Goal: Information Seeking & Learning: Learn about a topic

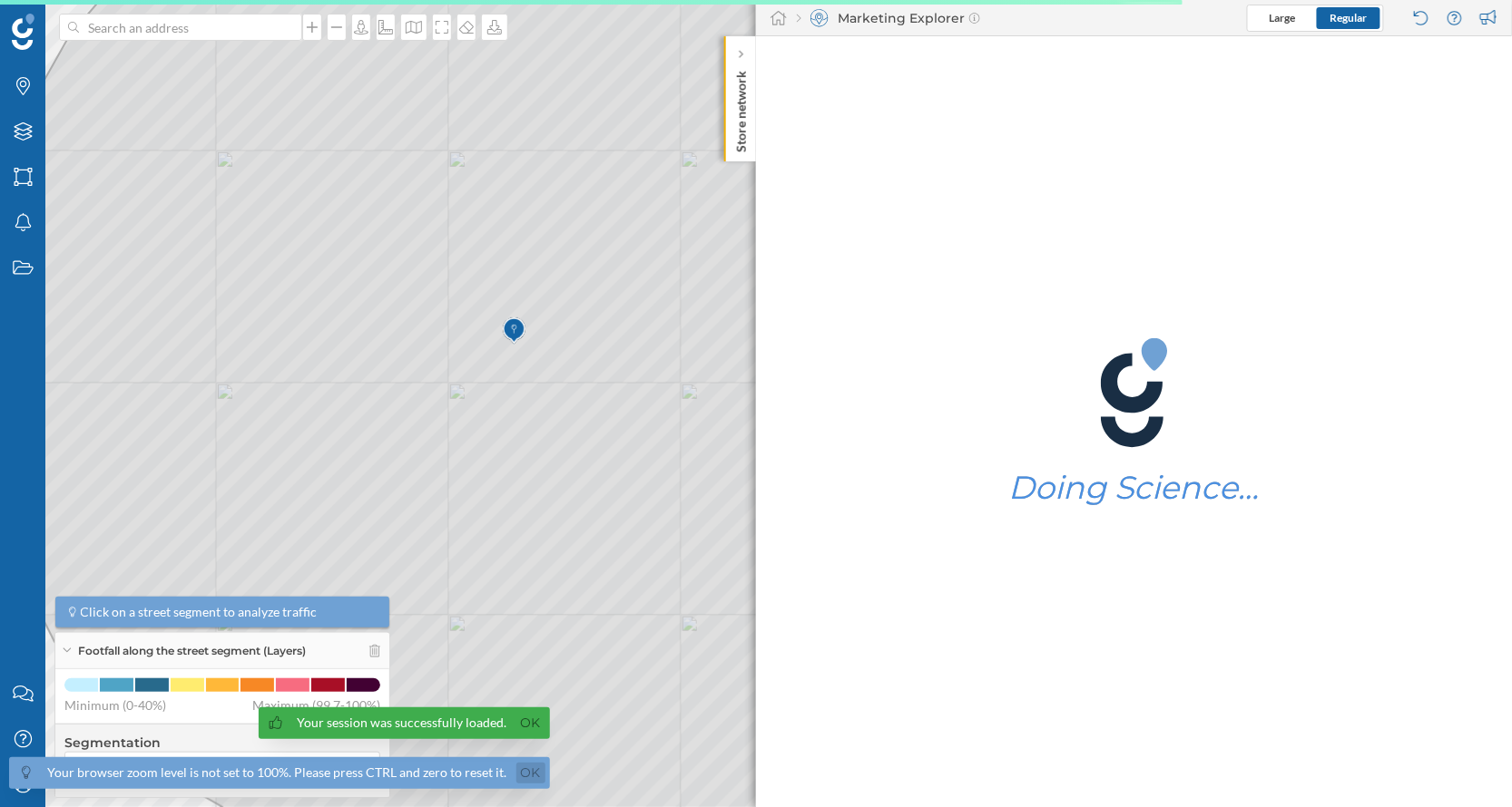
click at [529, 773] on link "Ok" at bounding box center [531, 773] width 29 height 21
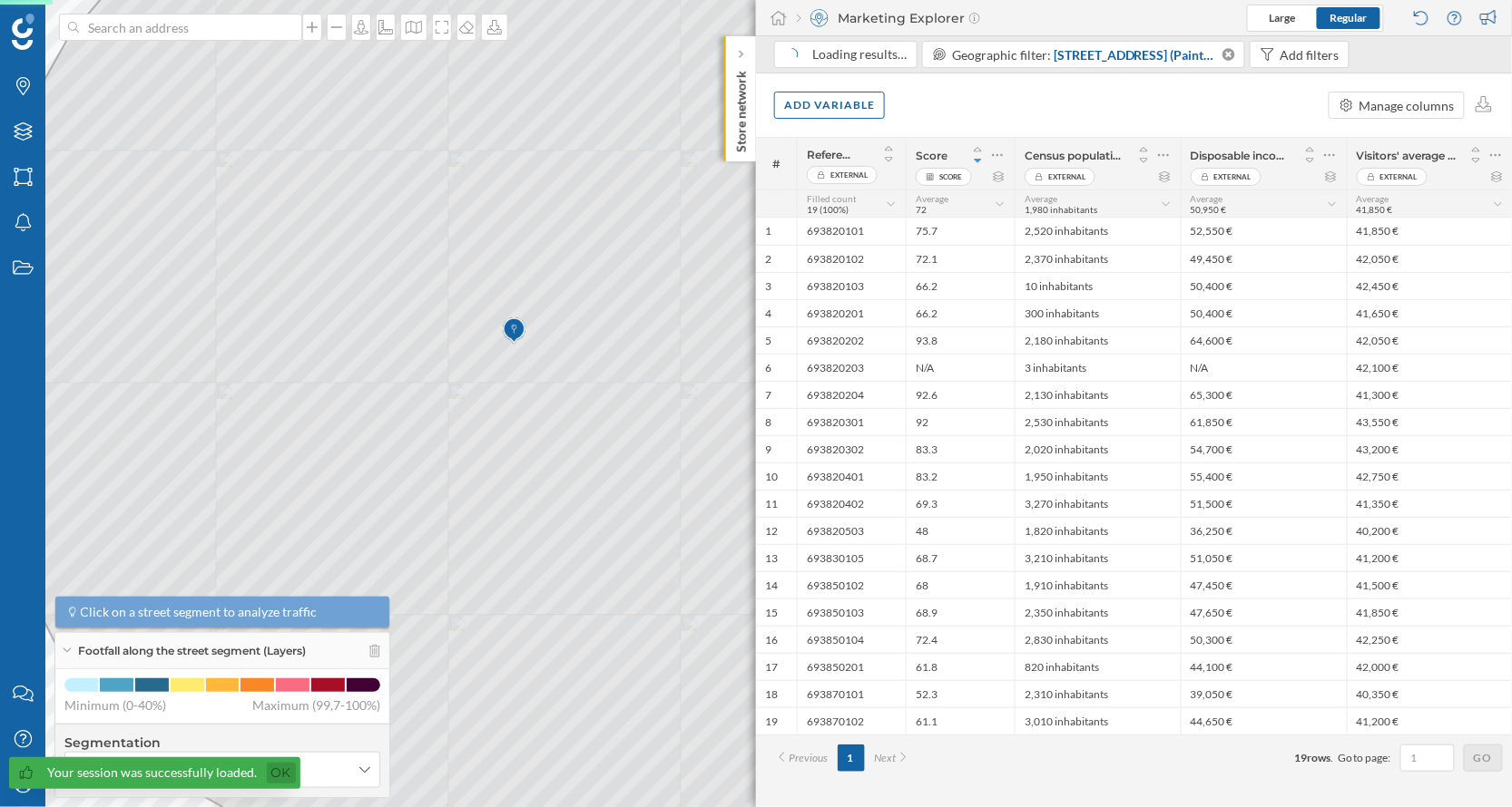
click at [279, 771] on link "Ok" at bounding box center [281, 773] width 29 height 21
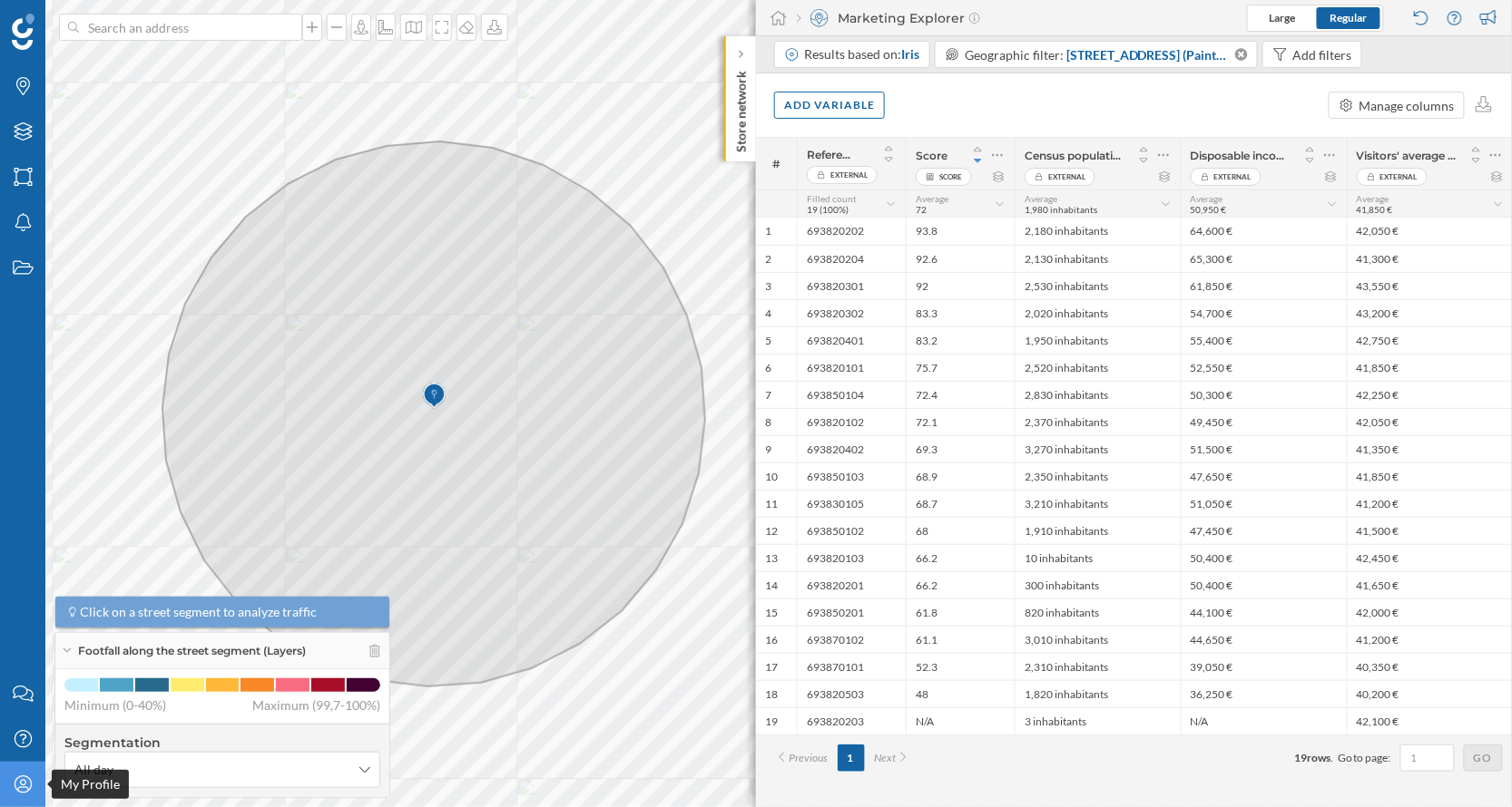
click at [19, 782] on icon at bounding box center [22, 785] width 17 height 17
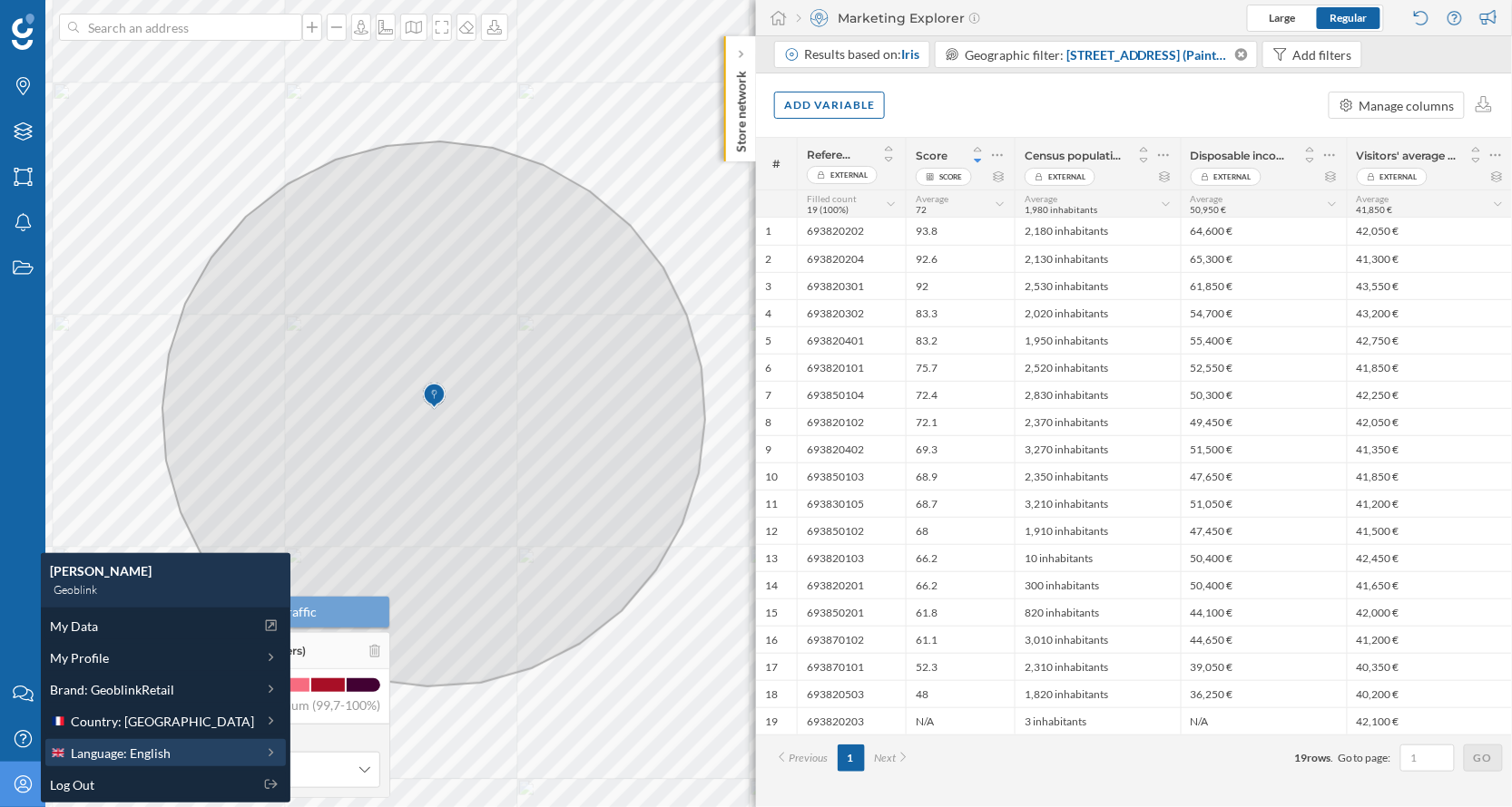
click at [137, 747] on span "Language: English" at bounding box center [120, 754] width 100 height 19
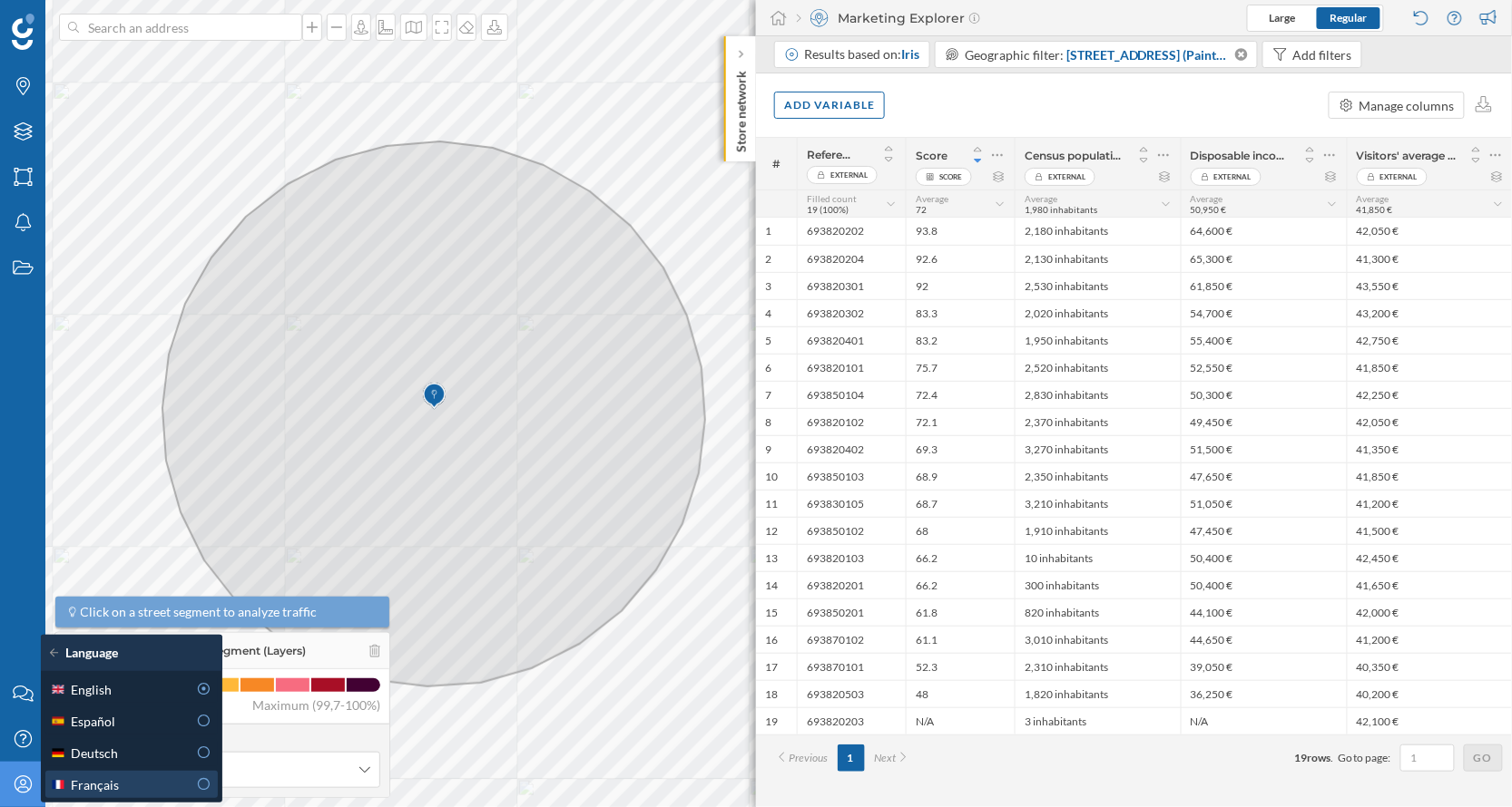
click at [181, 774] on div "Français" at bounding box center [132, 785] width 173 height 27
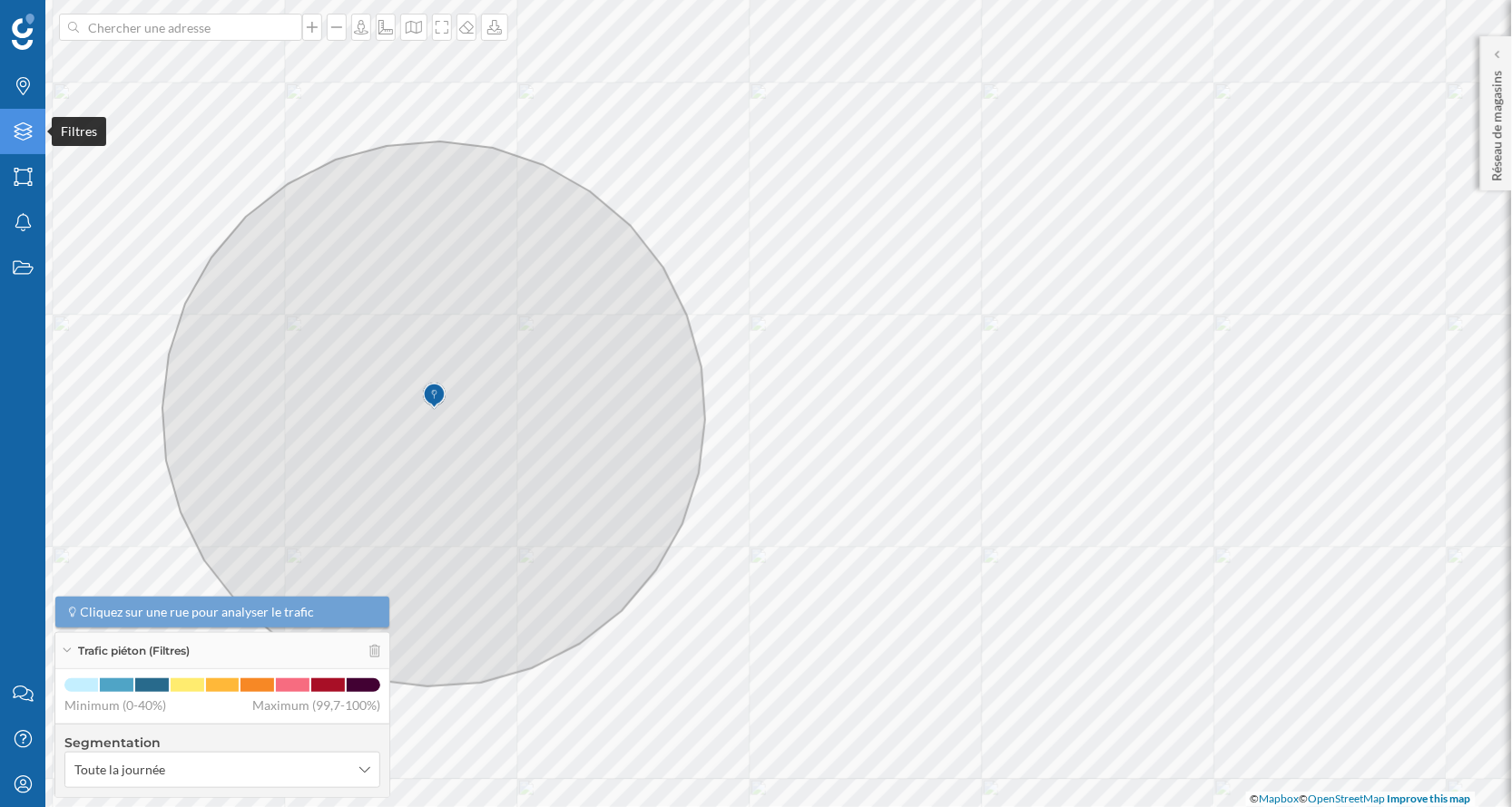
click at [22, 129] on icon "Filtres" at bounding box center [22, 131] width 22 height 18
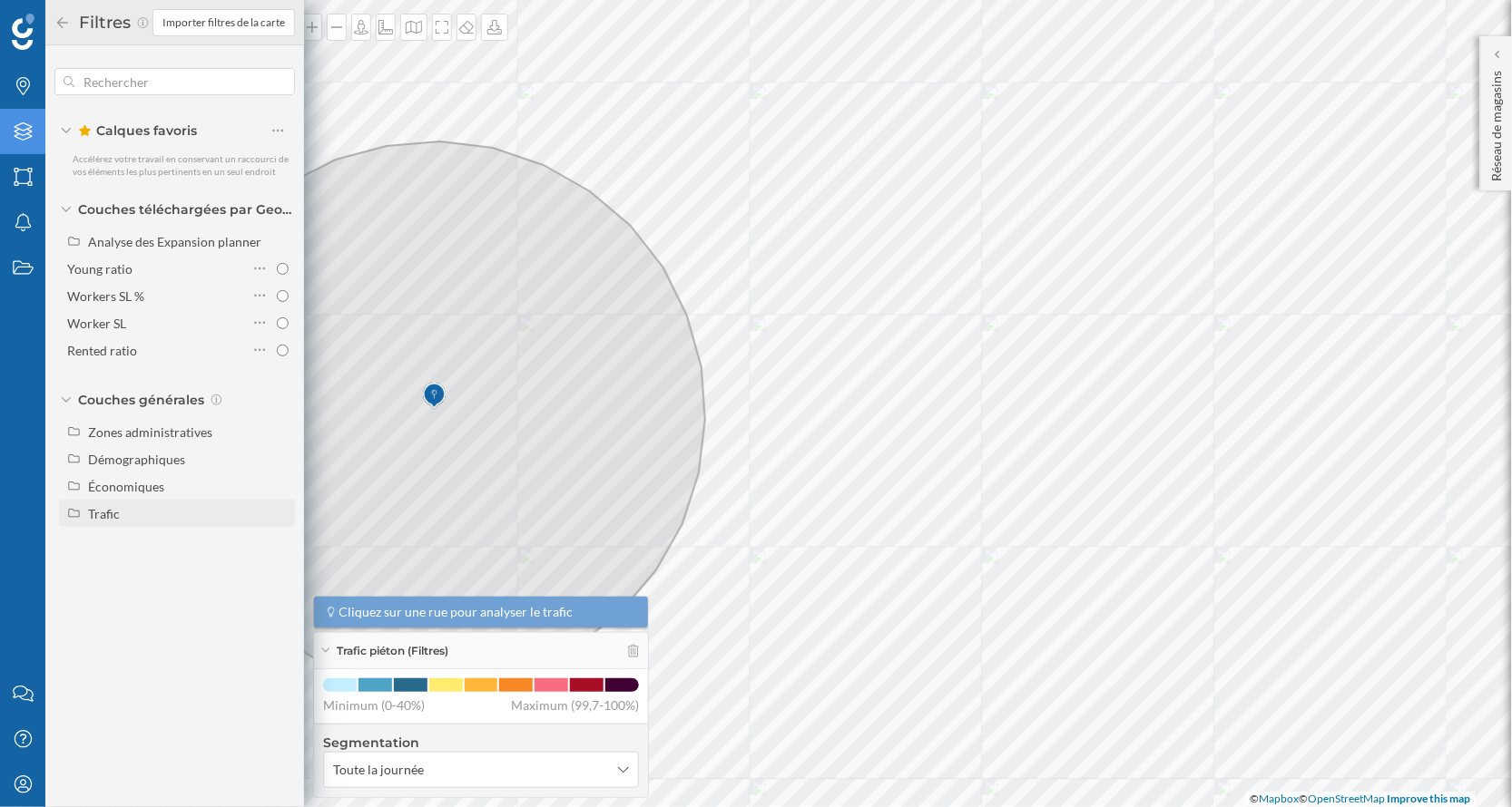
click at [159, 507] on div "Trafic" at bounding box center [188, 514] width 201 height 19
click at [281, 565] on input "Piéton" at bounding box center [283, 568] width 12 height 12
click at [266, 566] on div at bounding box center [260, 568] width 16 height 25
click at [263, 566] on icon at bounding box center [260, 568] width 12 height 18
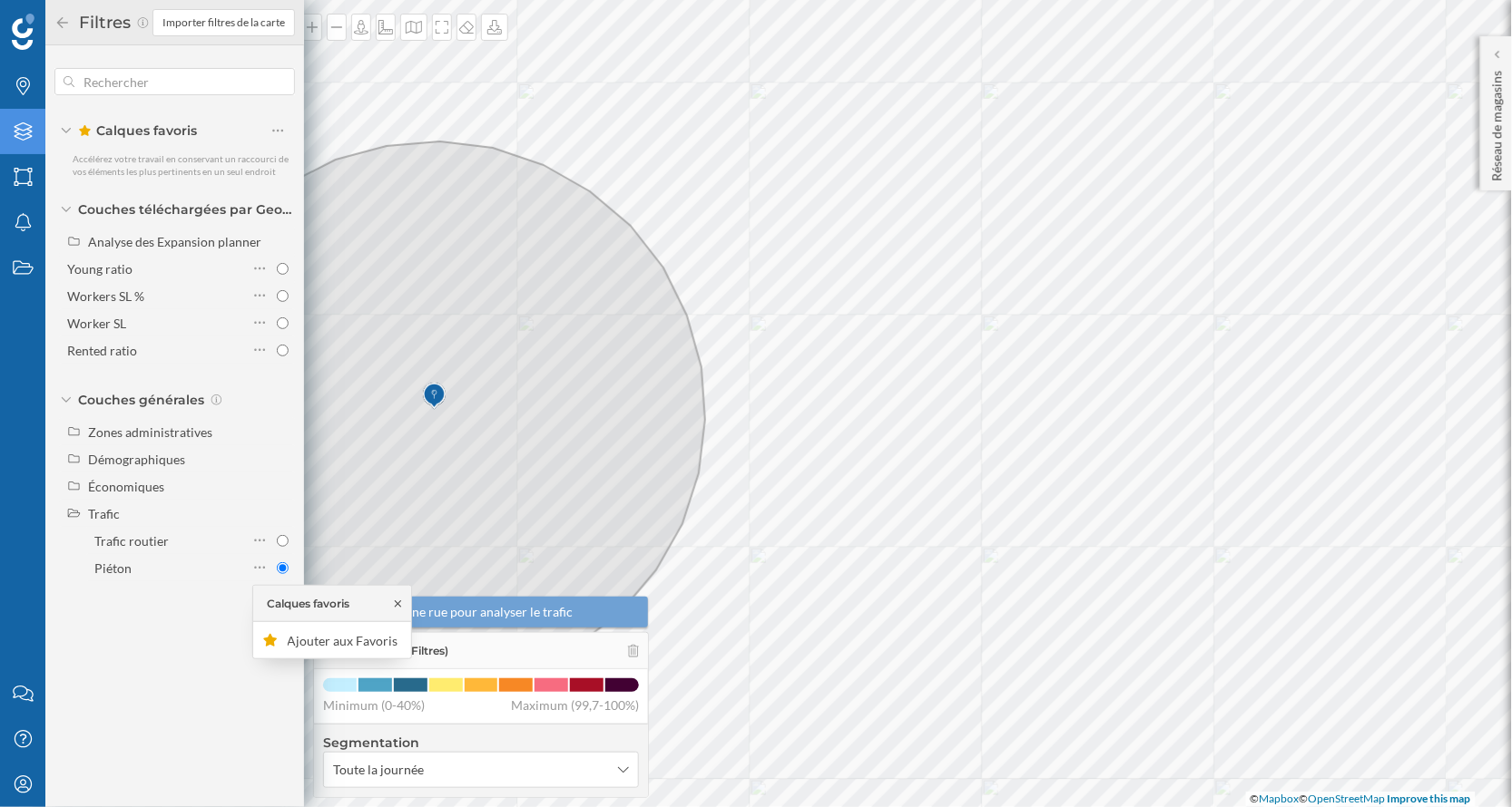
click at [392, 605] on icon at bounding box center [398, 604] width 14 height 11
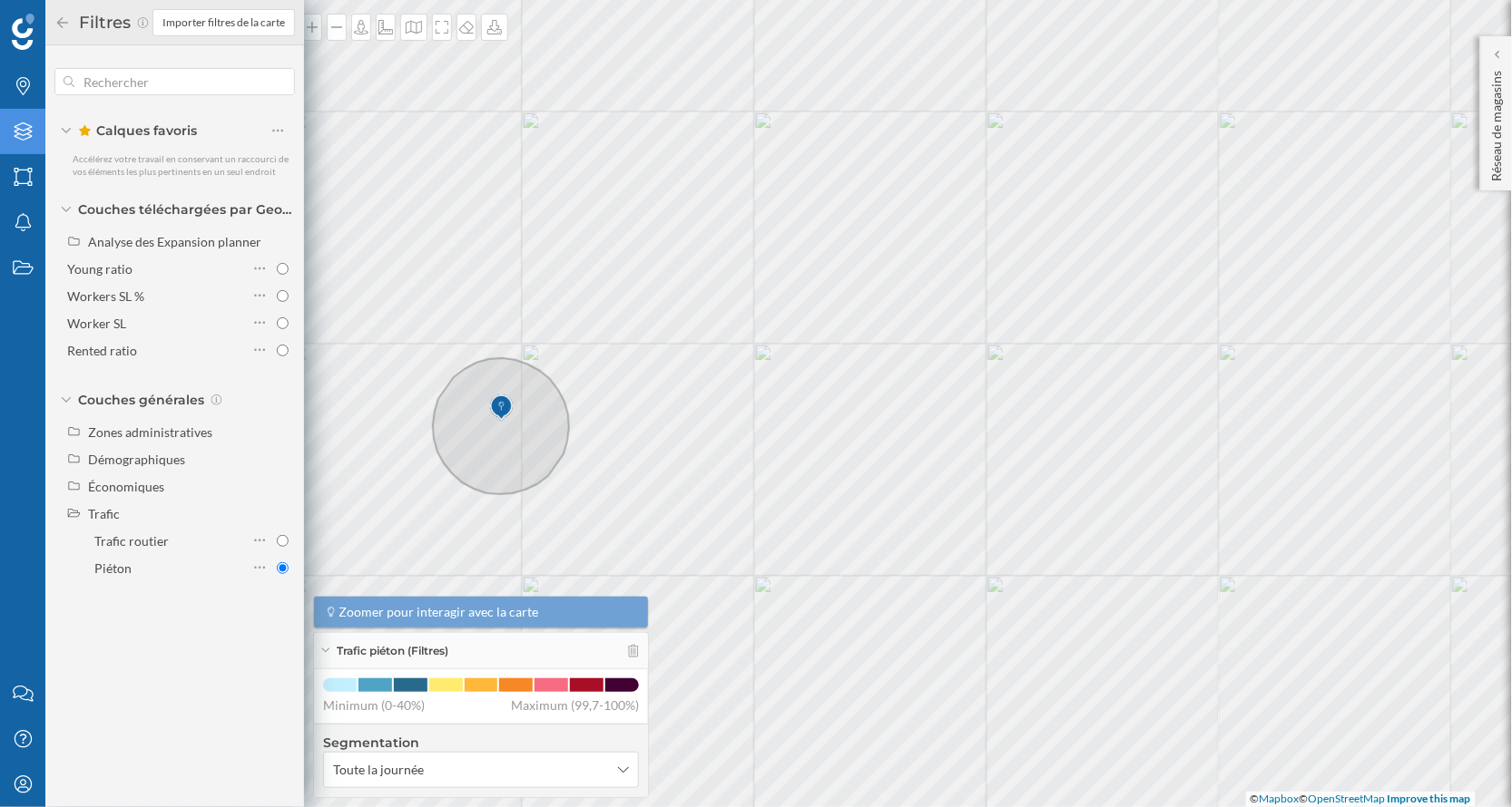
click at [62, 128] on icon at bounding box center [66, 131] width 11 height 6
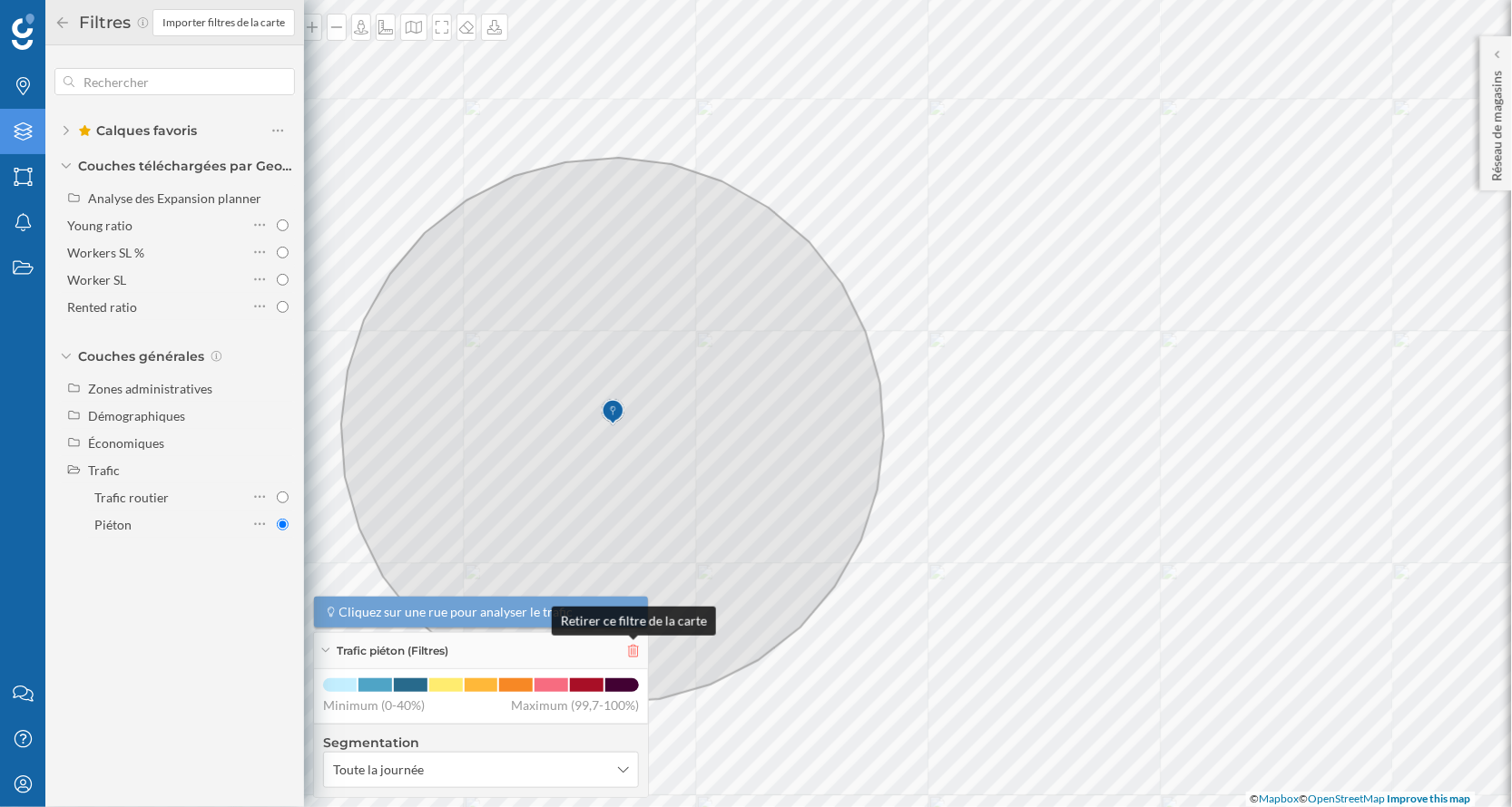
click at [634, 655] on icon at bounding box center [633, 651] width 11 height 13
radio input "false"
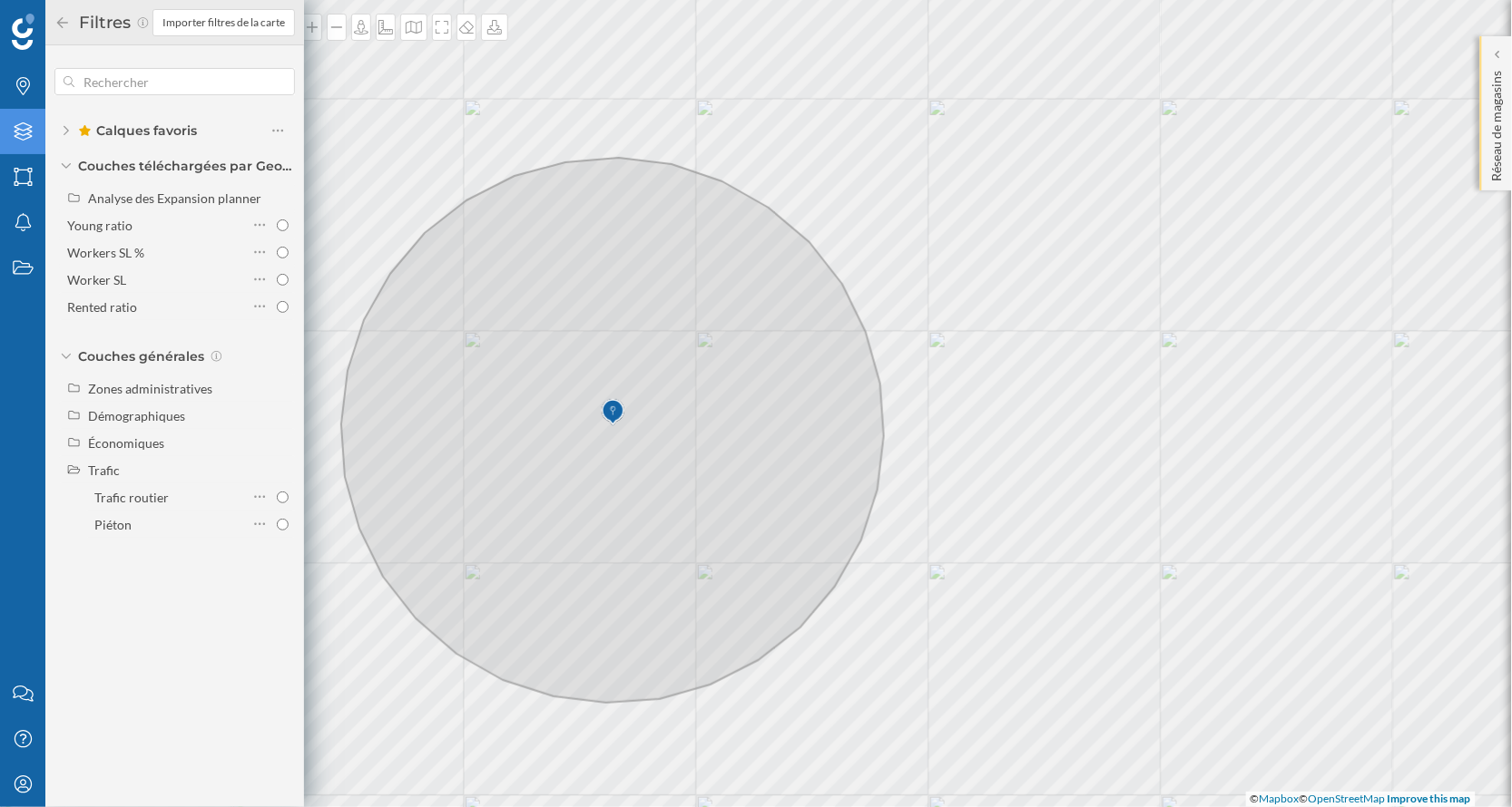
click at [1482, 76] on div "Réseau de magasins" at bounding box center [1496, 112] width 32 height 154
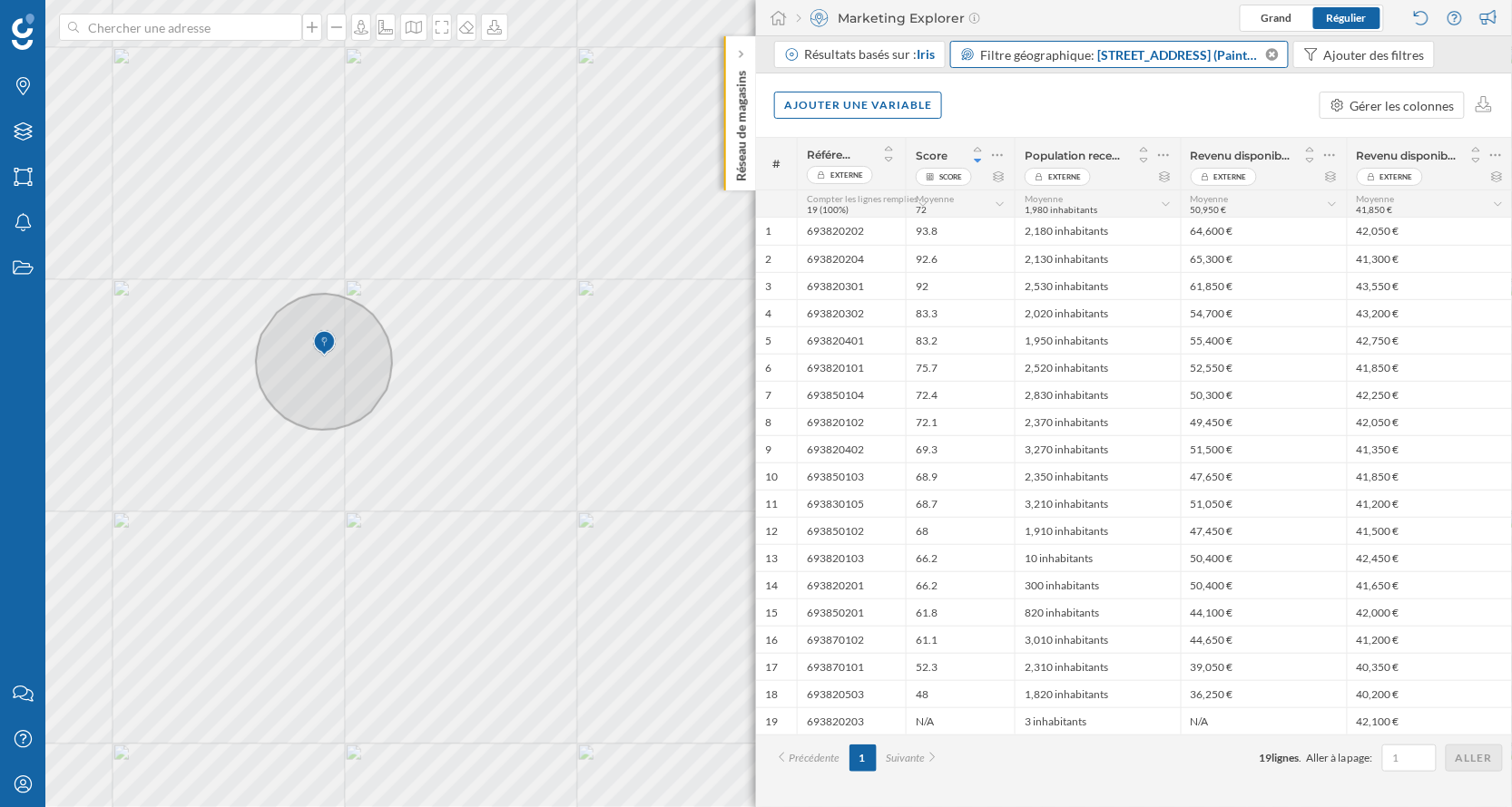
click at [1095, 64] on div "Filtre géographique: [STREET_ADDRESS] (Painted area)" at bounding box center [1119, 54] width 339 height 27
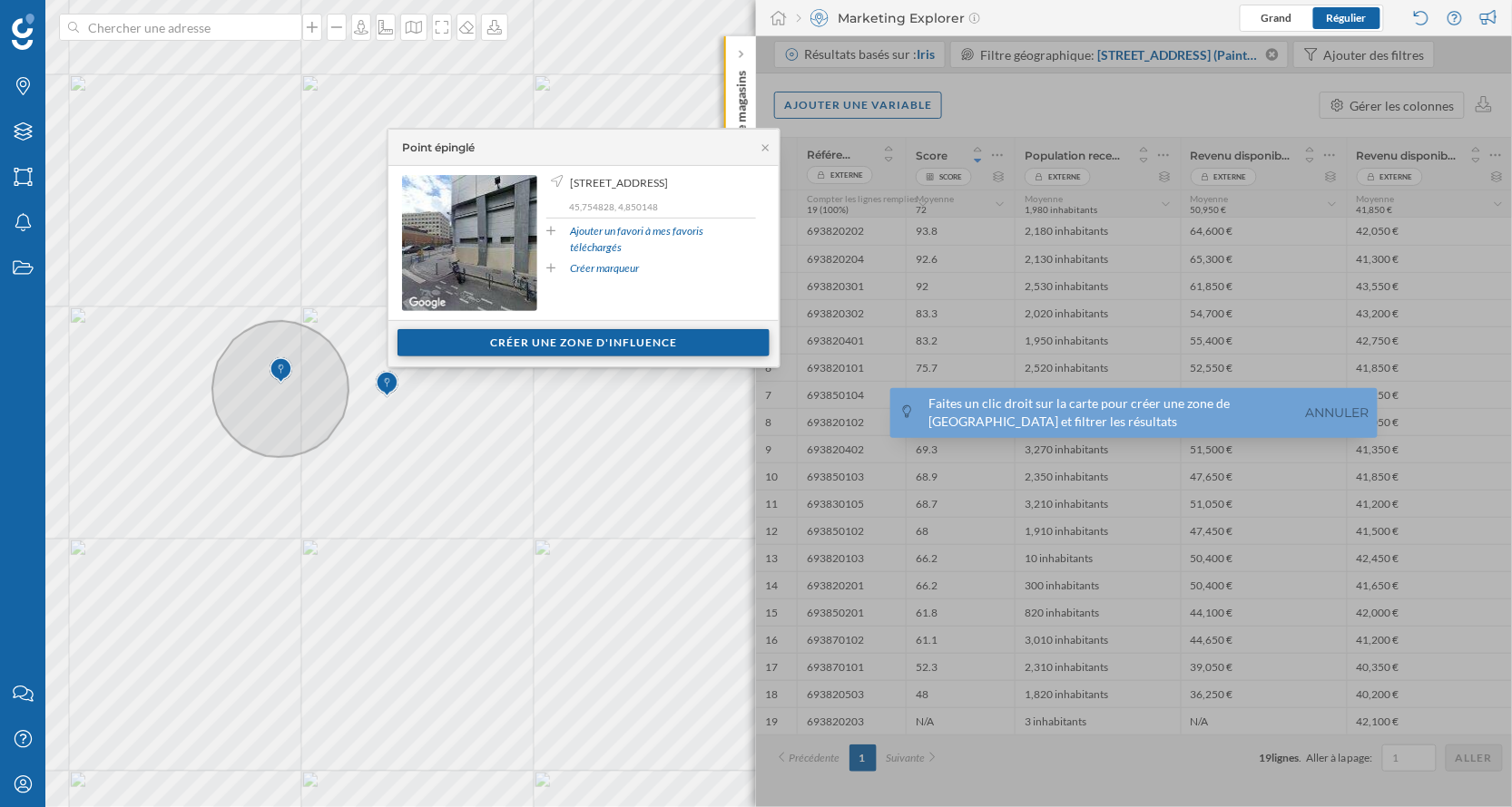
click at [566, 329] on div "Créer une zone d'influence" at bounding box center [583, 343] width 372 height 27
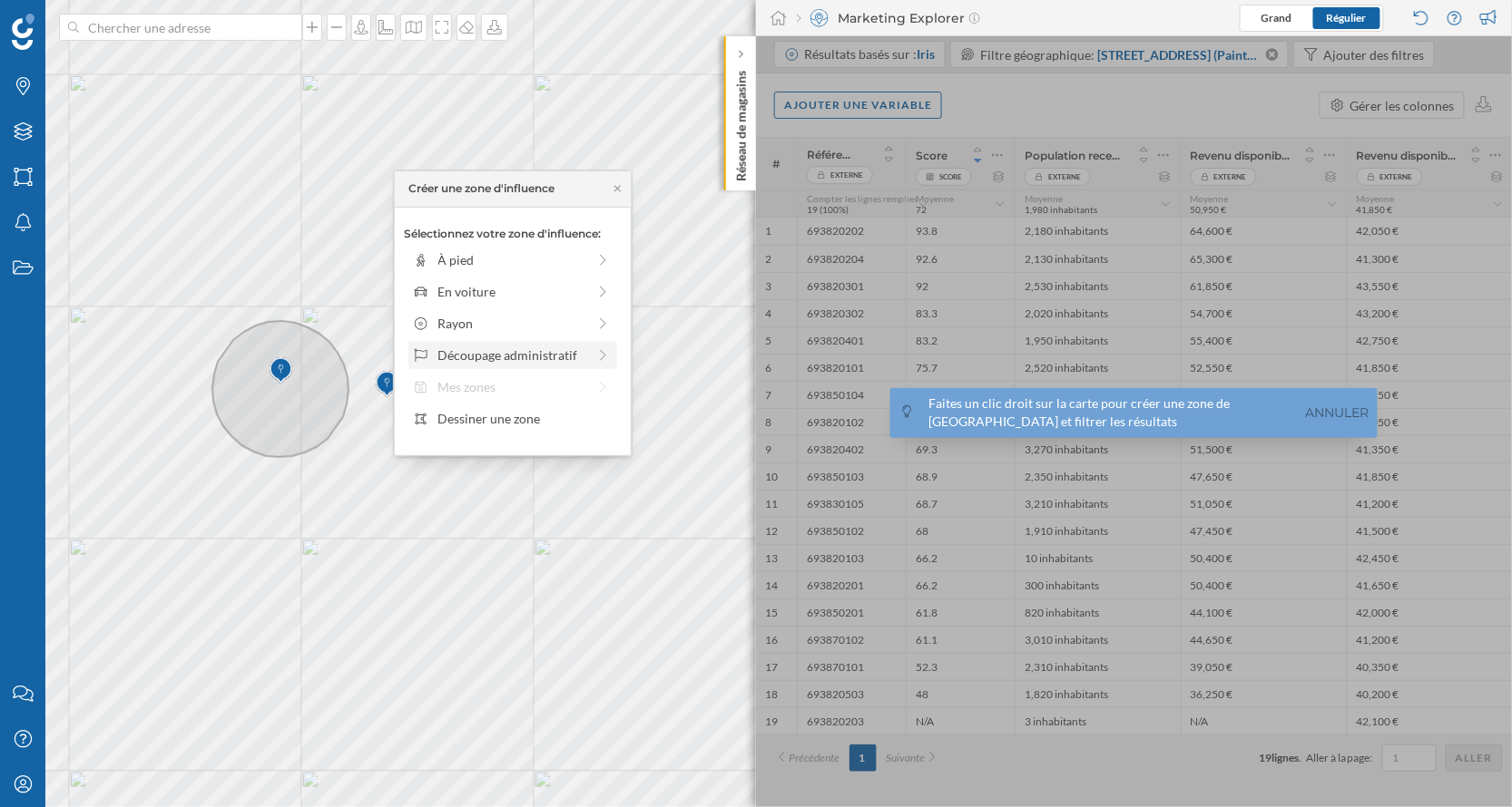
click at [577, 352] on div "Découpage administratif" at bounding box center [512, 356] width 148 height 19
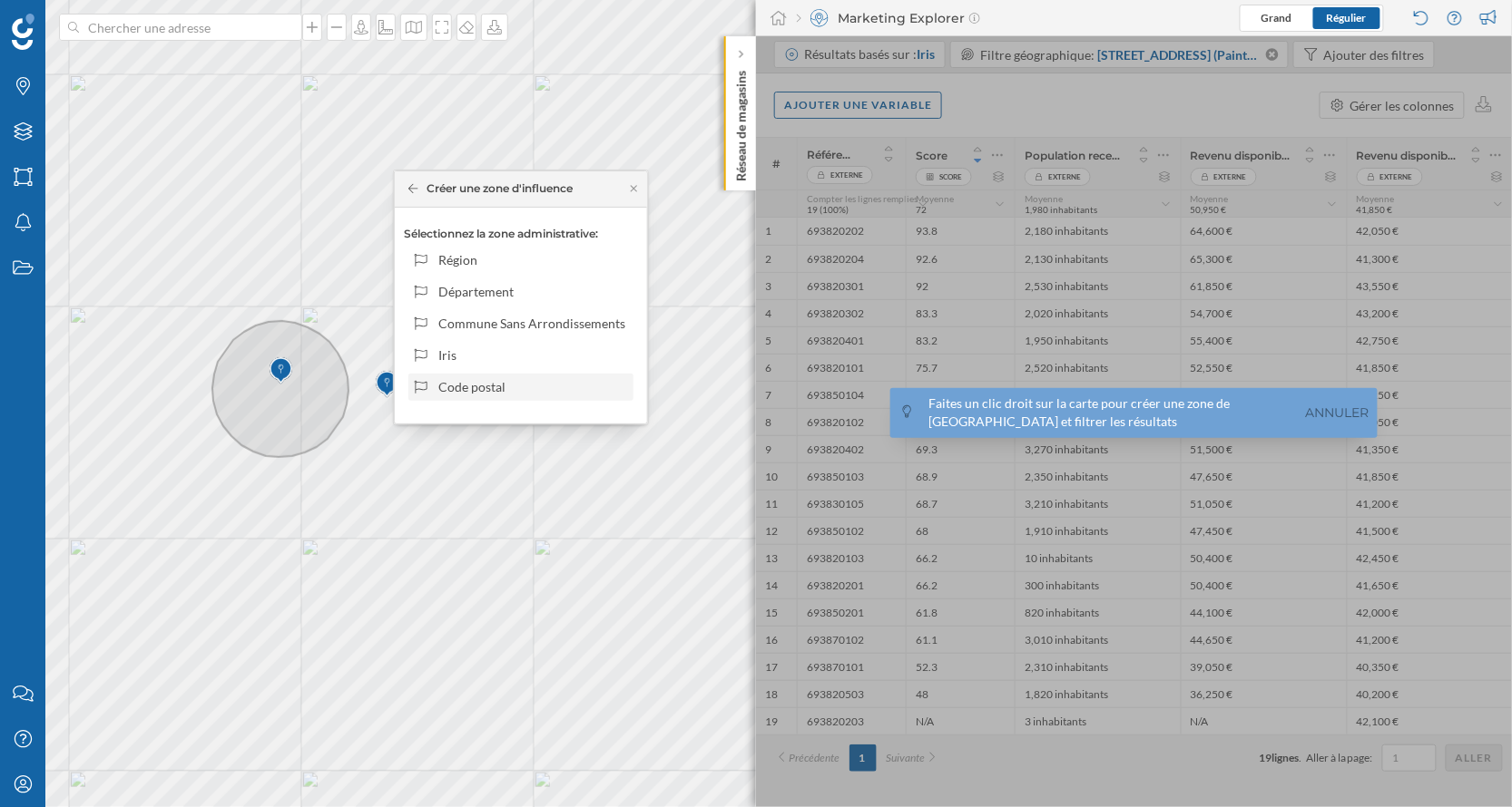
click at [502, 387] on div "Code postal" at bounding box center [532, 387] width 189 height 19
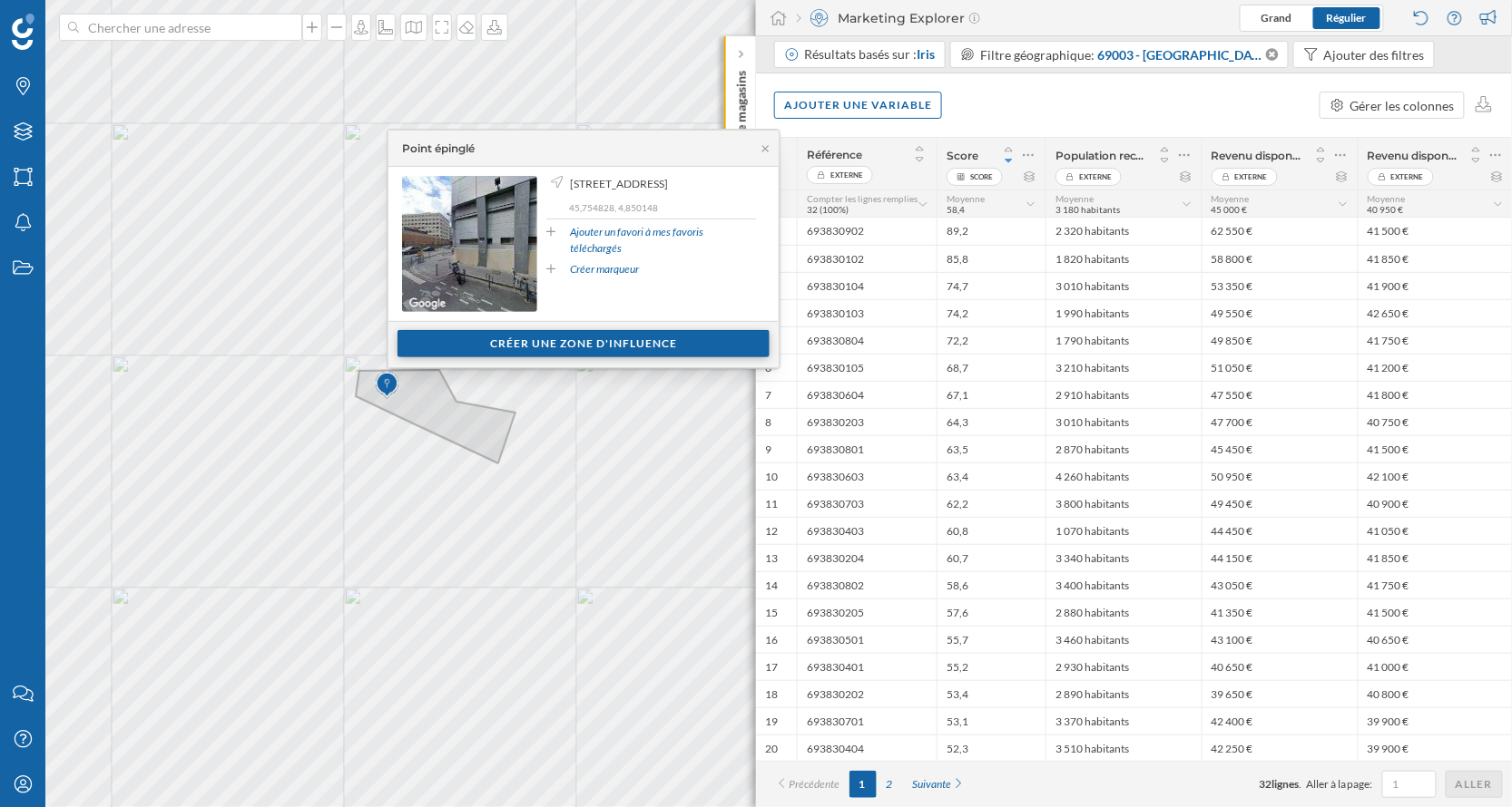
click at [510, 346] on div "Créer une zone d'influence" at bounding box center [583, 344] width 372 height 27
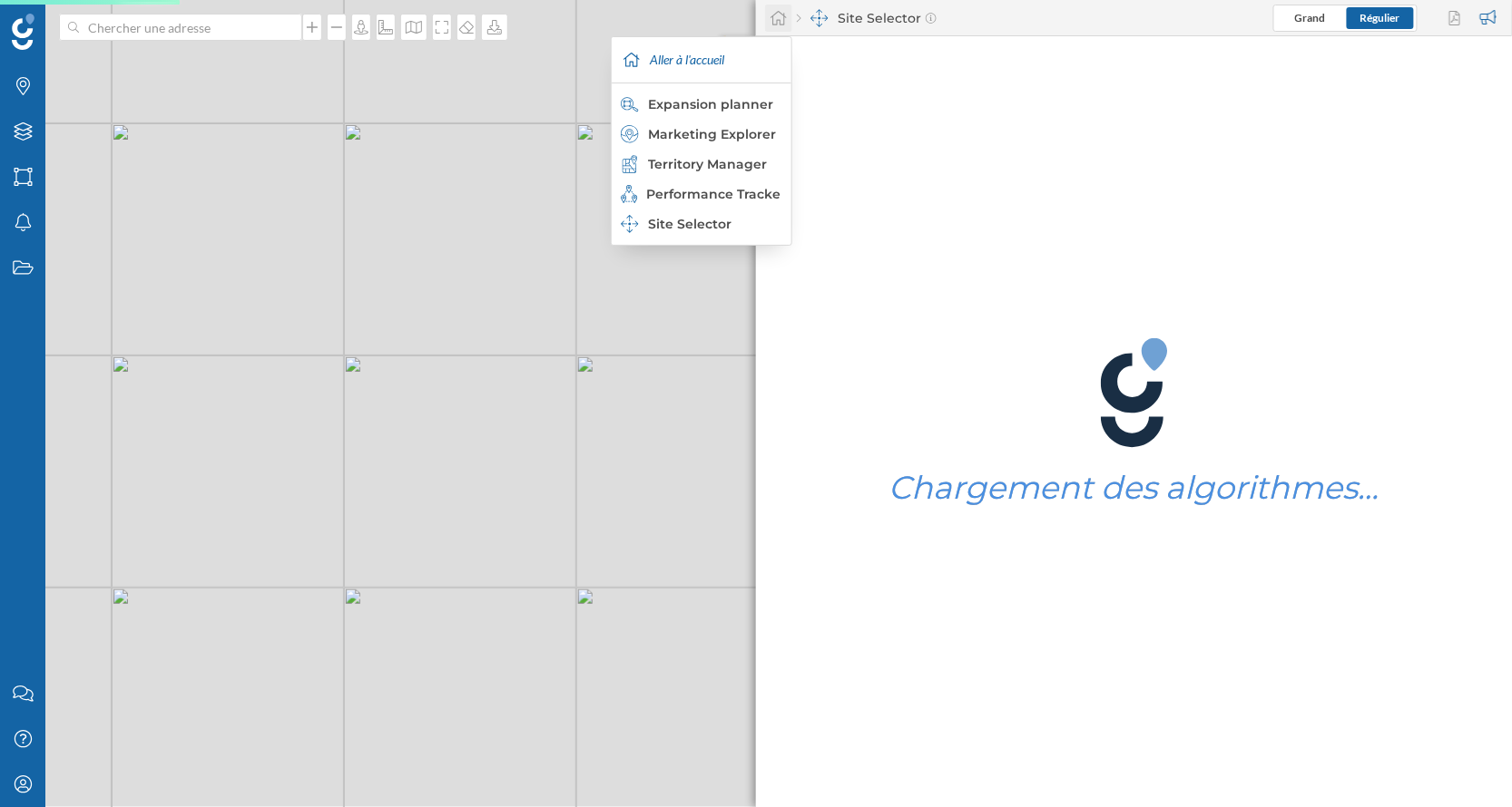
click at [777, 22] on icon at bounding box center [778, 17] width 18 height 16
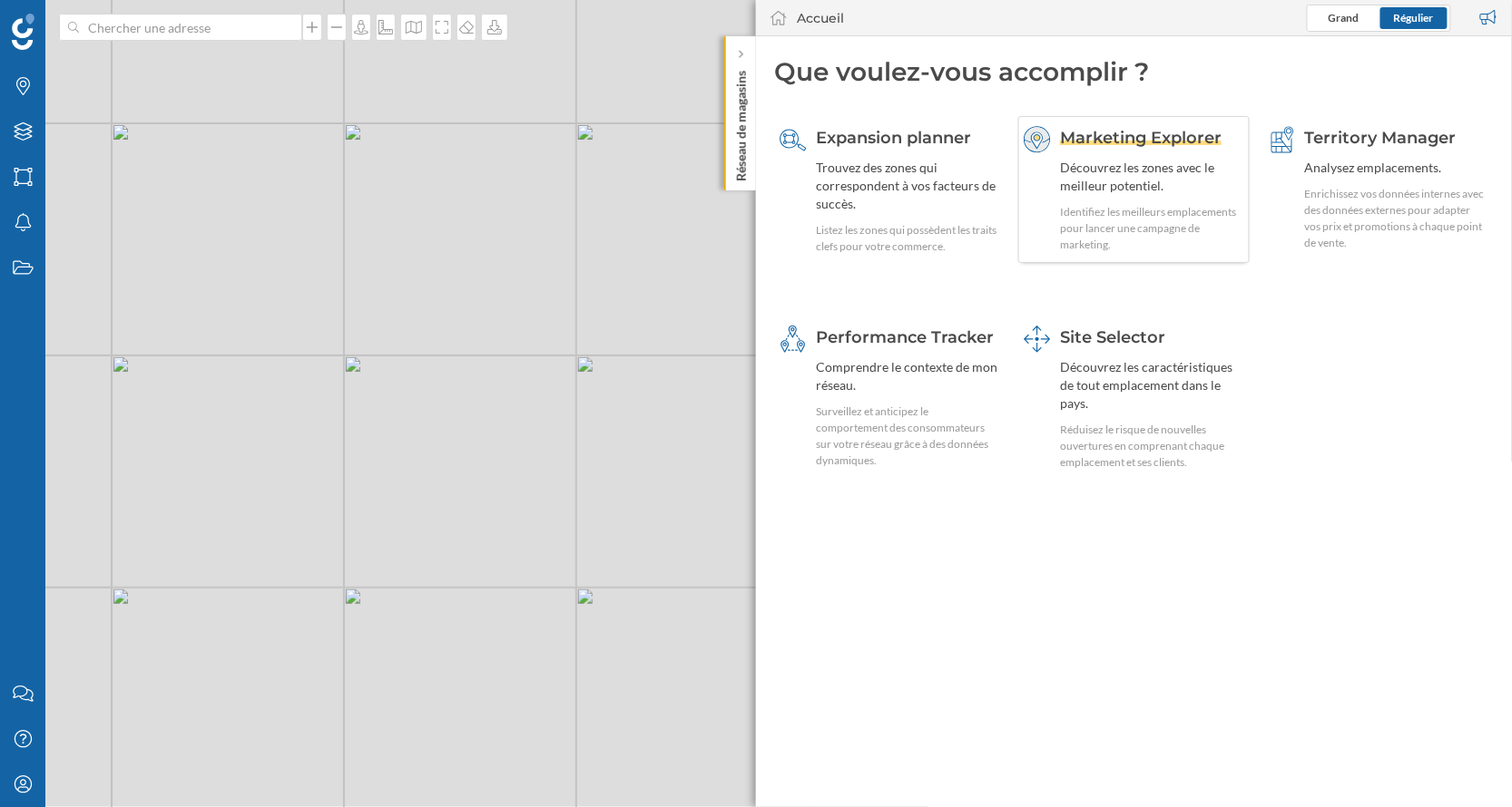
click at [1118, 171] on div "Découvrez les zones avec le meilleur potentiel." at bounding box center [1151, 176] width 183 height 36
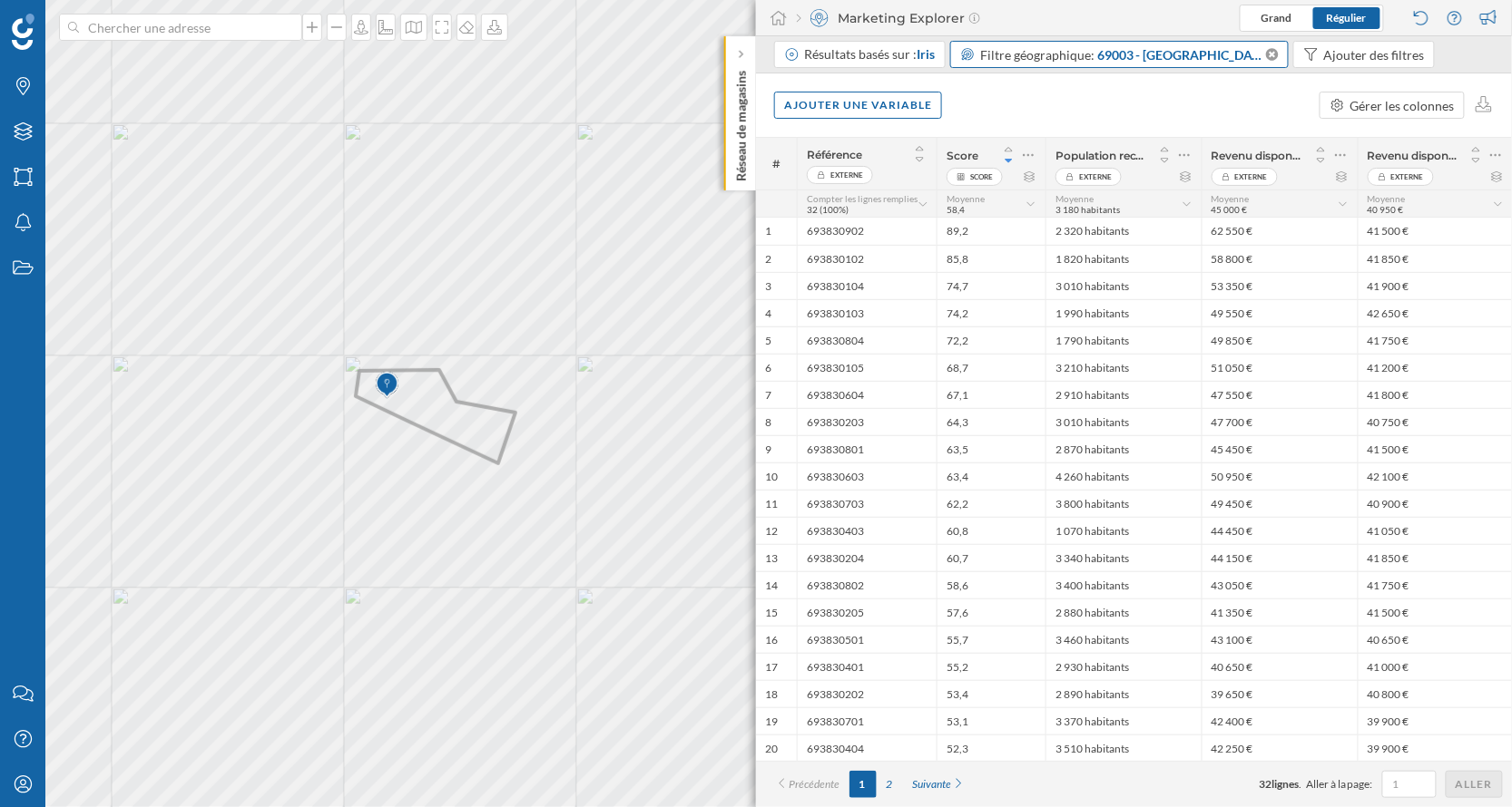
click at [1180, 59] on span "69003 - [GEOGRAPHIC_DATA] (Code postal)" at bounding box center [1180, 55] width 166 height 19
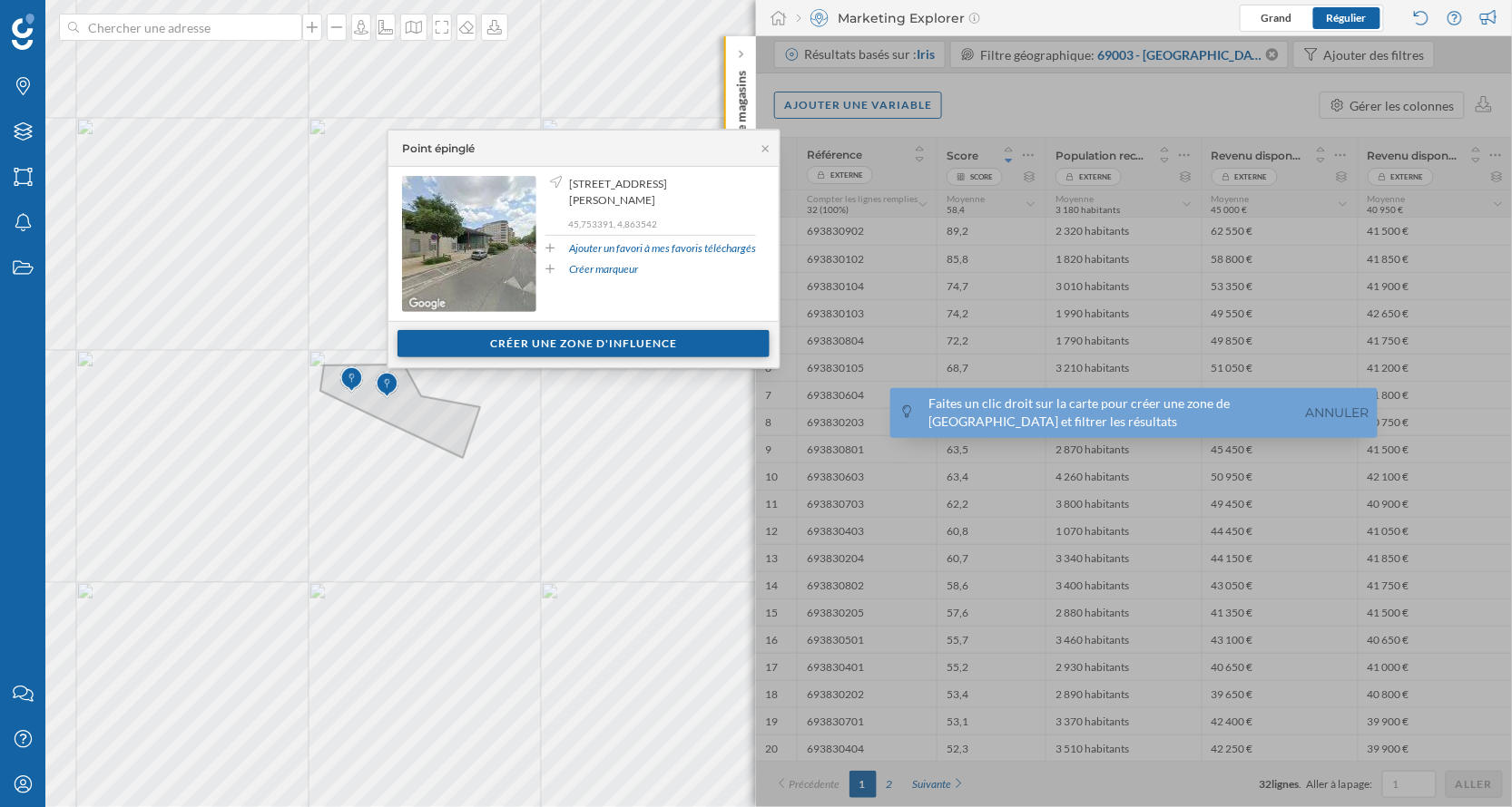
click at [619, 345] on div "Créer une zone d'influence" at bounding box center [583, 344] width 372 height 27
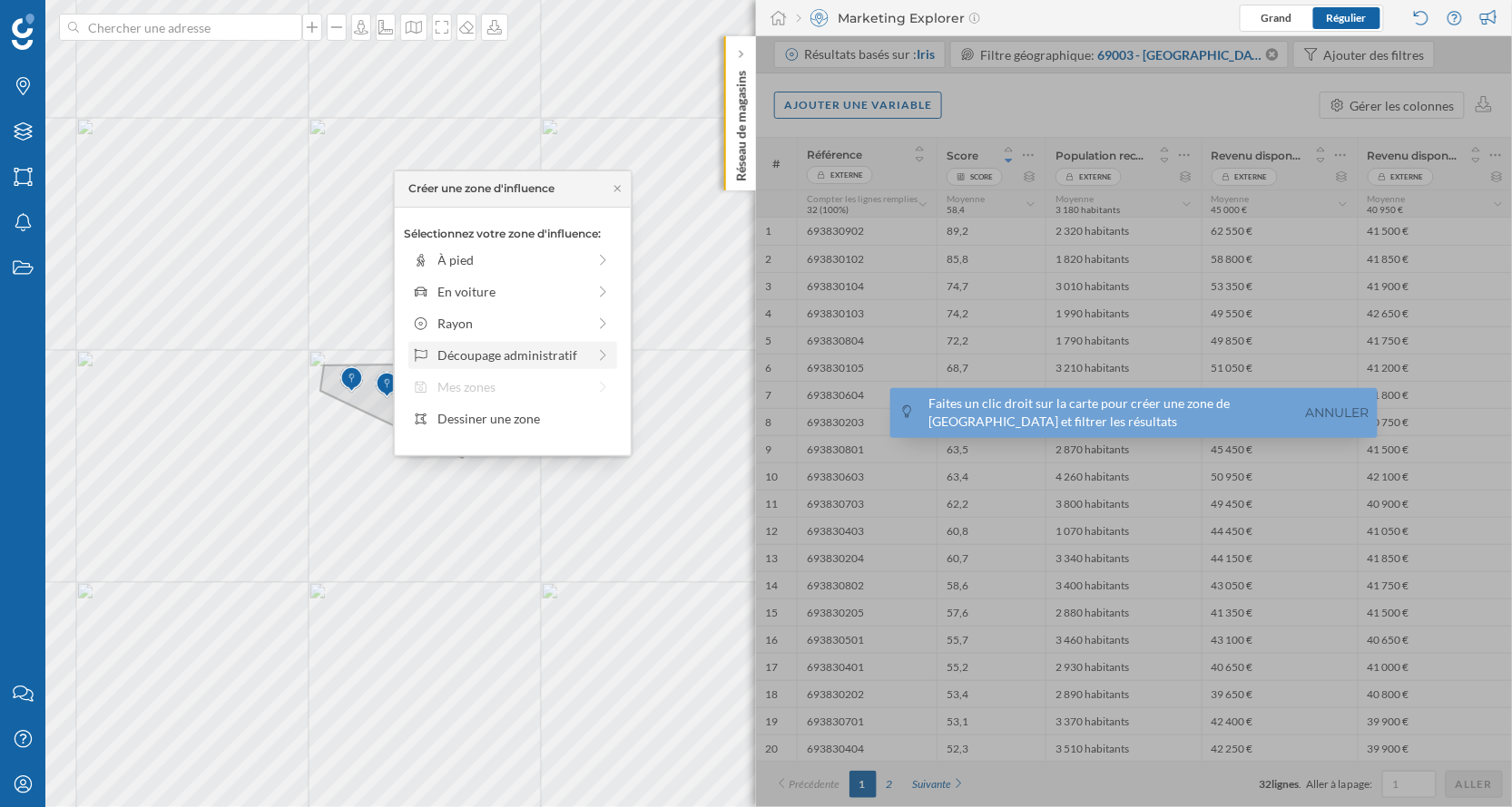
click at [577, 352] on div "Découpage administratif" at bounding box center [512, 356] width 148 height 19
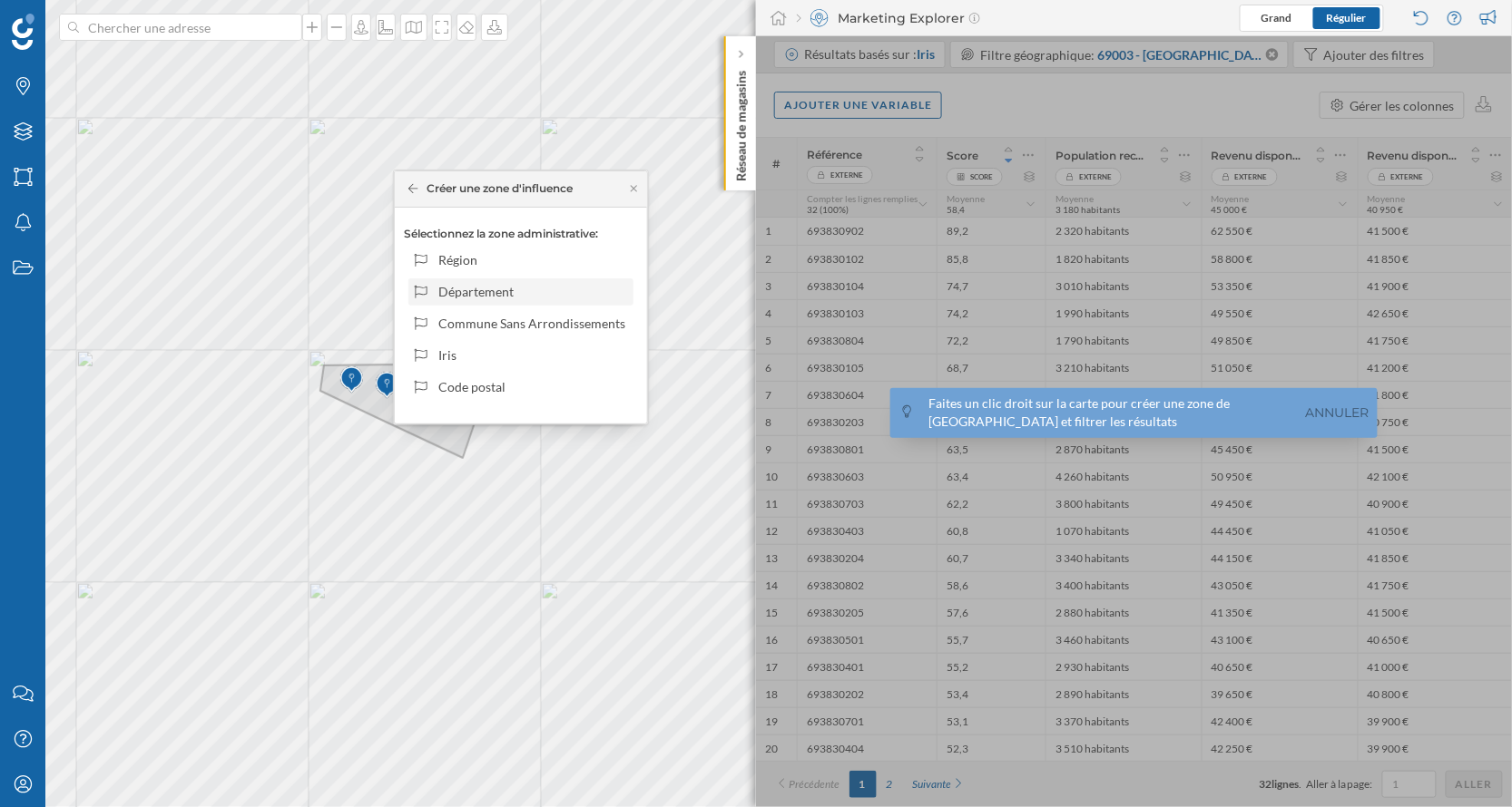
click at [573, 290] on div "Département" at bounding box center [532, 292] width 189 height 19
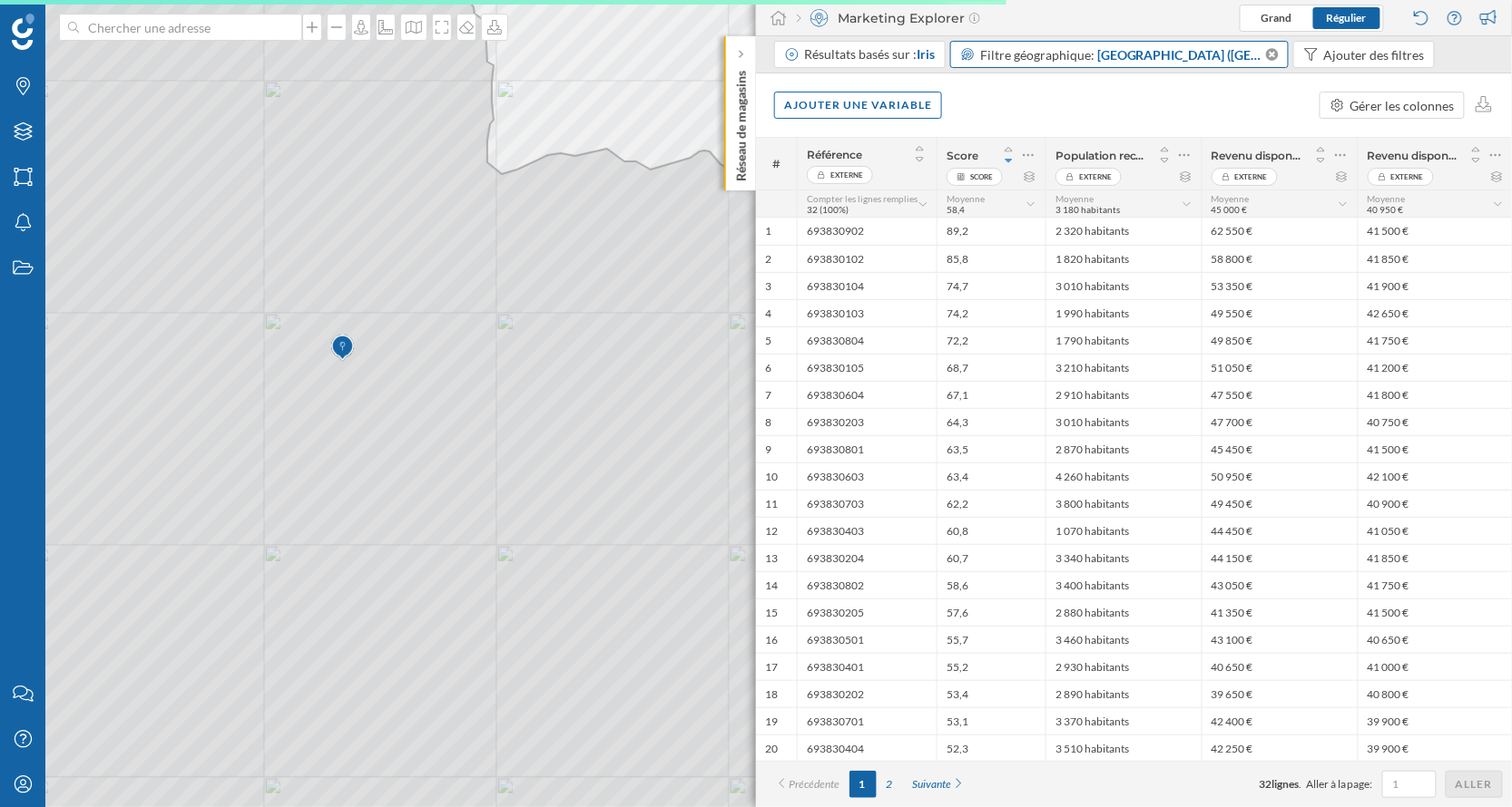
click at [1074, 56] on span "Filtre géographique:" at bounding box center [1037, 55] width 114 height 16
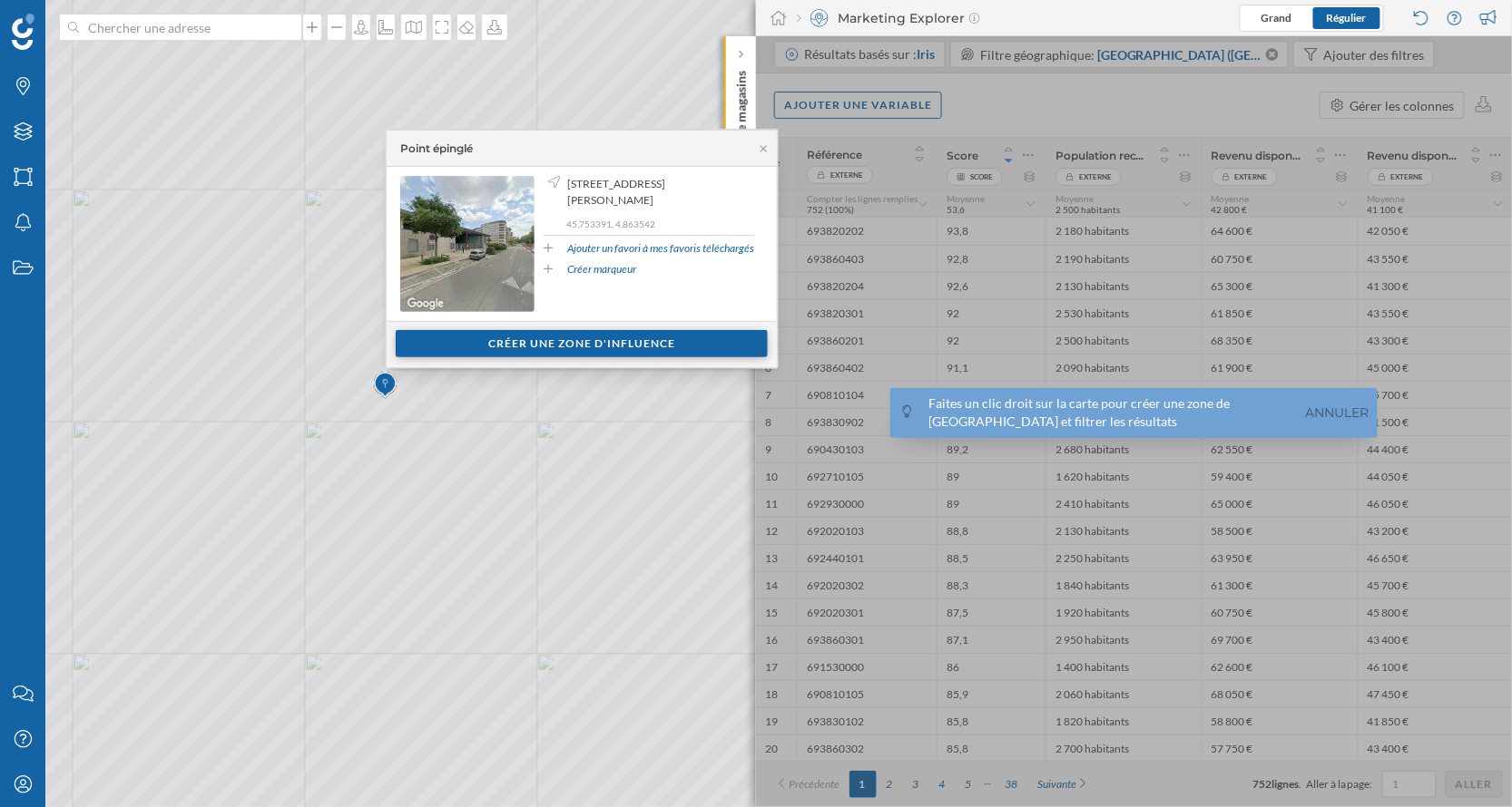
click at [488, 337] on div "Créer une zone d'influence" at bounding box center [582, 344] width 372 height 27
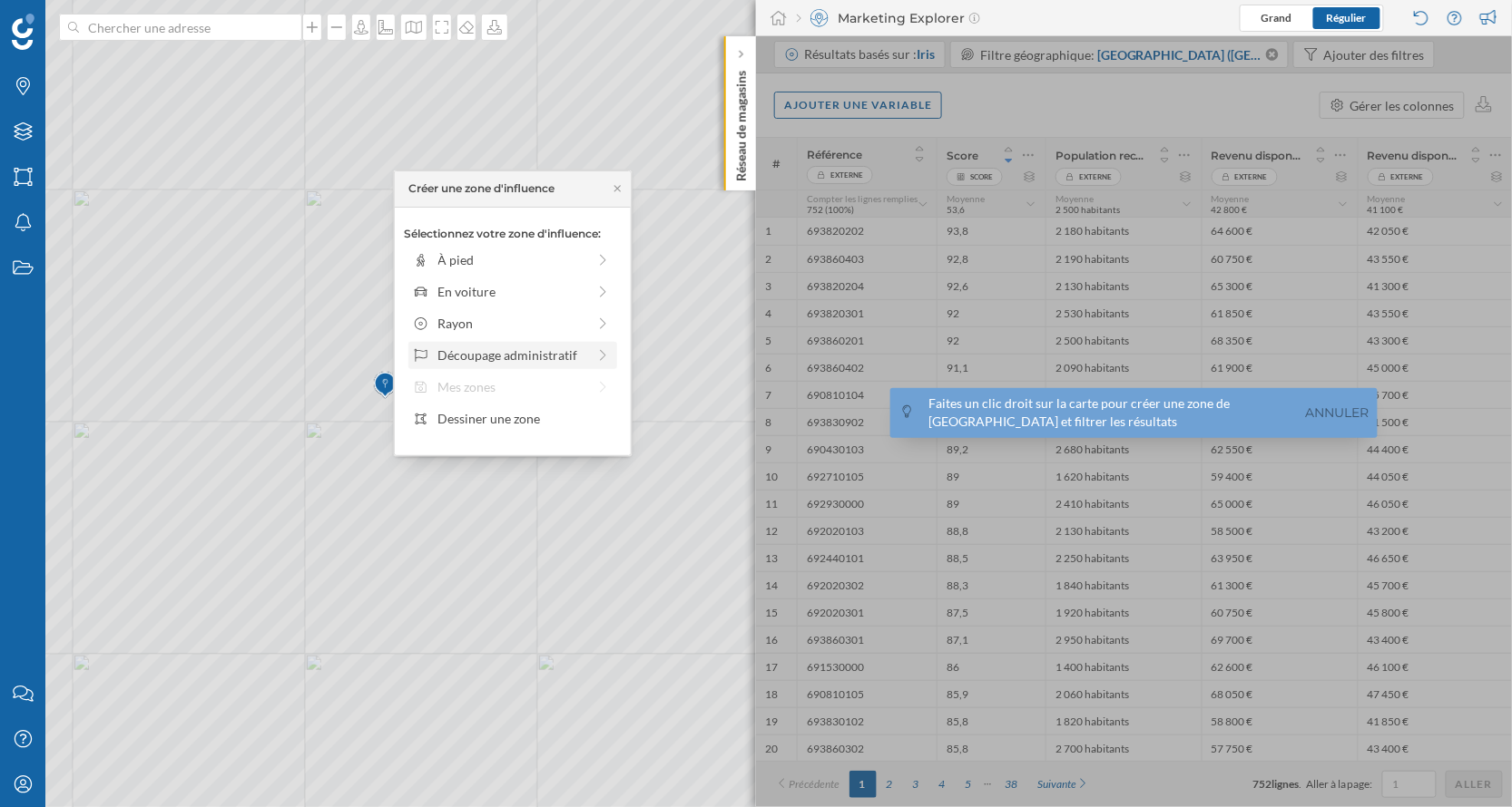
click at [564, 350] on div "Découpage administratif" at bounding box center [512, 356] width 148 height 19
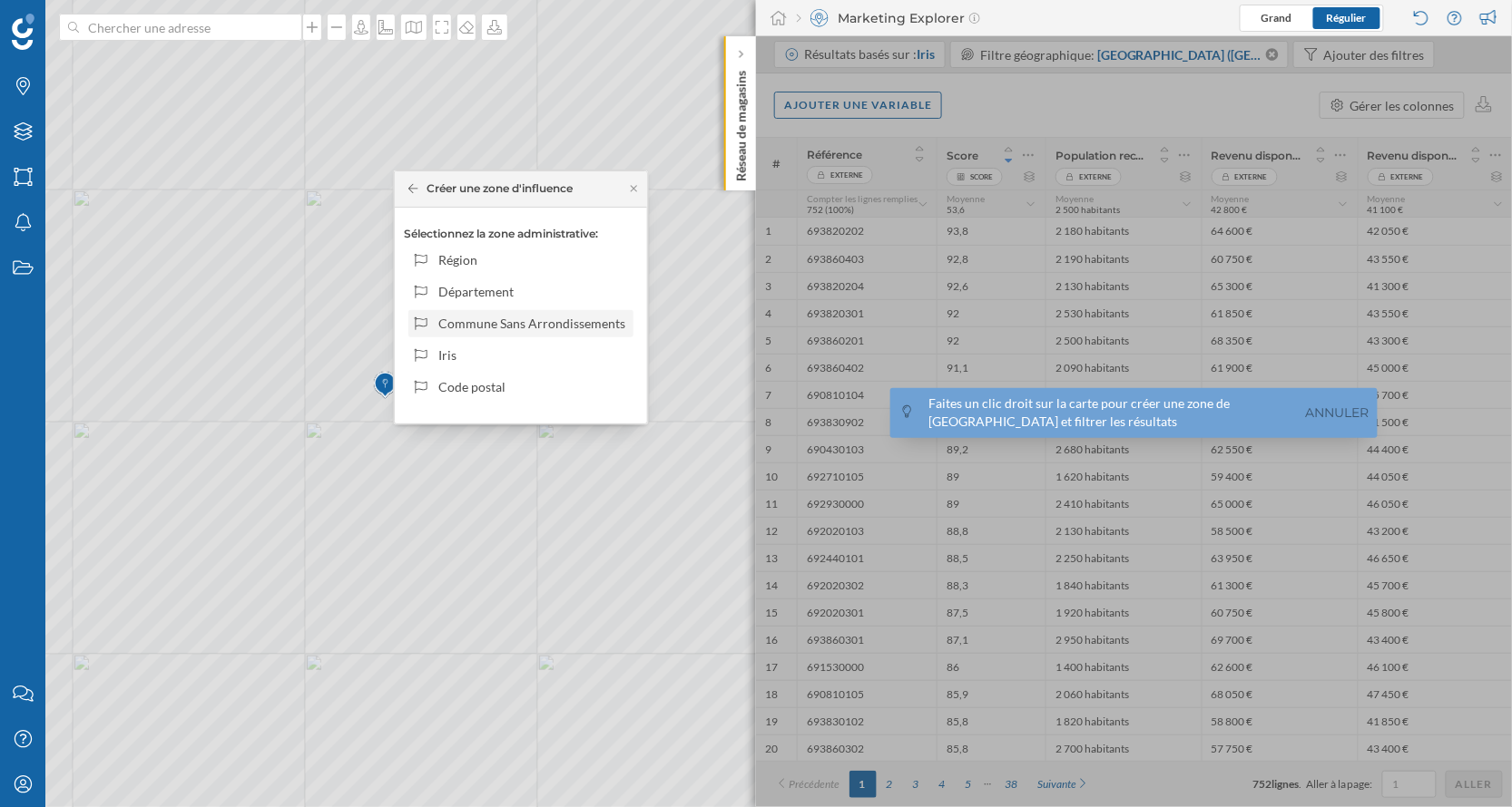
click at [561, 323] on div "Commune Sans Arrondissements" at bounding box center [532, 324] width 189 height 19
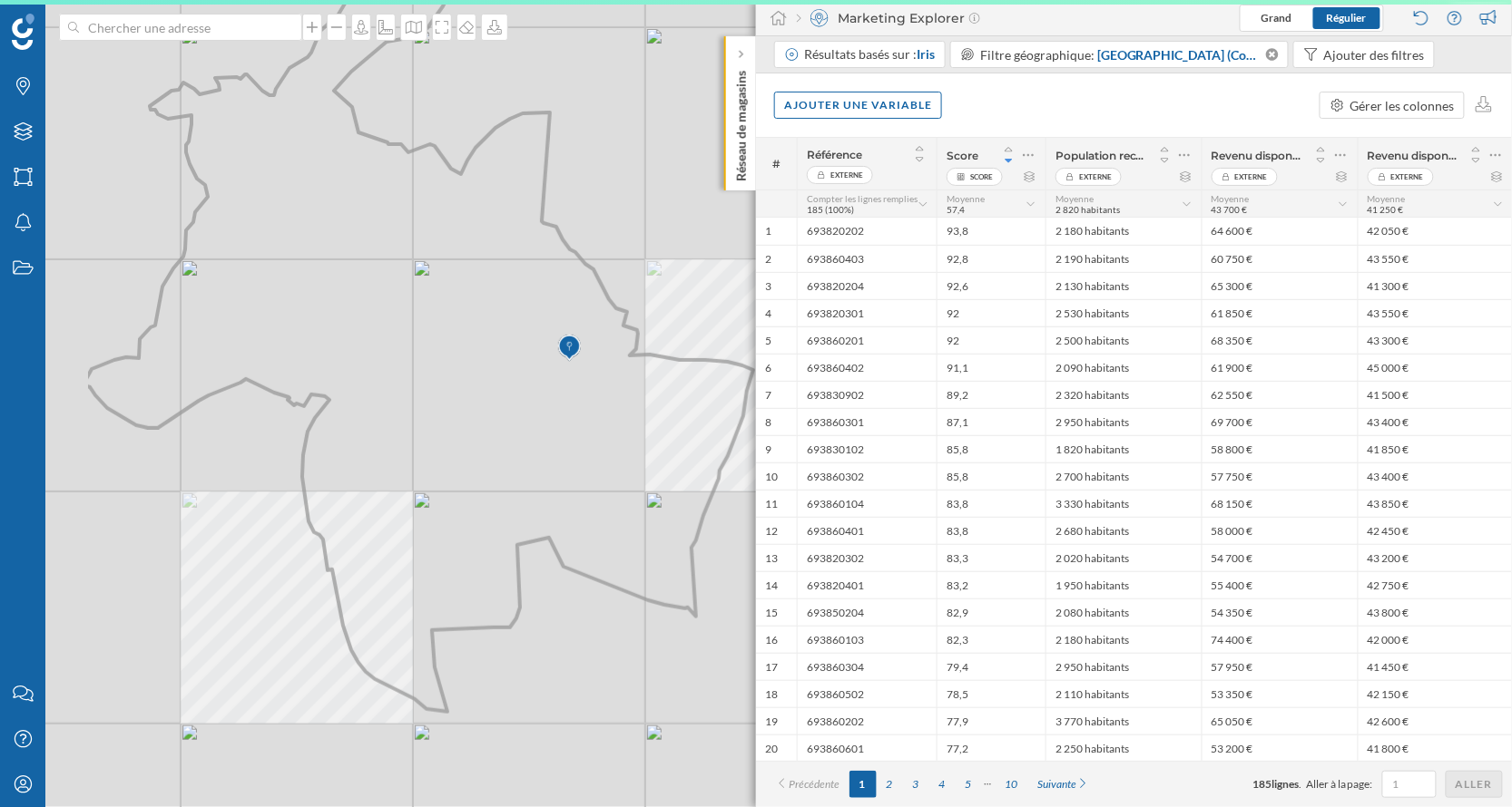
drag, startPoint x: 198, startPoint y: 333, endPoint x: 444, endPoint y: 391, distance: 252.7
click at [446, 391] on icon at bounding box center [419, 337] width 669 height 747
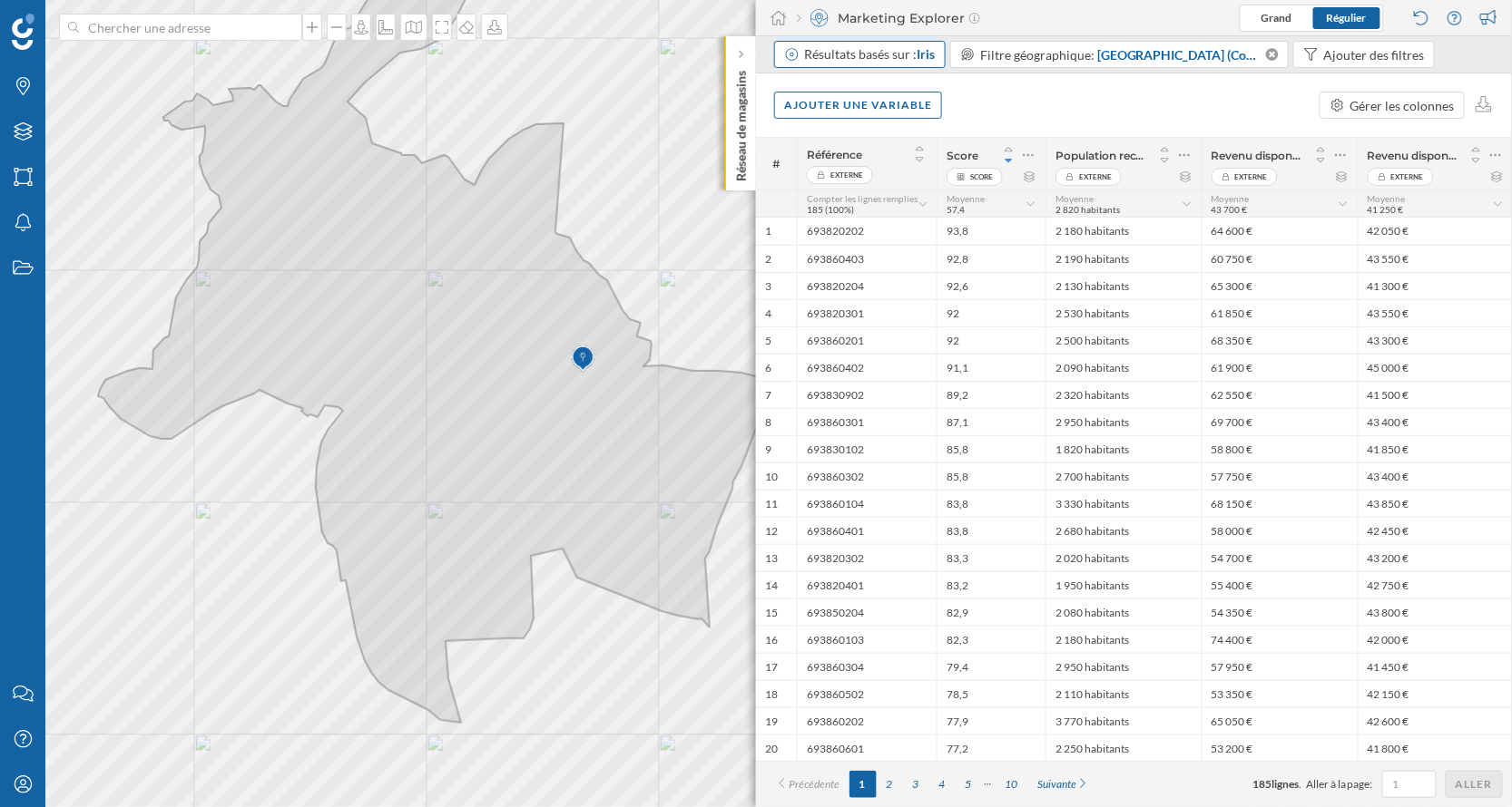
click at [913, 46] on div "Résultats basés sur : Iris" at bounding box center [869, 54] width 131 height 18
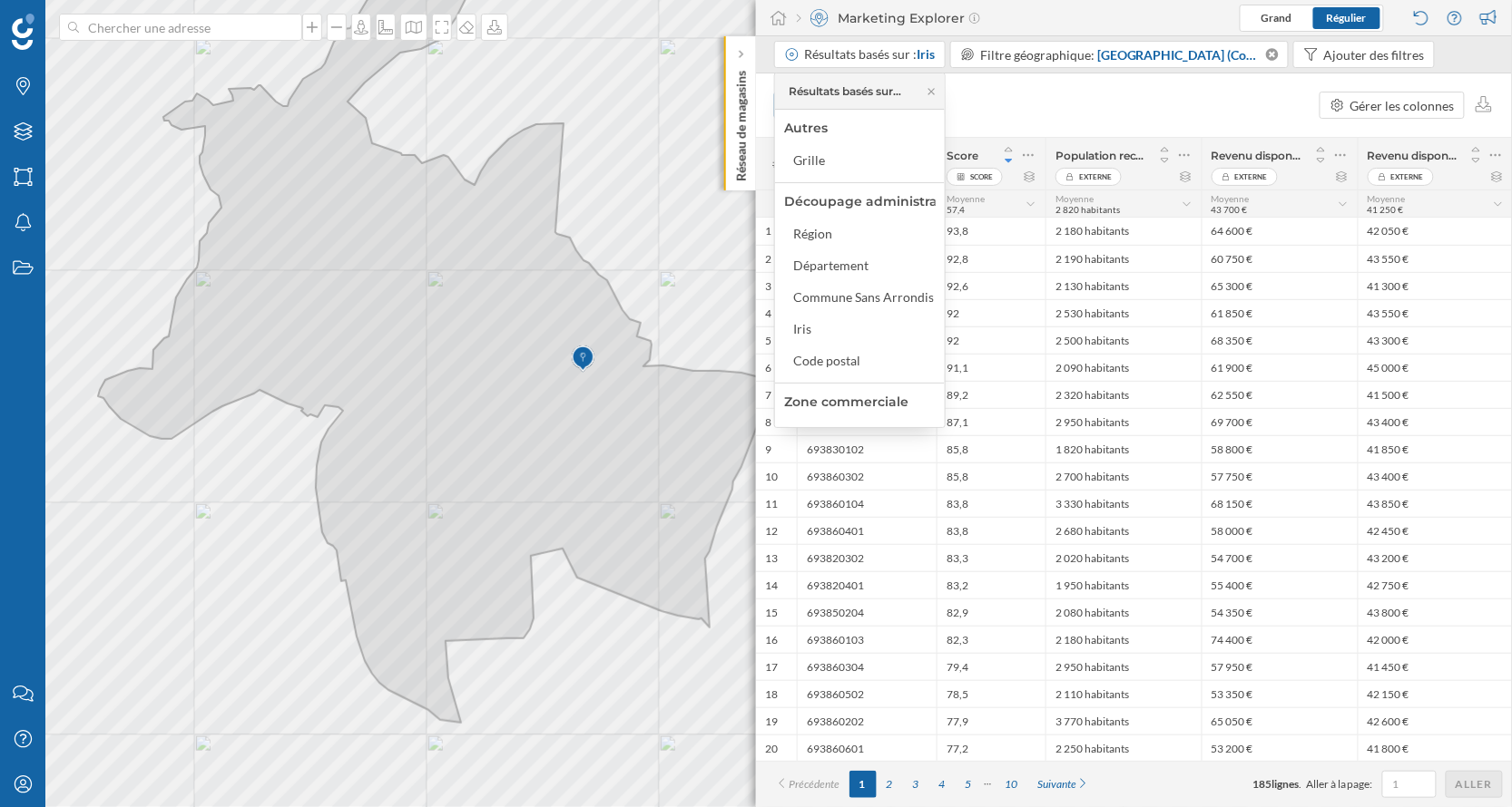
click at [850, 401] on div "Zone commerciale" at bounding box center [846, 401] width 124 height 16
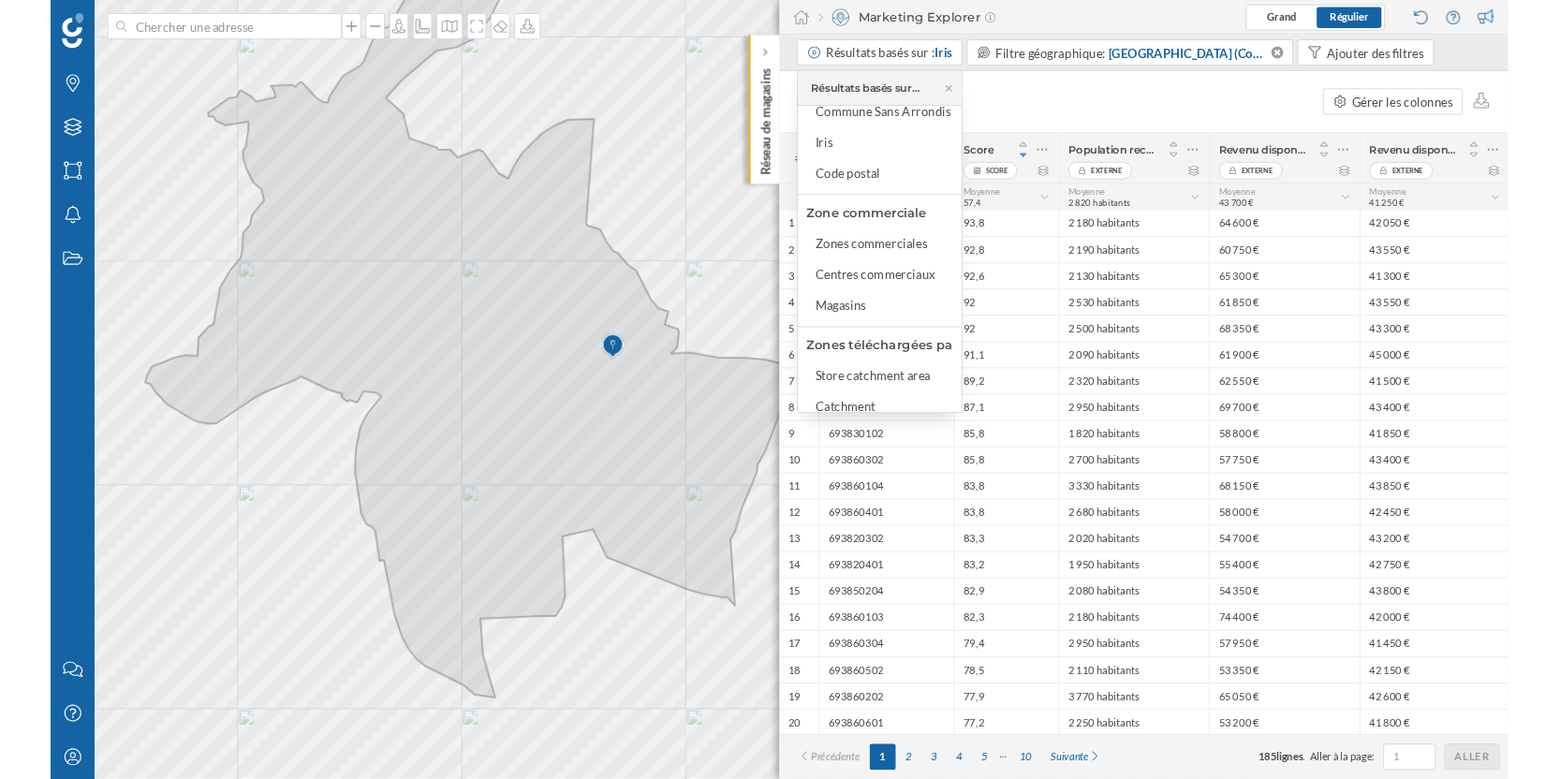
scroll to position [198, 0]
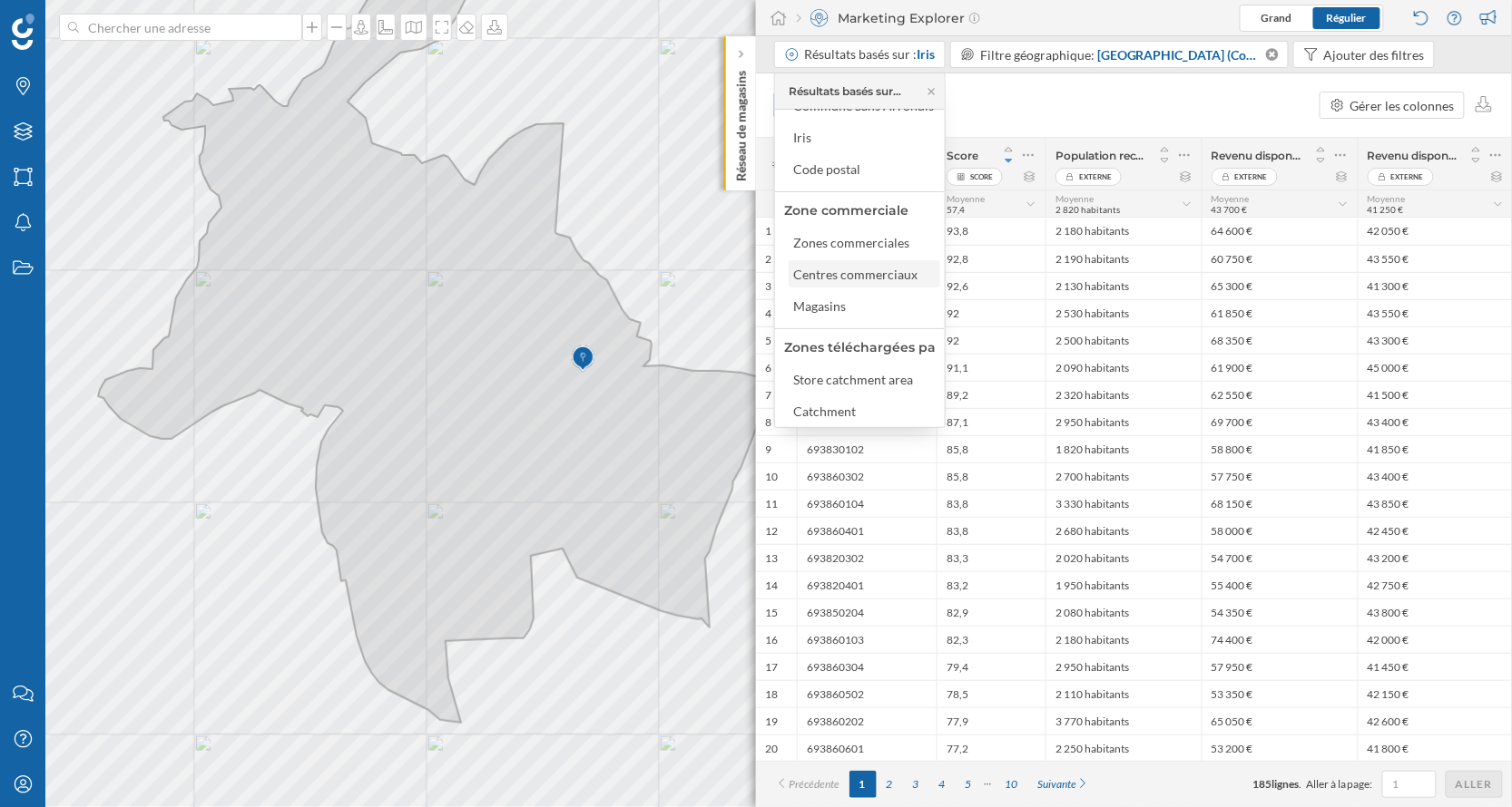
click at [837, 276] on div "Centres commerciaux" at bounding box center [855, 274] width 124 height 16
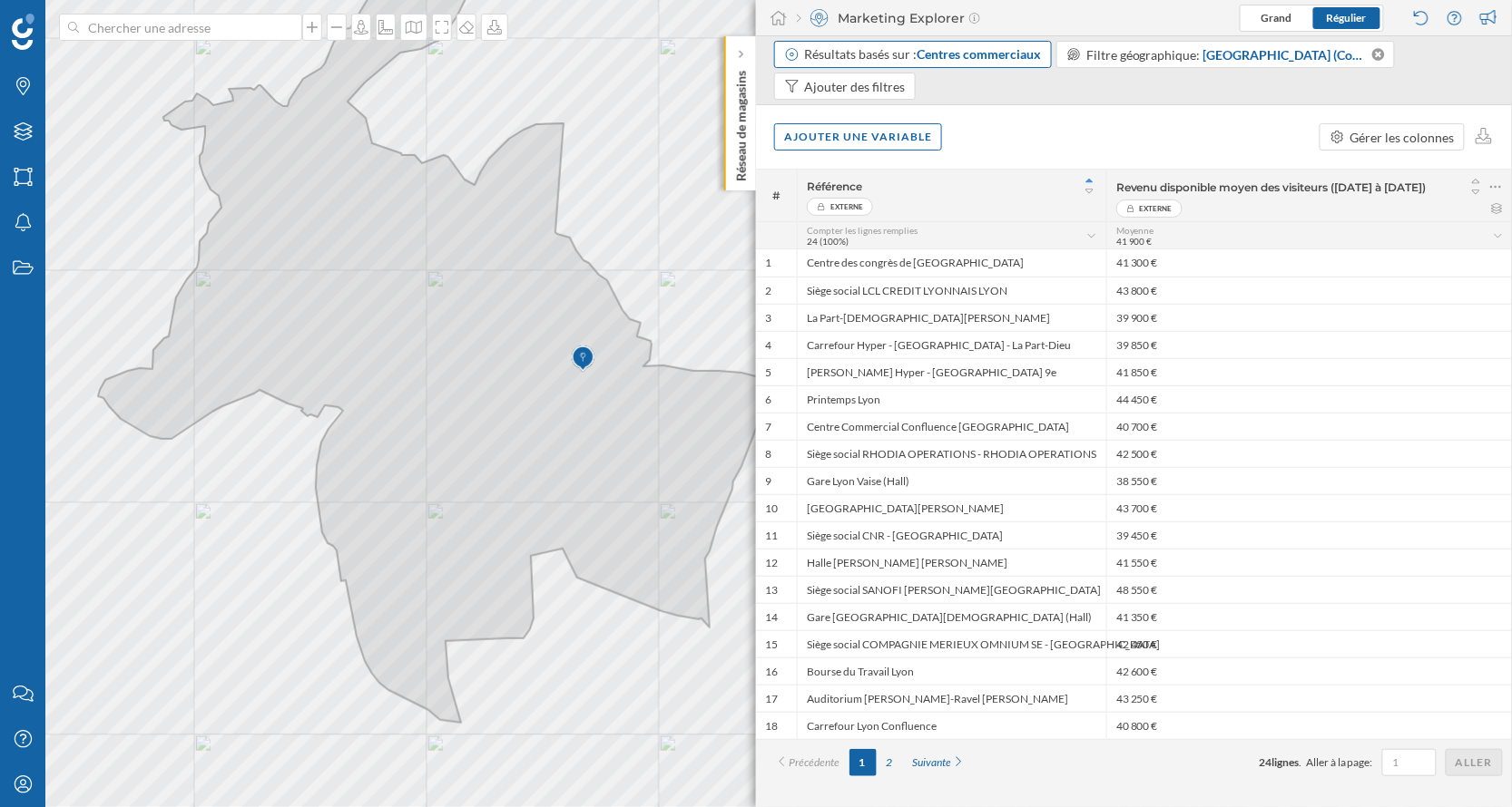
click at [961, 59] on span "Centres commerciaux" at bounding box center [980, 54] width 124 height 16
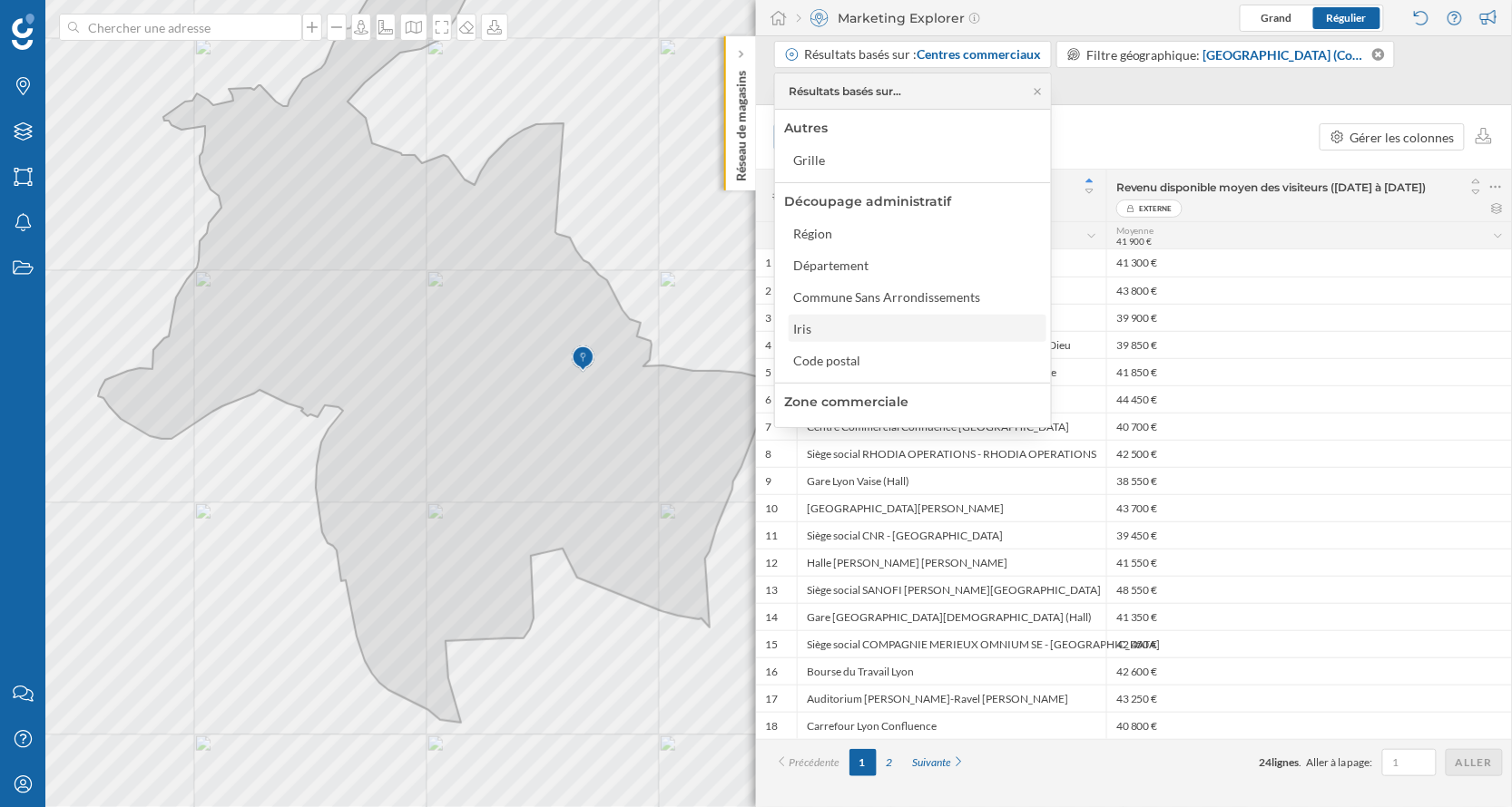
click at [811, 321] on div "Iris" at bounding box center [806, 329] width 27 height 19
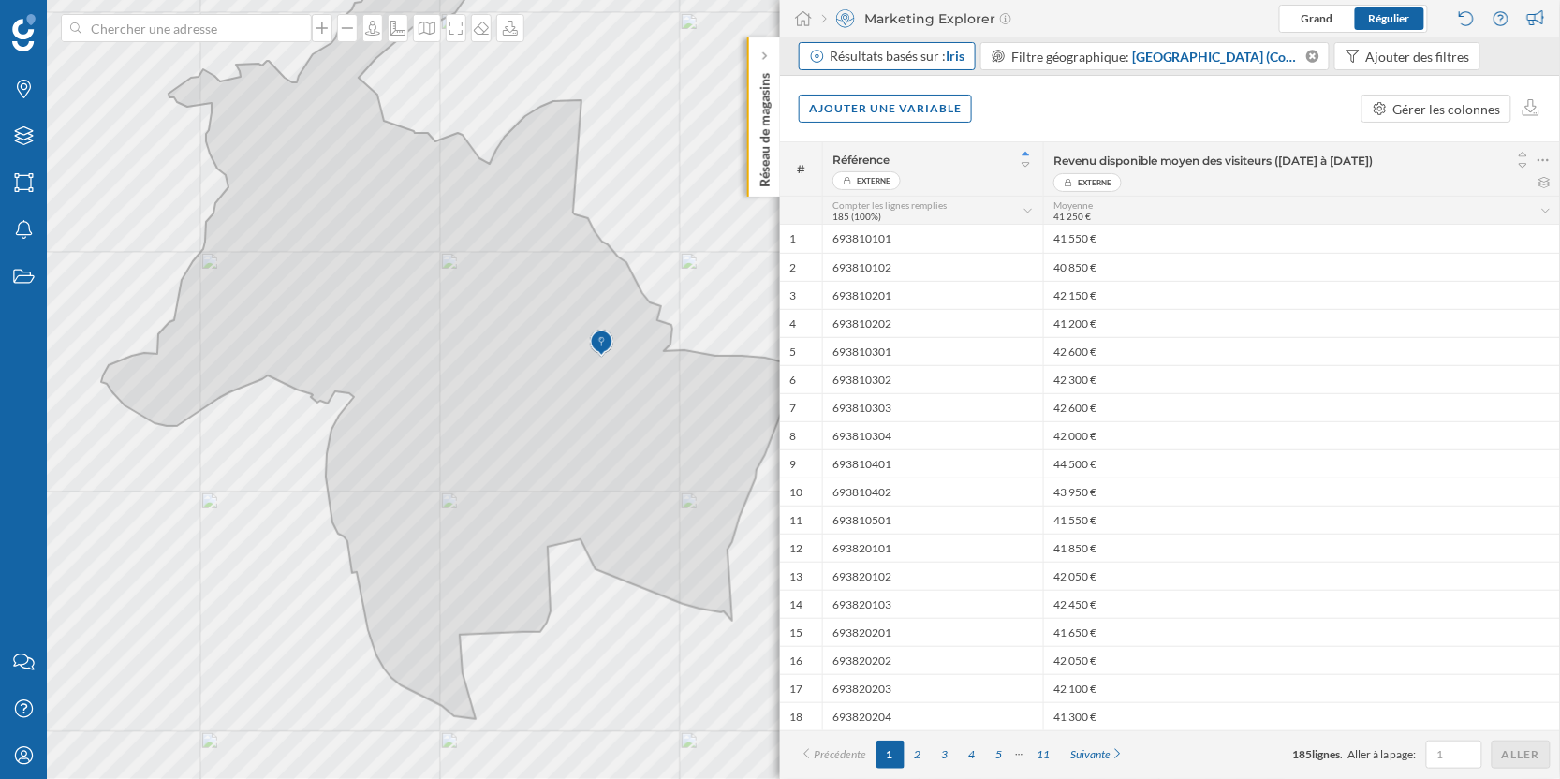
click at [935, 59] on div "Résultats basés sur : Iris" at bounding box center [897, 56] width 135 height 19
click at [889, 107] on div "Ajouter une variable" at bounding box center [885, 108] width 173 height 28
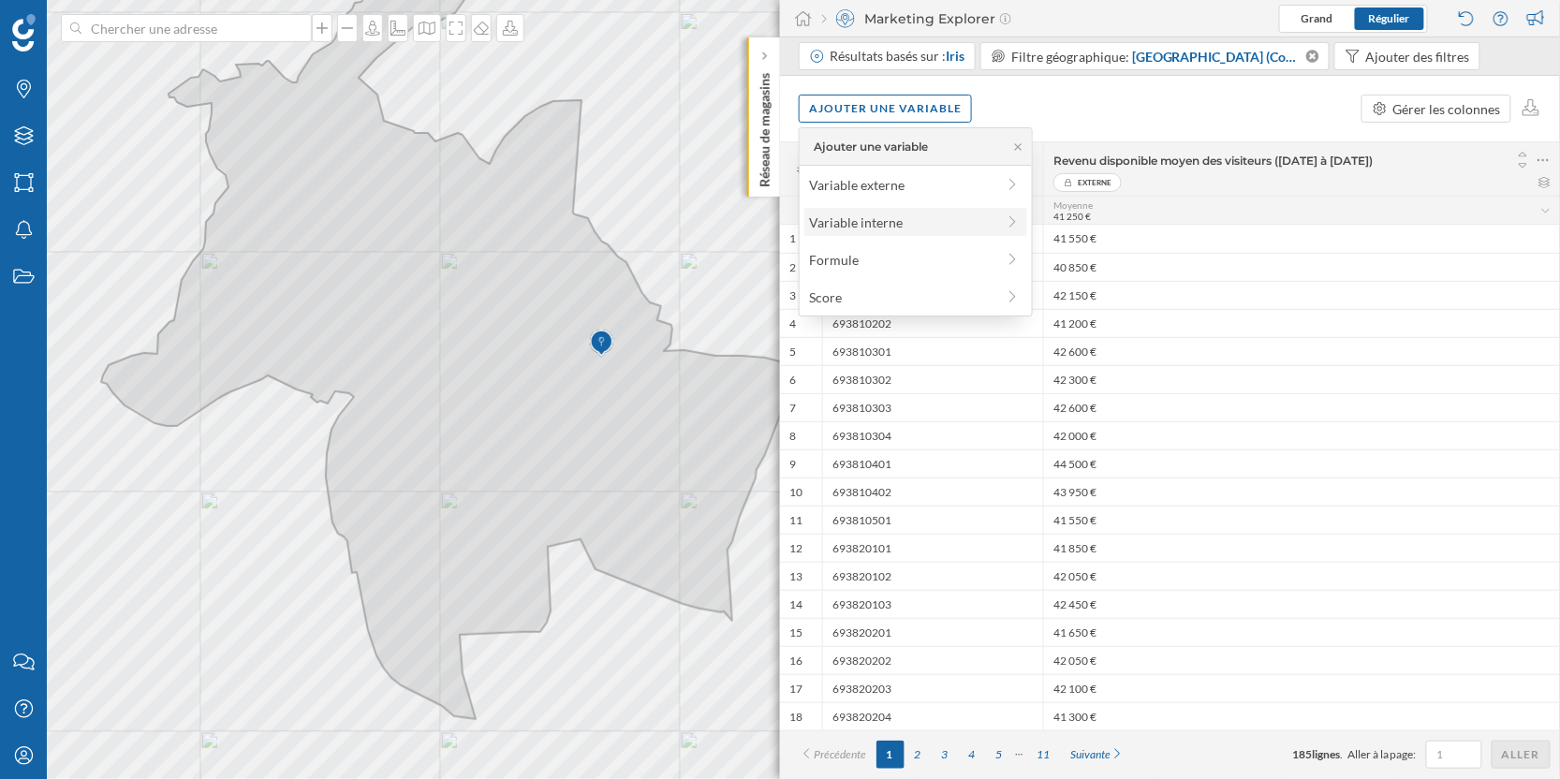
click at [936, 226] on div "Variable interne" at bounding box center [902, 223] width 186 height 20
click at [813, 148] on icon at bounding box center [811, 145] width 14 height 11
click at [925, 186] on div "Variable externe" at bounding box center [902, 185] width 186 height 20
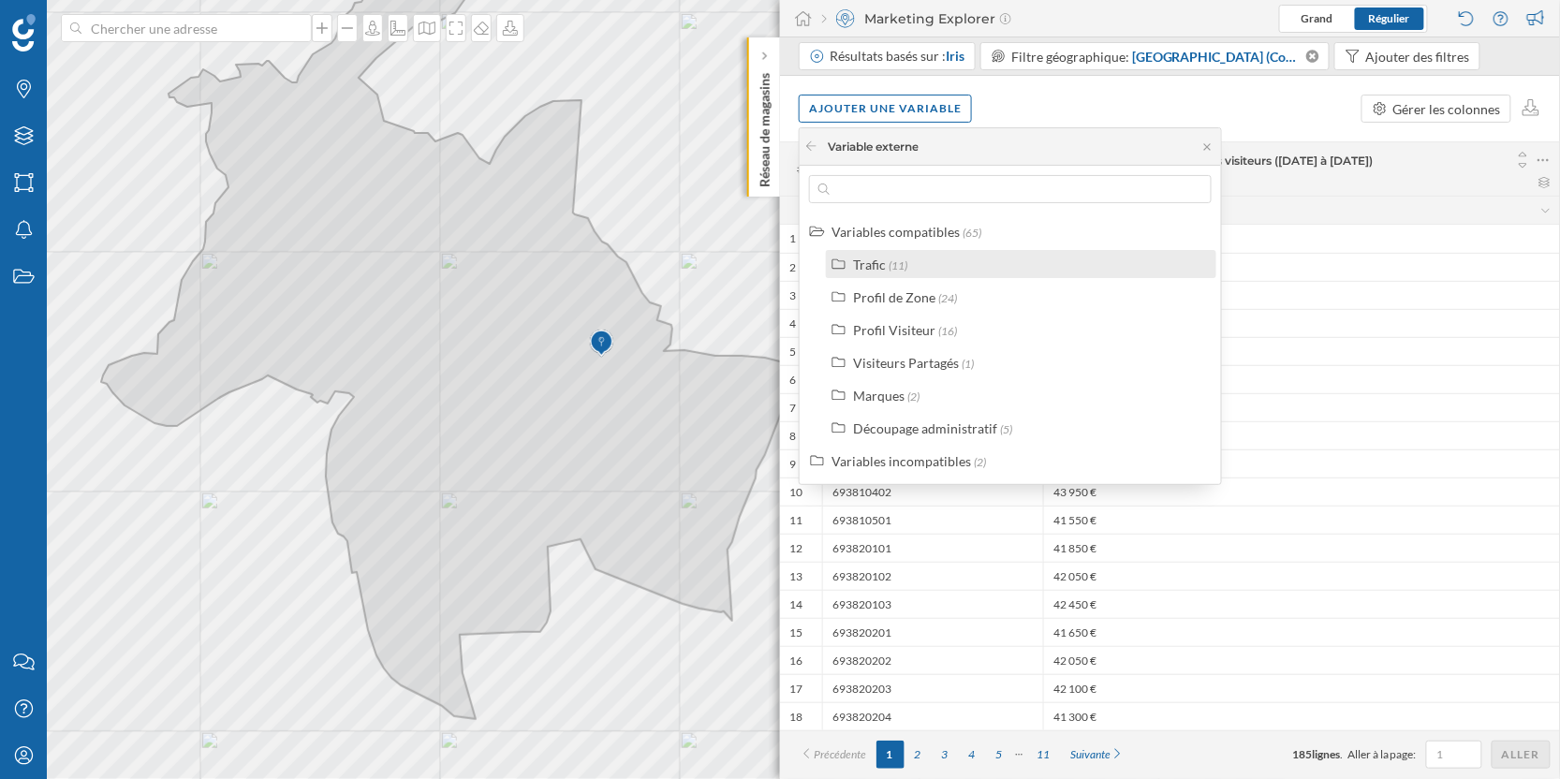
click at [869, 265] on div "Trafic" at bounding box center [869, 265] width 33 height 16
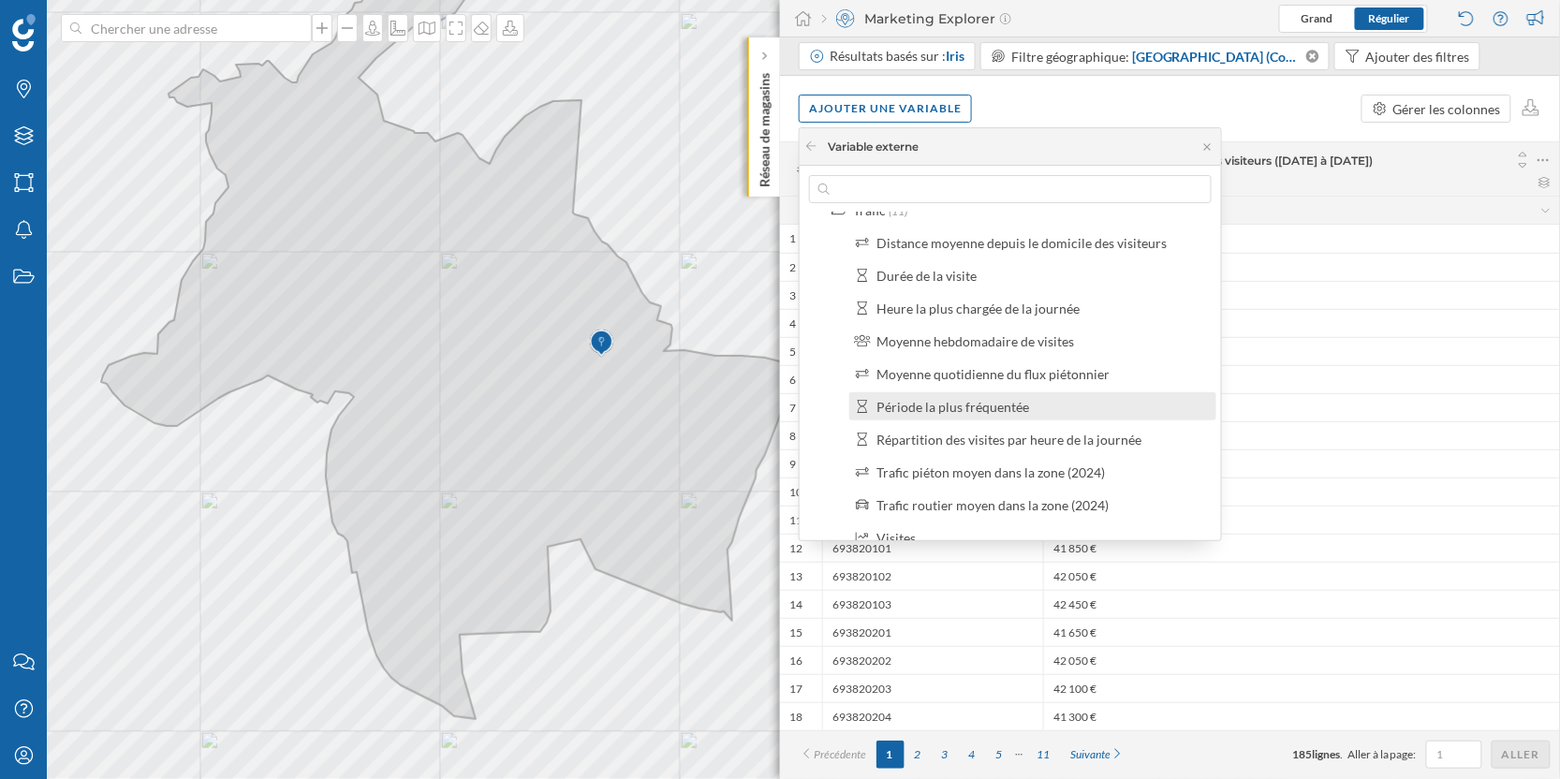
scroll to position [71, 0]
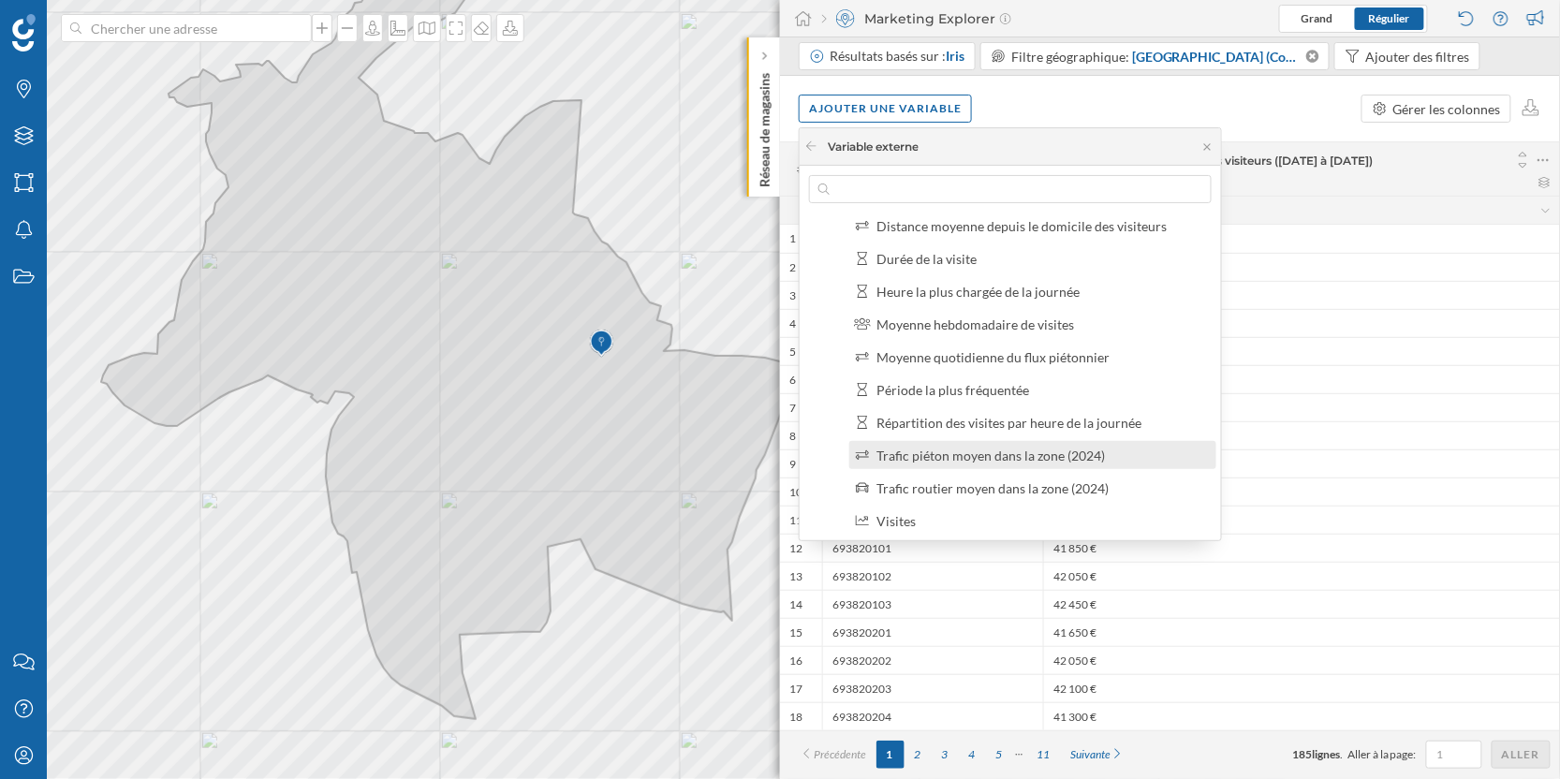
click at [962, 456] on div "Trafic piéton moyen dans la zone (2024)" at bounding box center [990, 456] width 228 height 16
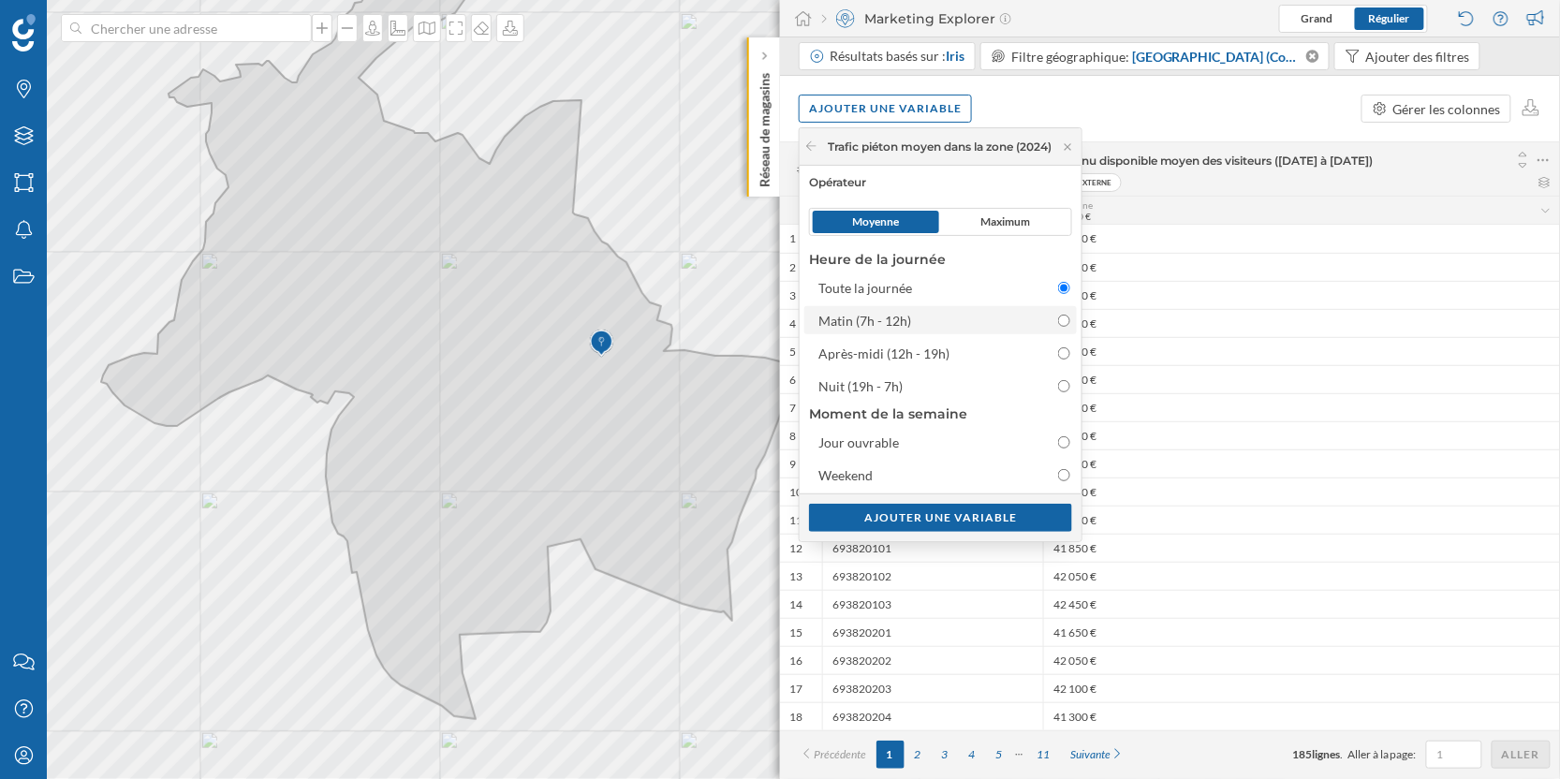
click at [1066, 321] on input "Matin (7h - 12h)" at bounding box center [1064, 321] width 12 height 12
radio input "true"
click at [1066, 473] on input "Weekend" at bounding box center [1064, 475] width 12 height 12
radio input "true"
click at [934, 519] on div "Ajouter une variable" at bounding box center [940, 517] width 263 height 28
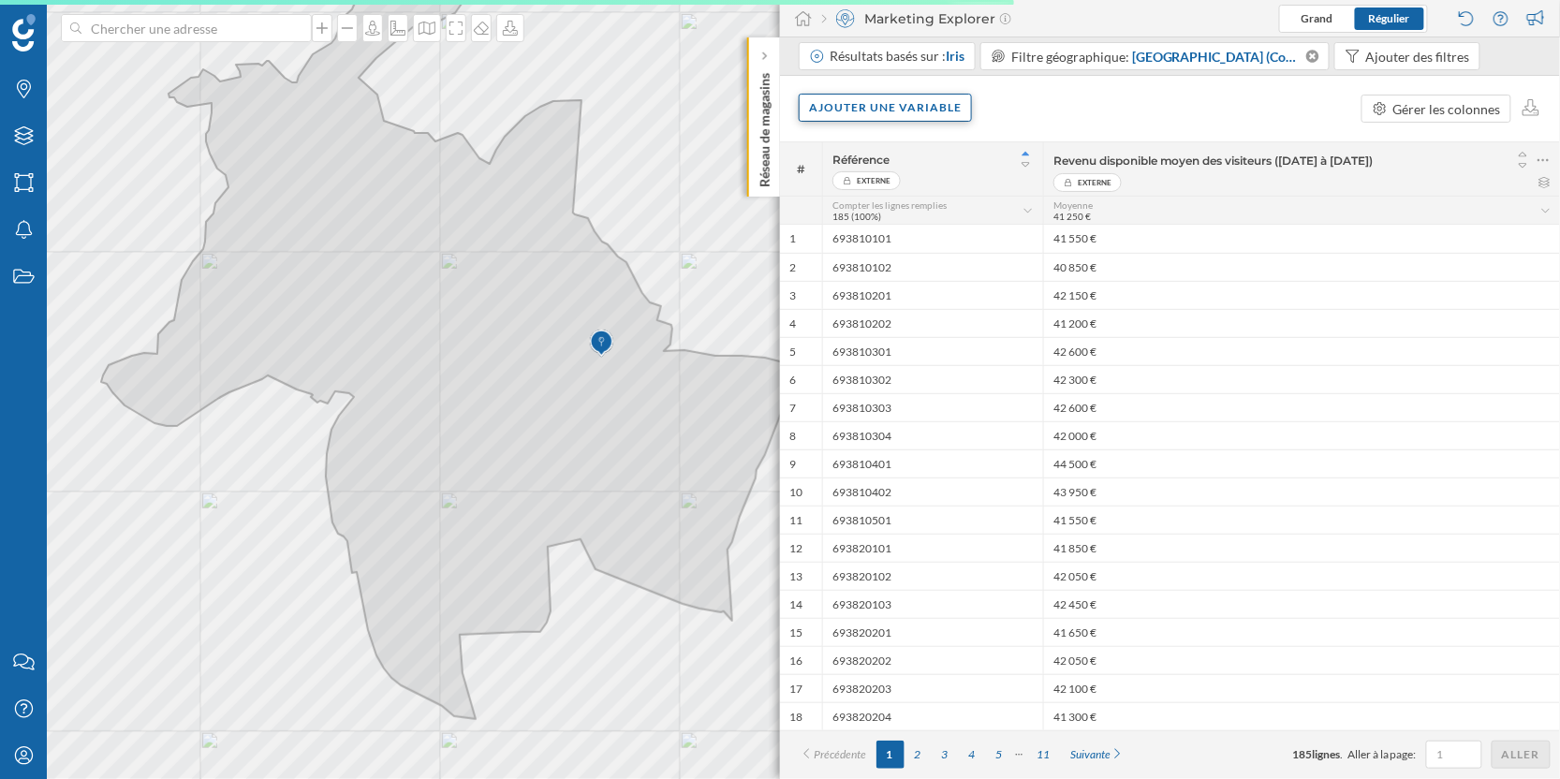
click at [899, 103] on div "Ajouter une variable" at bounding box center [885, 108] width 173 height 28
click at [871, 190] on div "Variable externe" at bounding box center [902, 185] width 186 height 20
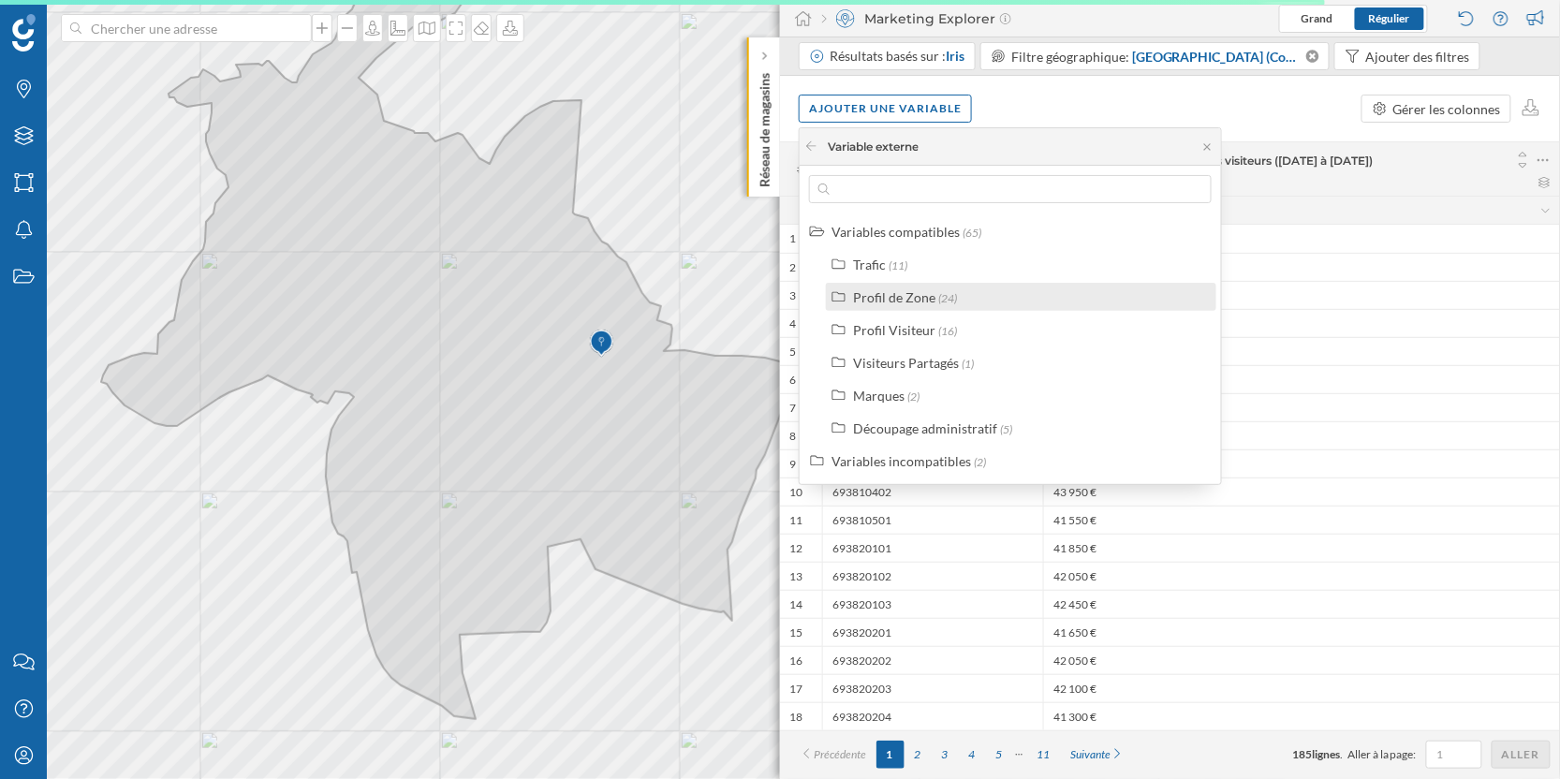
scroll to position [0, 0]
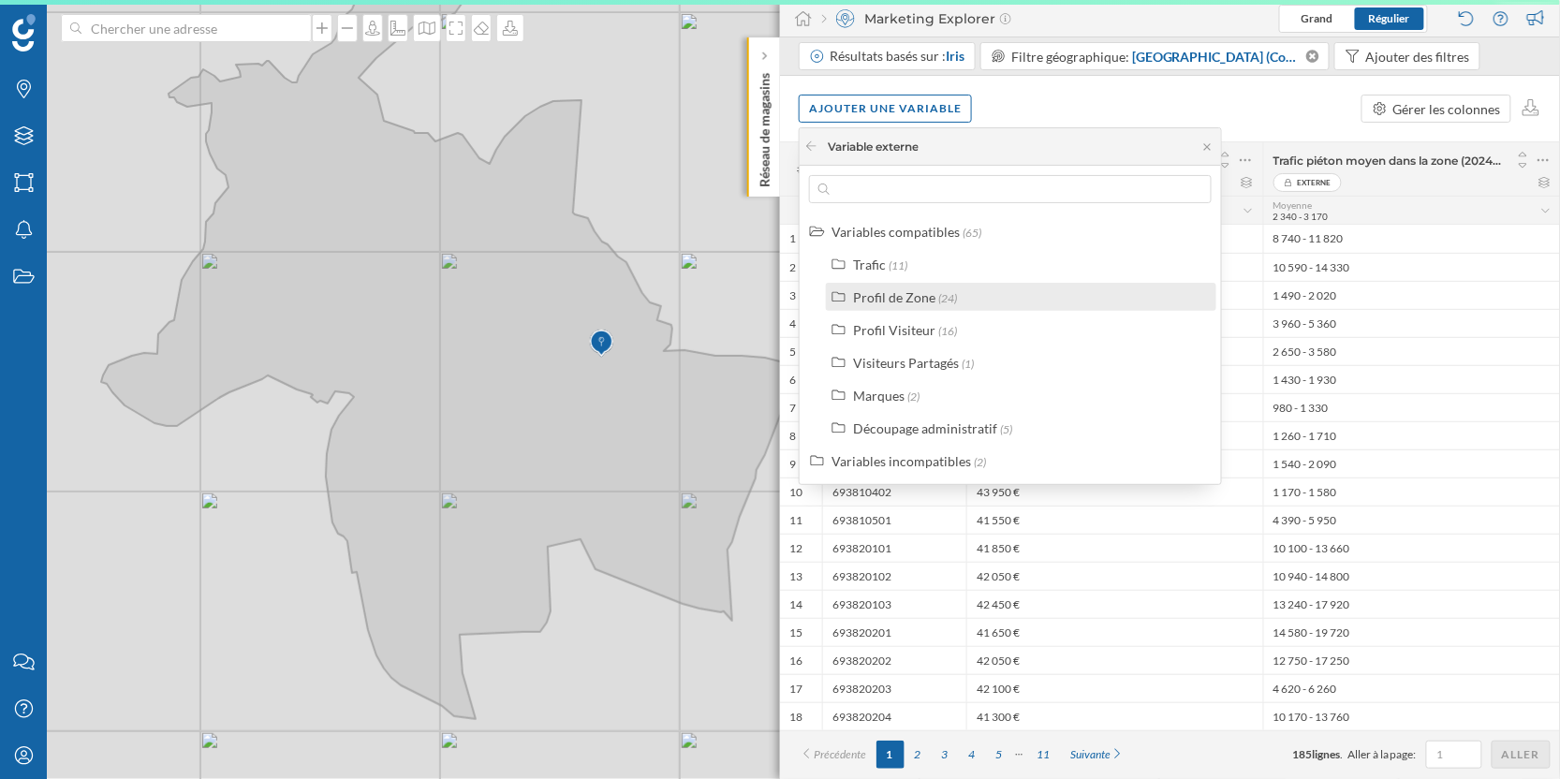
click at [889, 308] on div "Profil de Zone (24)" at bounding box center [1021, 297] width 390 height 28
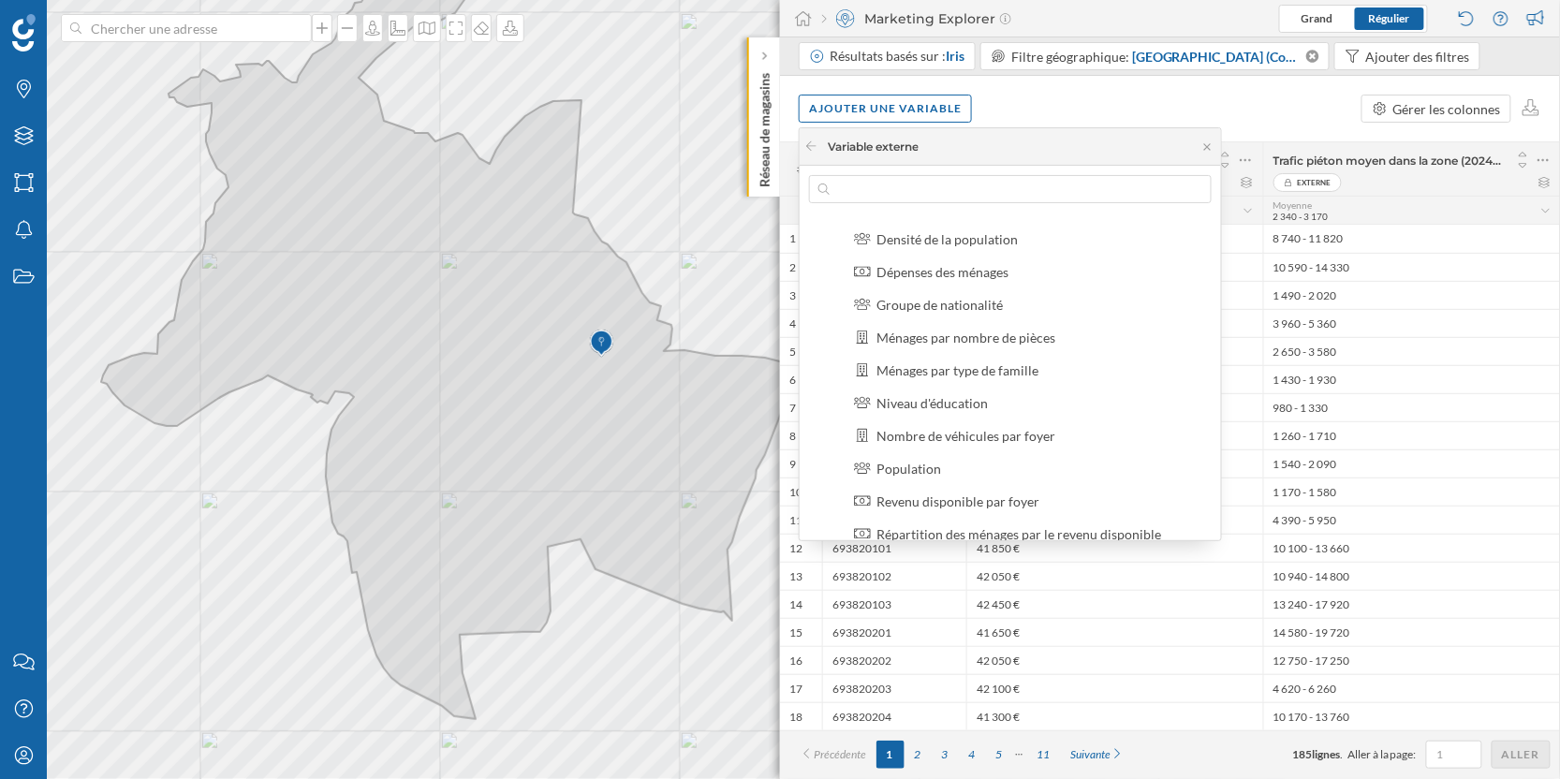
scroll to position [151, 0]
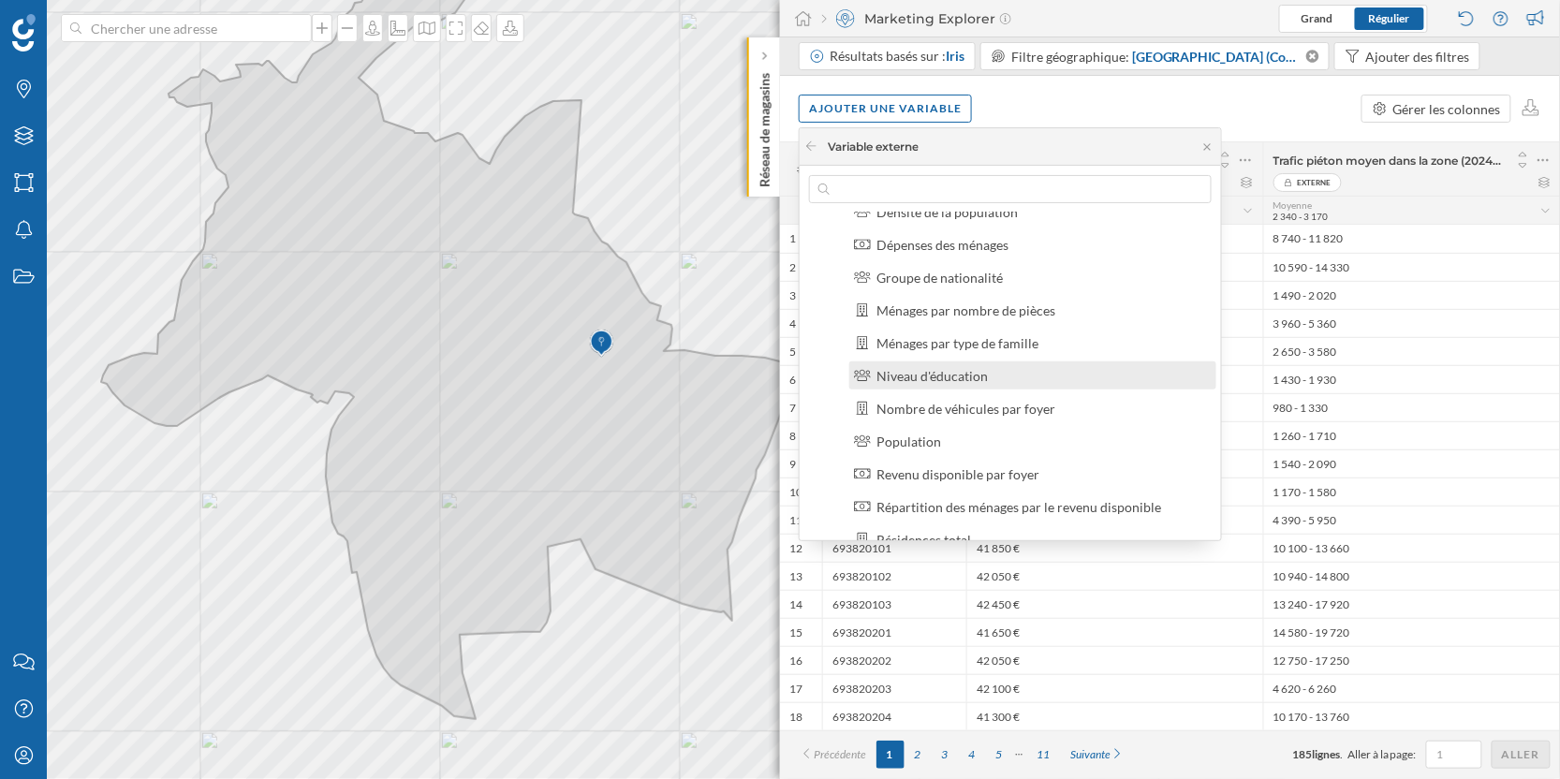
click at [958, 373] on div "Niveau d'éducation" at bounding box center [931, 376] width 111 height 16
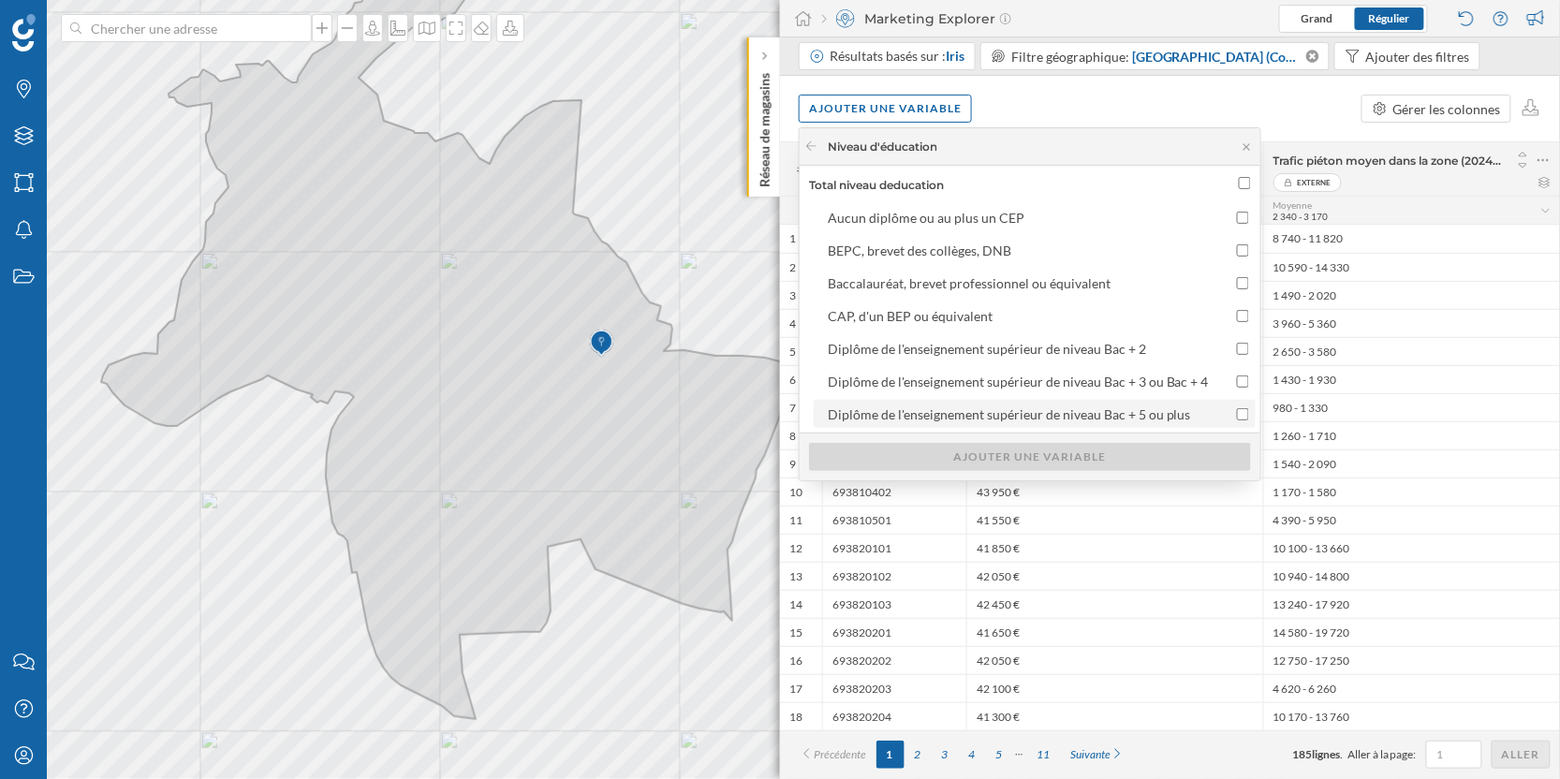
click at [1237, 410] on input "Diplôme de l'enseignement supérieur de niveau Bac + 5 ou plus" at bounding box center [1243, 414] width 12 height 12
checkbox input "true"
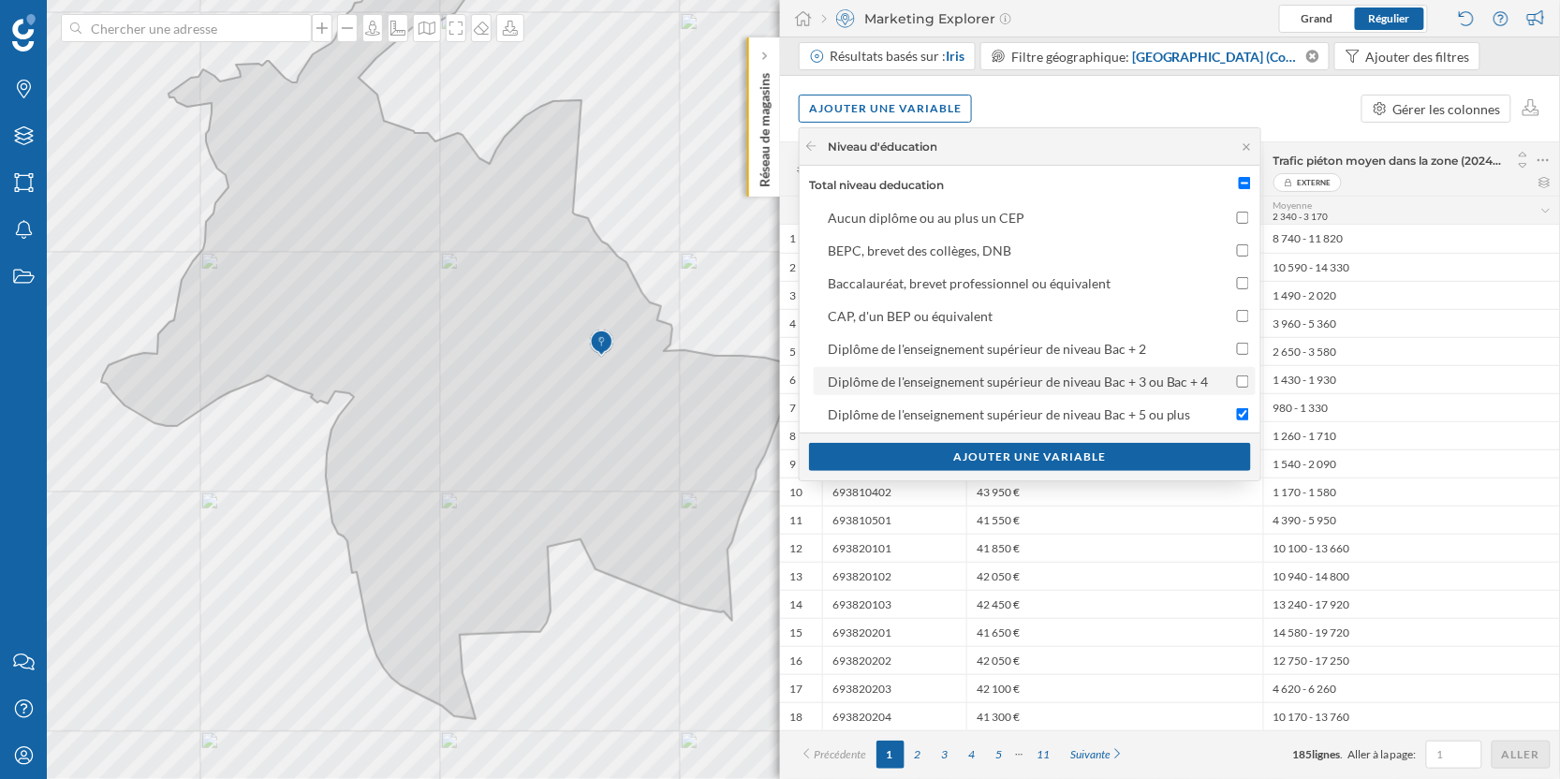
click at [1237, 386] on div at bounding box center [1233, 382] width 31 height 20
click at [1237, 386] on input "Diplôme de l'enseignement supérieur de niveau Bac + 3 ou Bac + 4" at bounding box center [1243, 381] width 12 height 12
checkbox input "true"
click at [1117, 457] on div "Ajouter une variable" at bounding box center [1030, 456] width 442 height 28
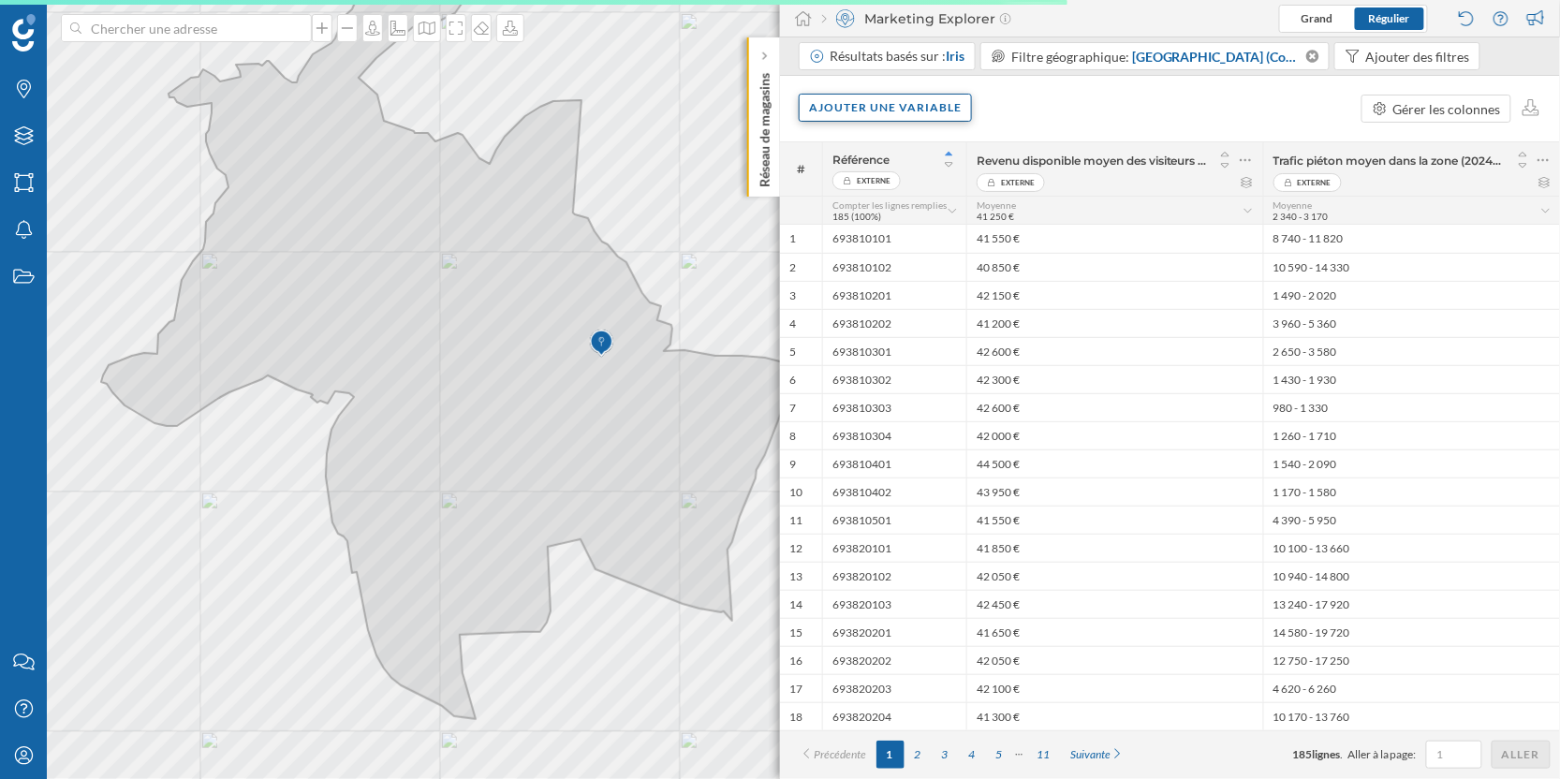
scroll to position [0, 0]
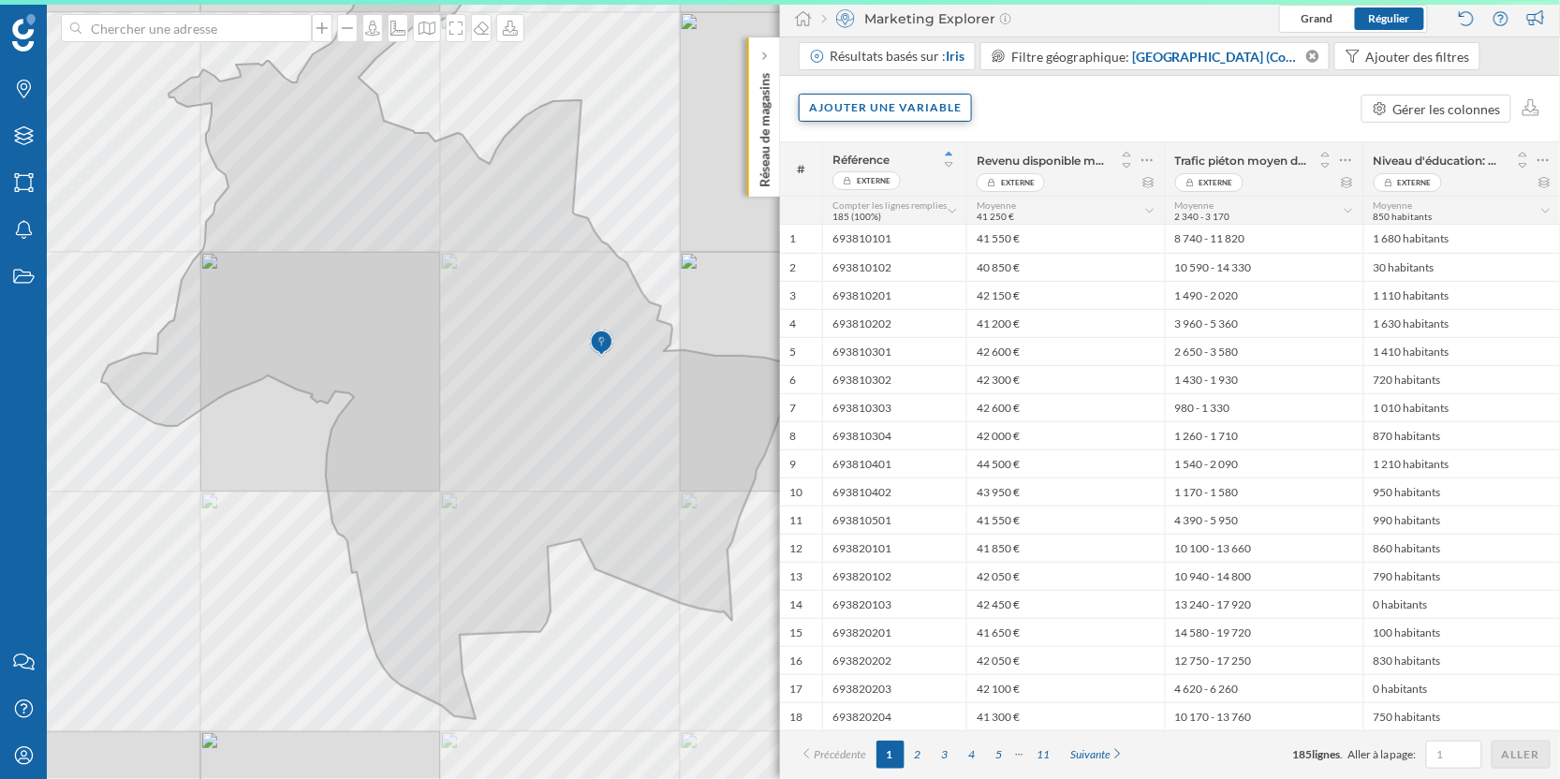
click at [902, 109] on div "Ajouter une variable" at bounding box center [885, 108] width 173 height 28
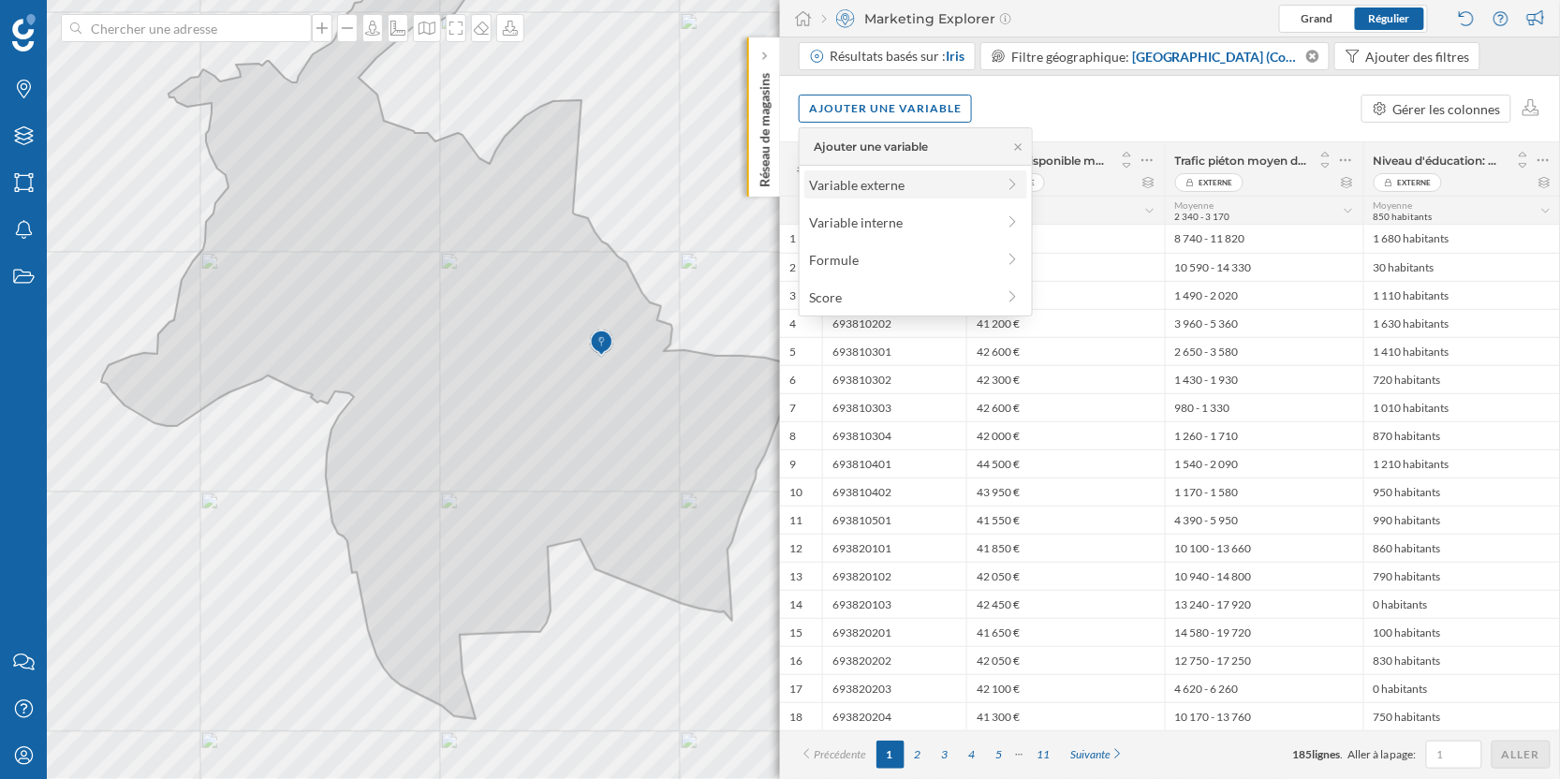
click at [962, 190] on div "Variable externe" at bounding box center [902, 185] width 186 height 20
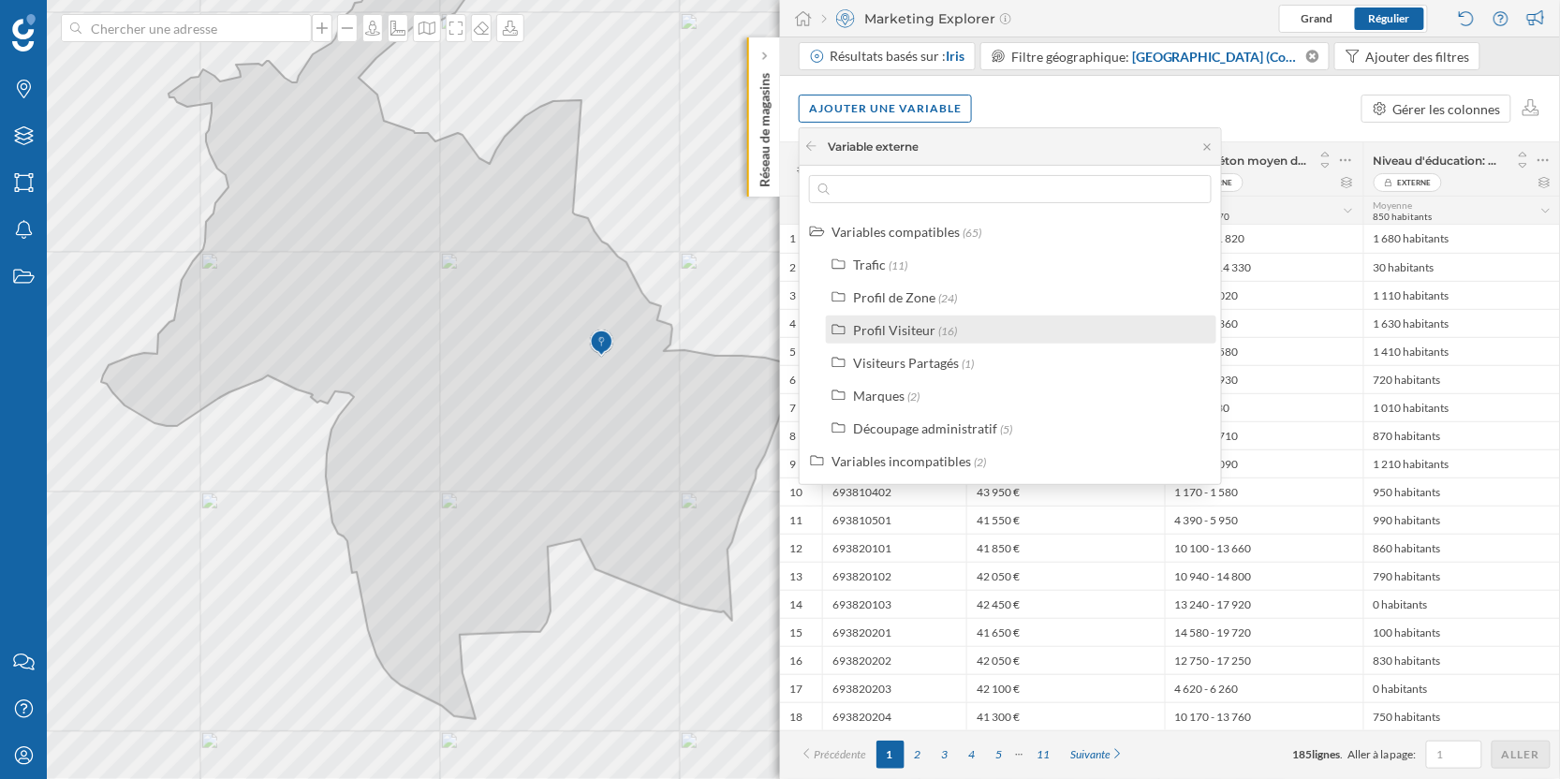
click at [914, 331] on div "Profil Visiteur" at bounding box center [894, 330] width 82 height 16
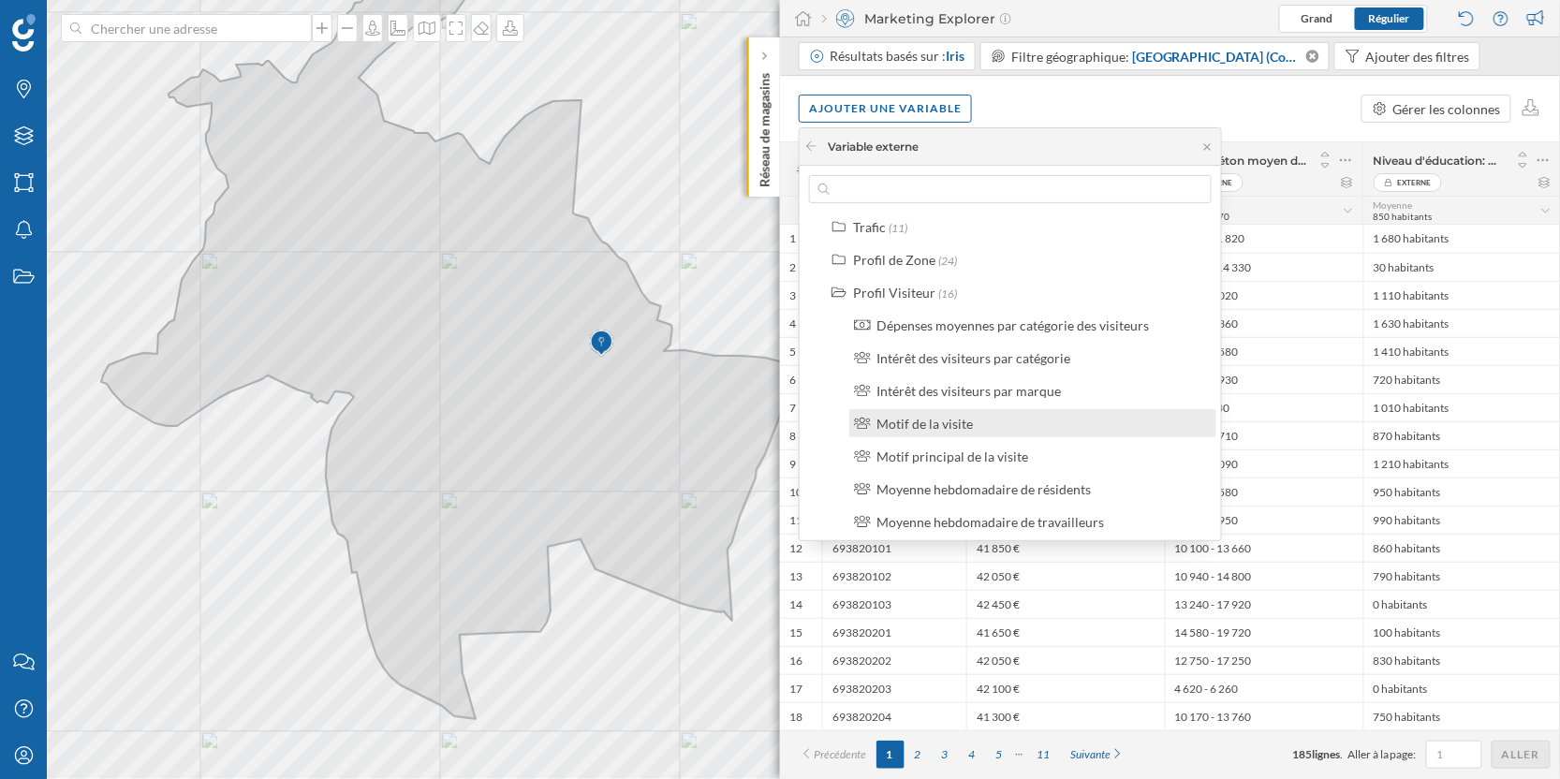
scroll to position [43, 0]
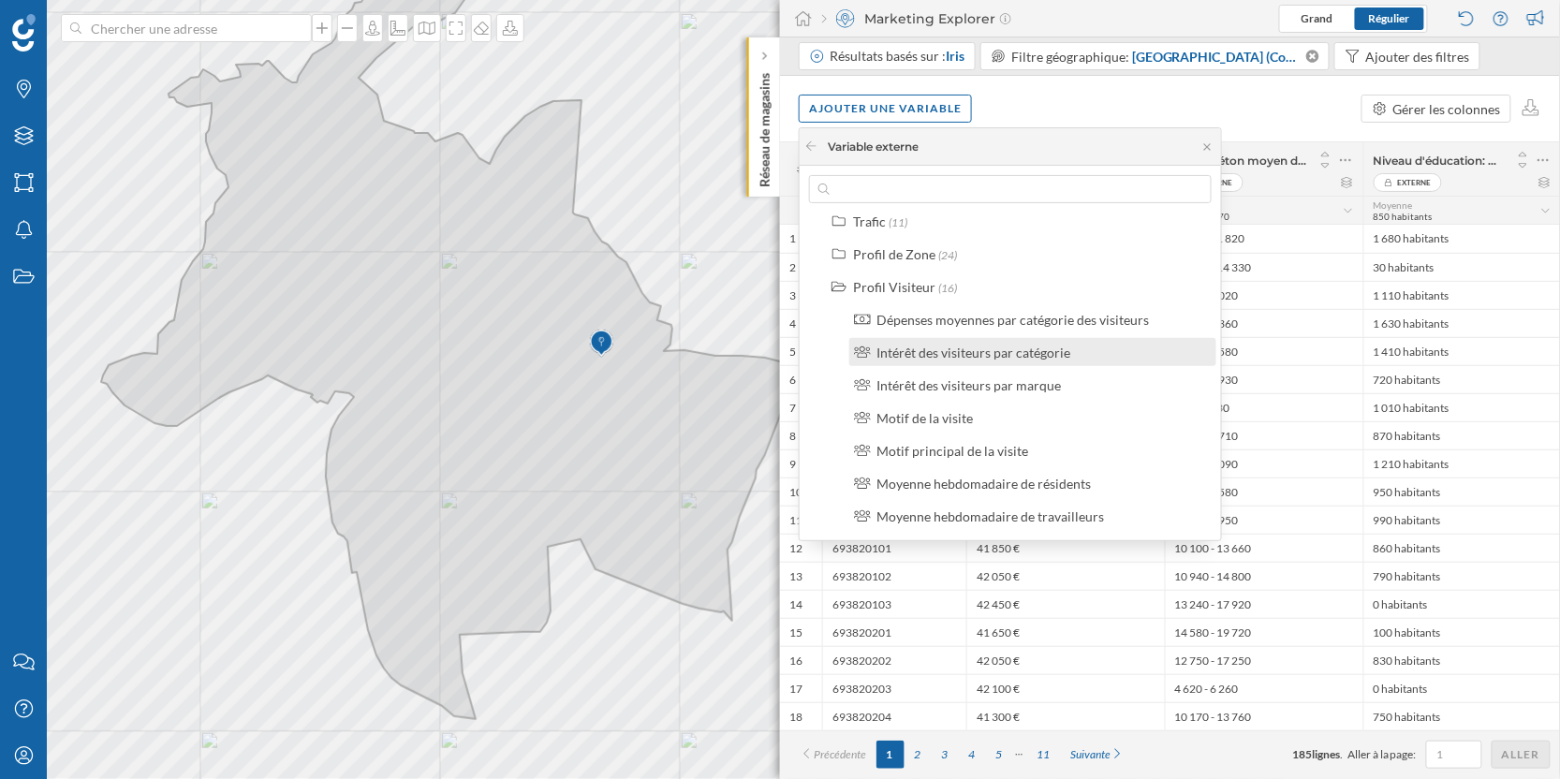
click at [1040, 352] on div "Intérêt des visiteurs par catégorie" at bounding box center [973, 353] width 194 height 16
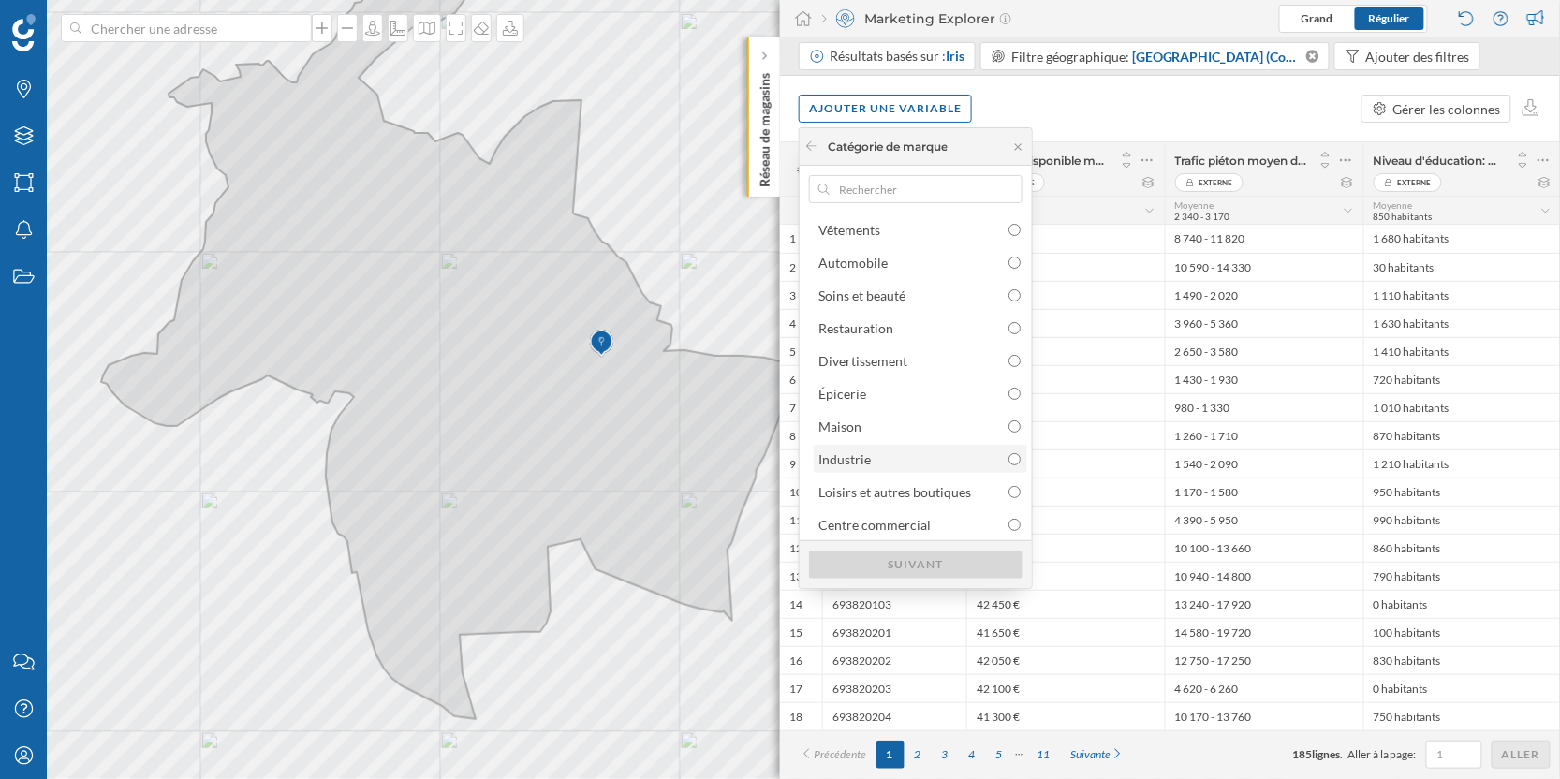
scroll to position [37, 0]
click at [1011, 487] on input "radio" at bounding box center [1014, 489] width 12 height 12
radio input "true"
click at [904, 574] on div "Suivant" at bounding box center [915, 564] width 213 height 28
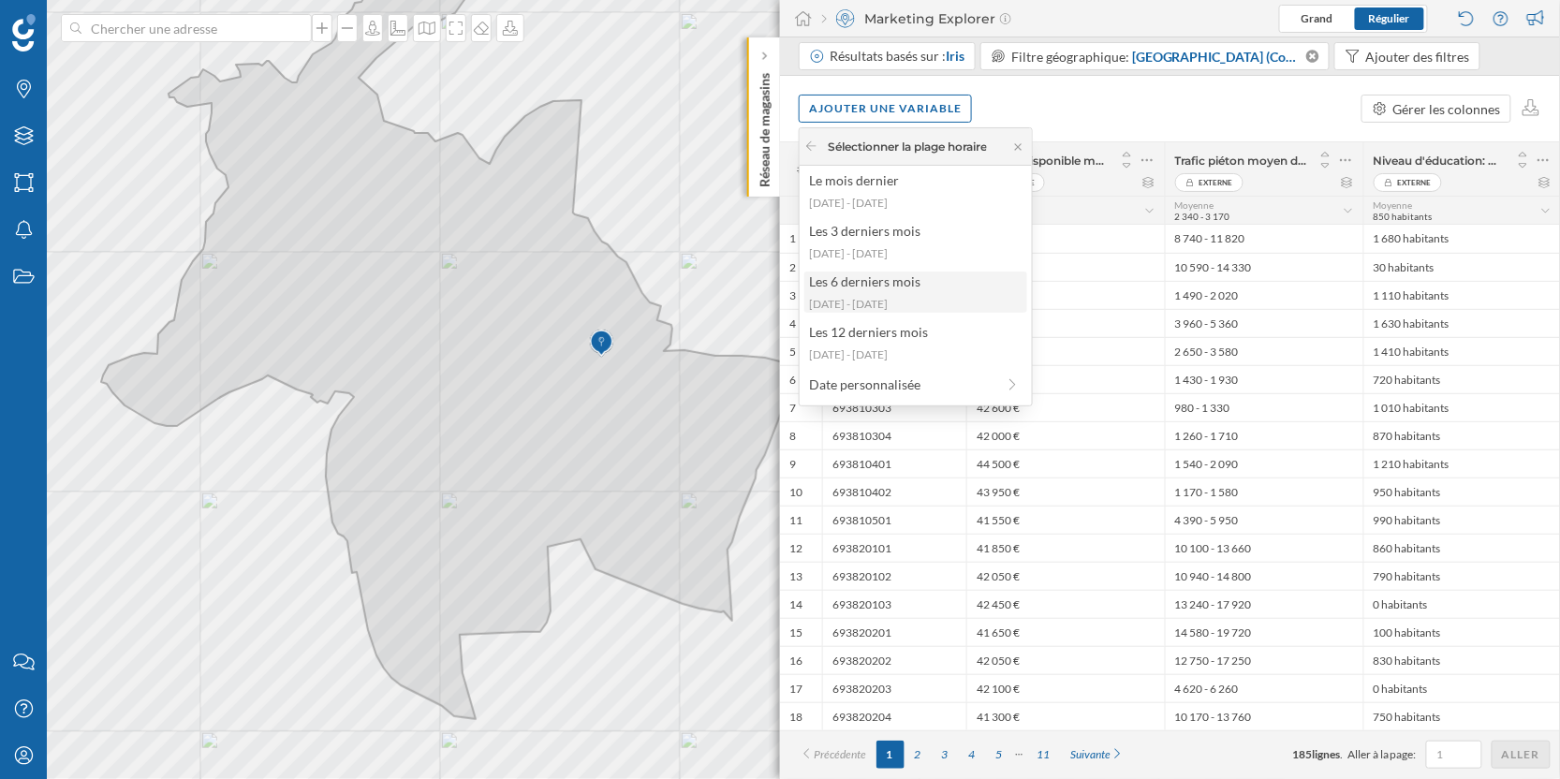
click at [899, 285] on div "Les 6 derniers mois" at bounding box center [915, 282] width 212 height 20
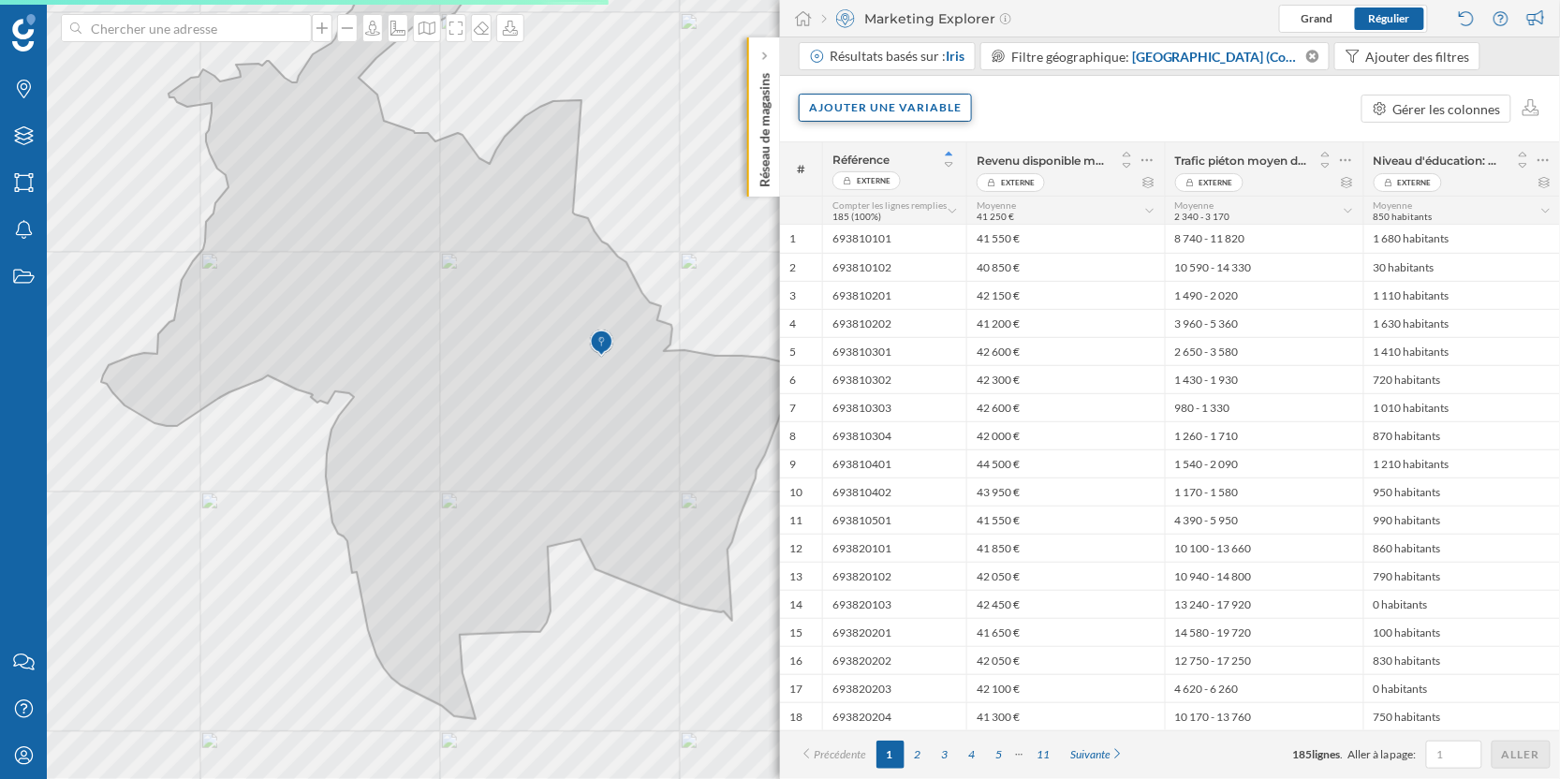
click at [898, 108] on div "Ajouter une variable" at bounding box center [885, 108] width 173 height 28
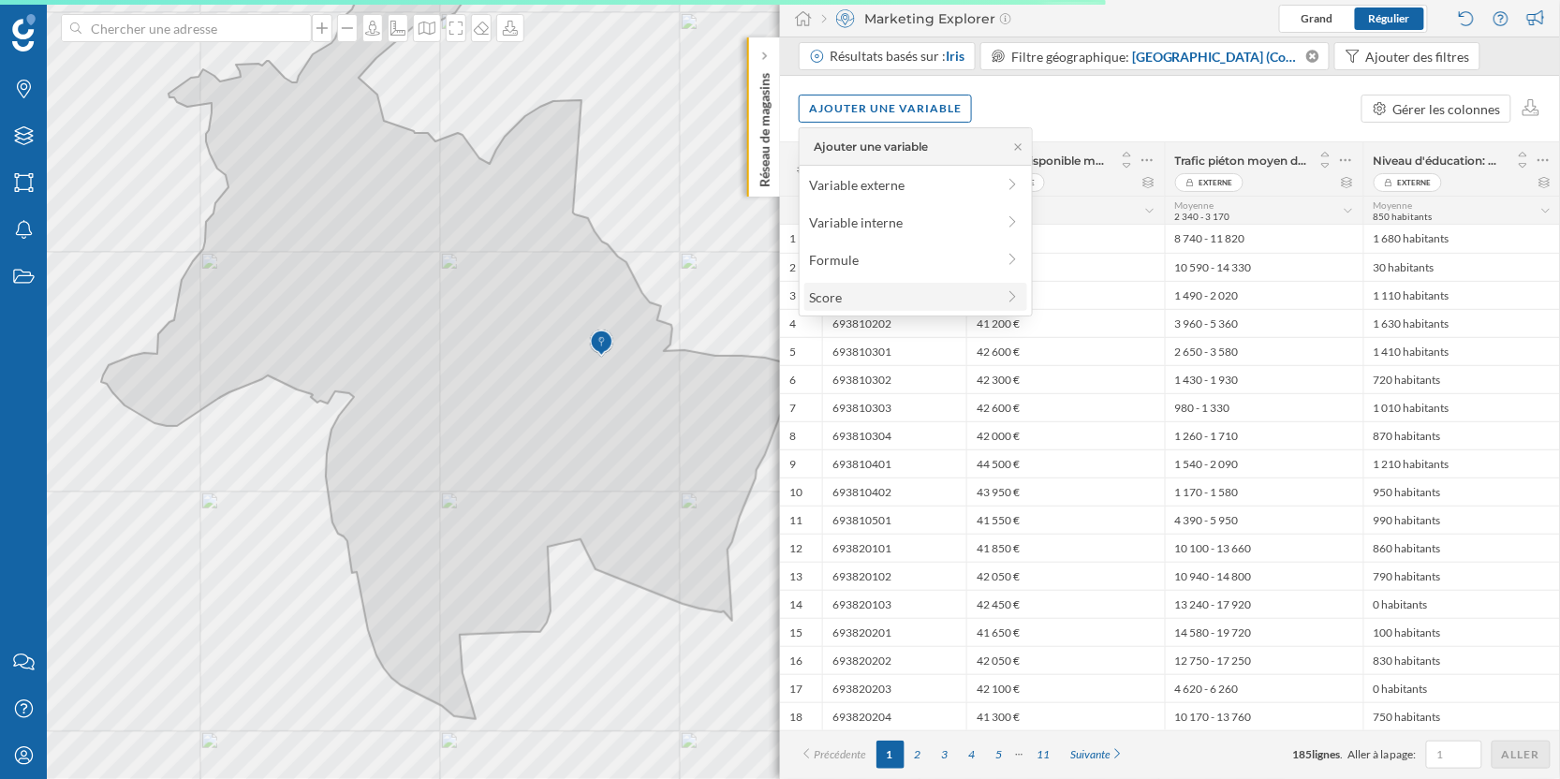
click at [861, 298] on div "Score" at bounding box center [902, 297] width 186 height 20
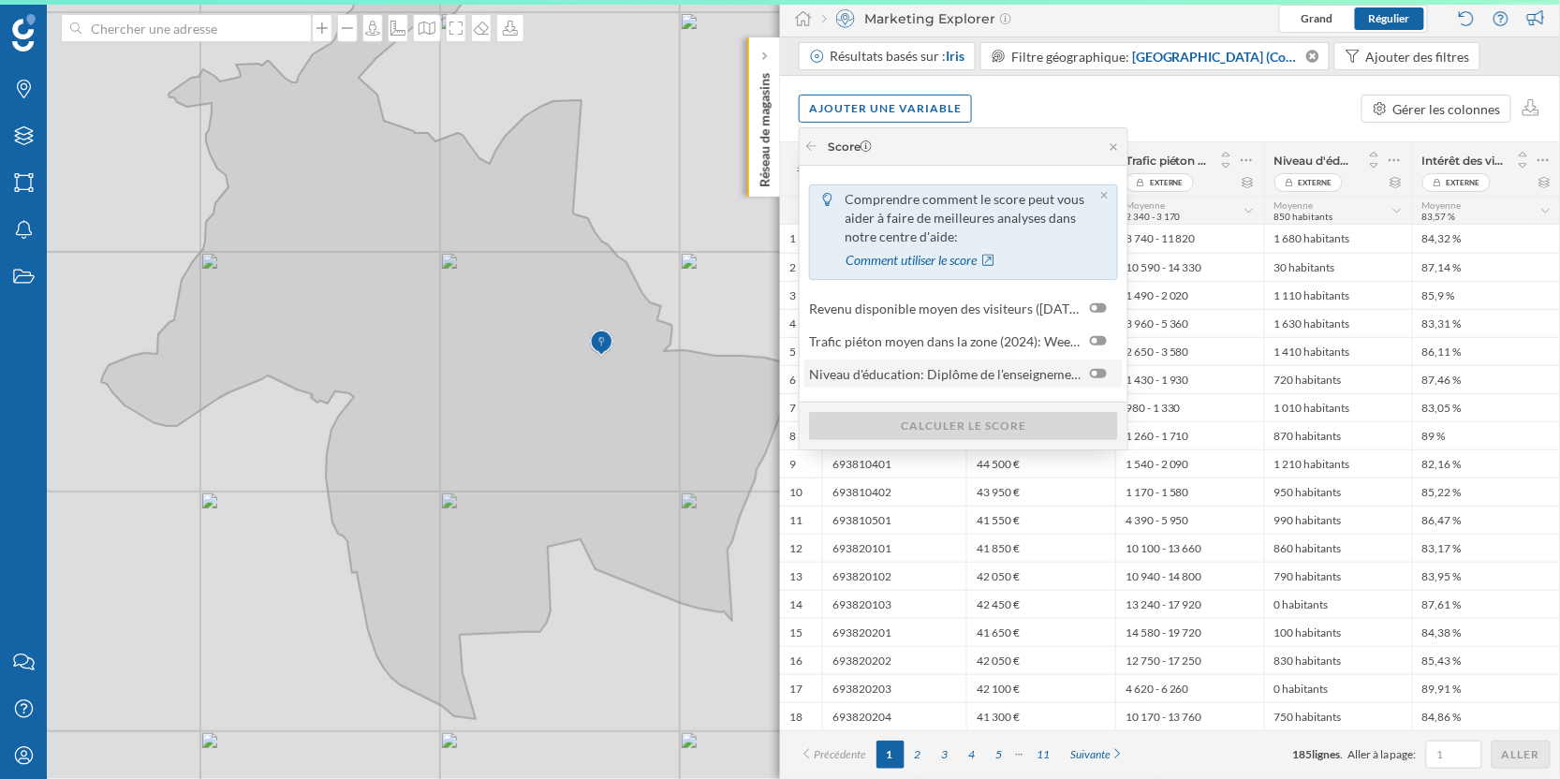
scroll to position [0, 0]
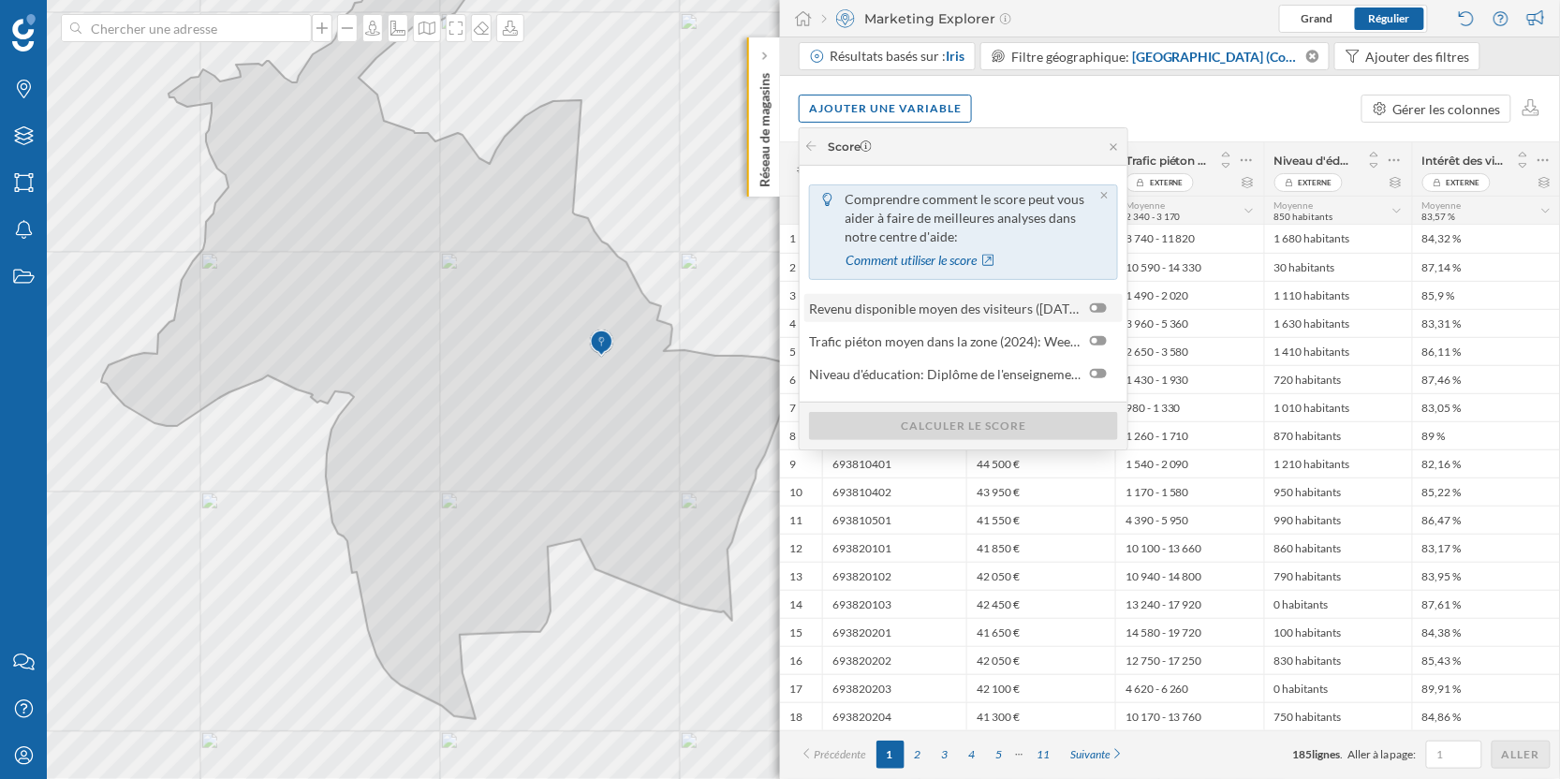
click at [1098, 306] on div at bounding box center [1098, 307] width 17 height 9
click at [0, 0] on input "checkbox" at bounding box center [0, 0] width 0 height 0
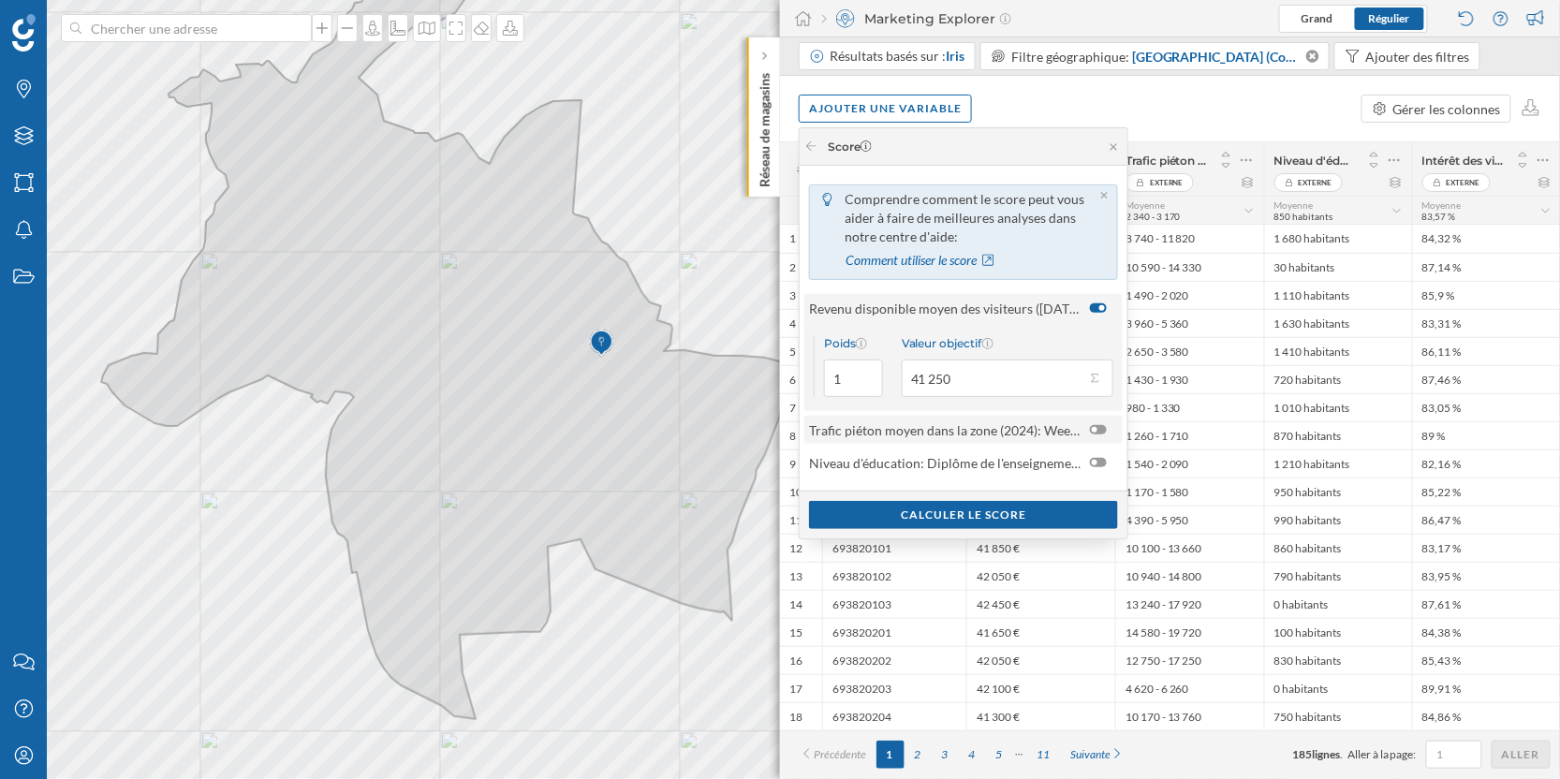
click at [1096, 427] on div at bounding box center [1098, 429] width 17 height 9
click at [0, 0] on input "checkbox" at bounding box center [0, 0] width 0 height 0
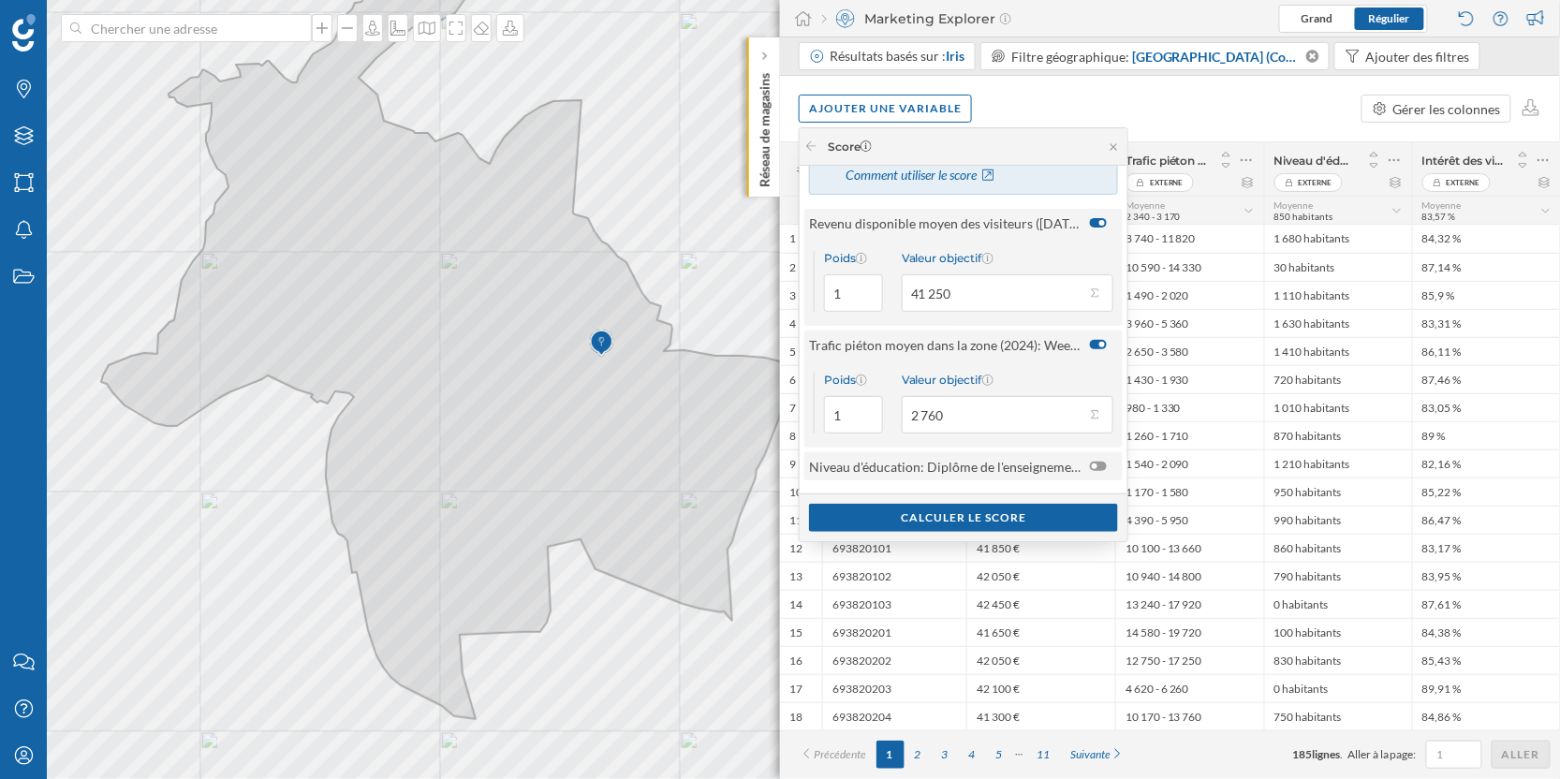
click at [1098, 463] on div at bounding box center [1098, 466] width 17 height 9
click at [0, 0] on input "checkbox" at bounding box center [0, 0] width 0 height 0
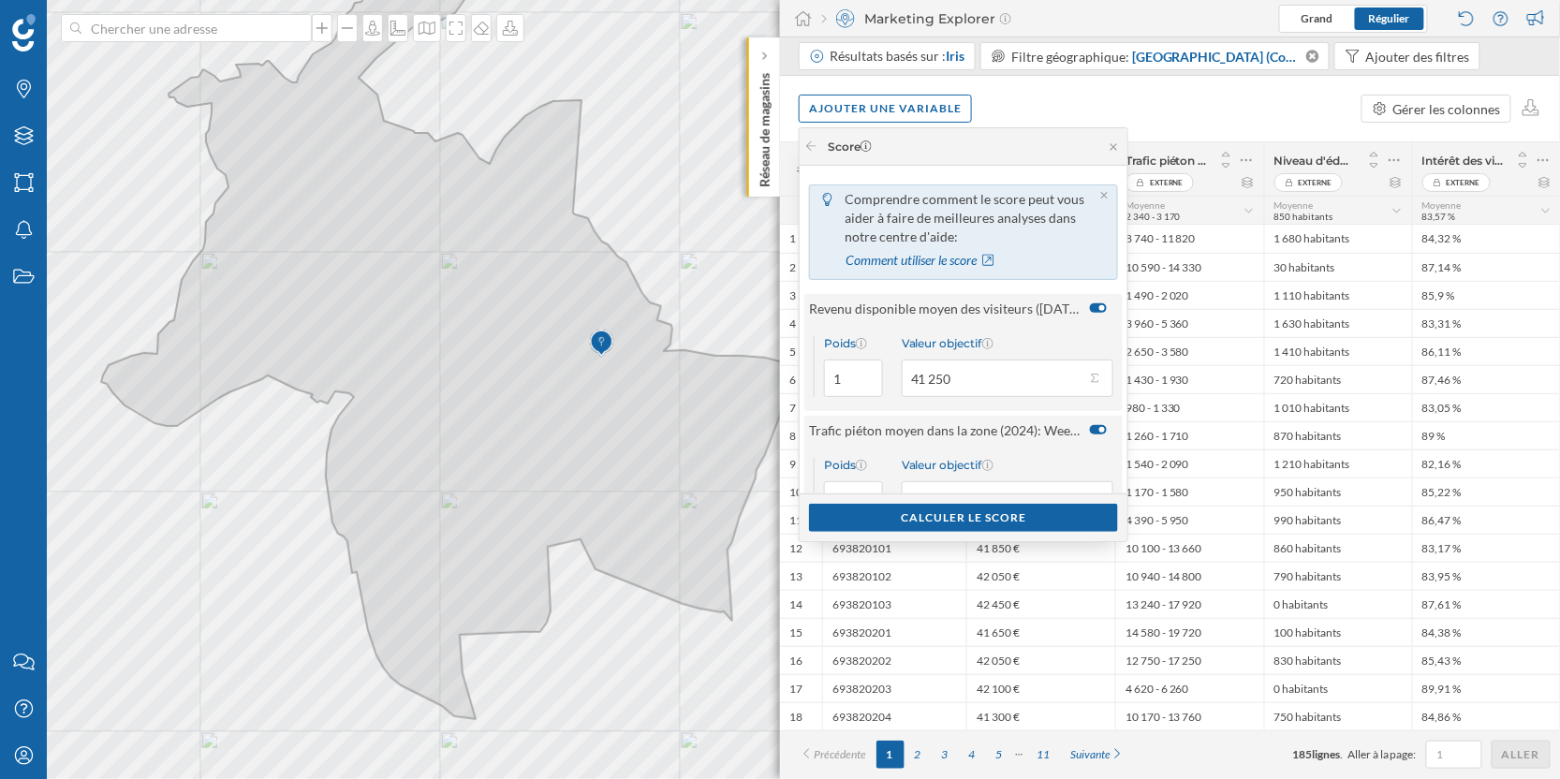
scroll to position [23, 0]
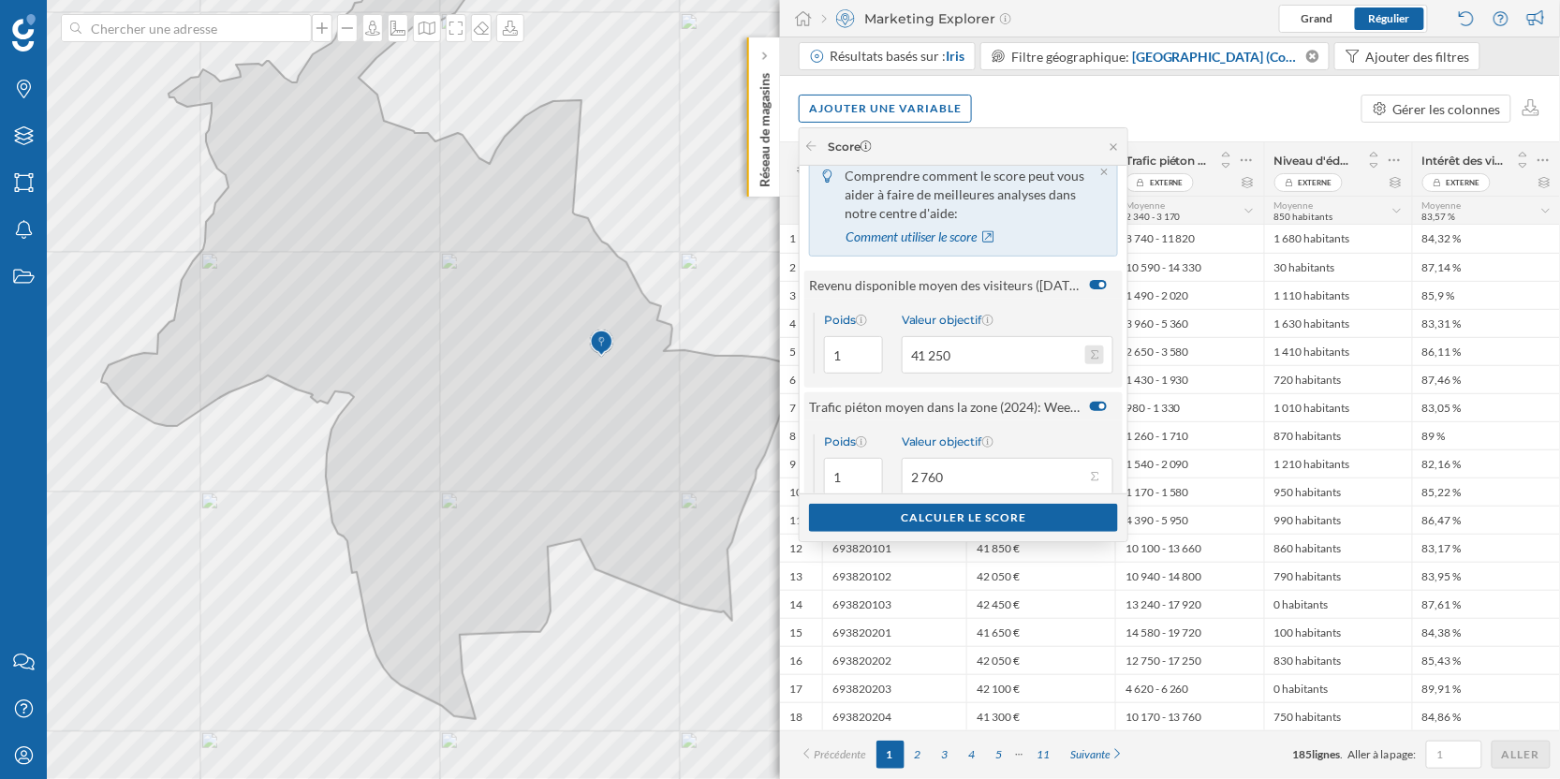
click at [1096, 352] on button "Valeur objectif 41 250" at bounding box center [1094, 354] width 19 height 19
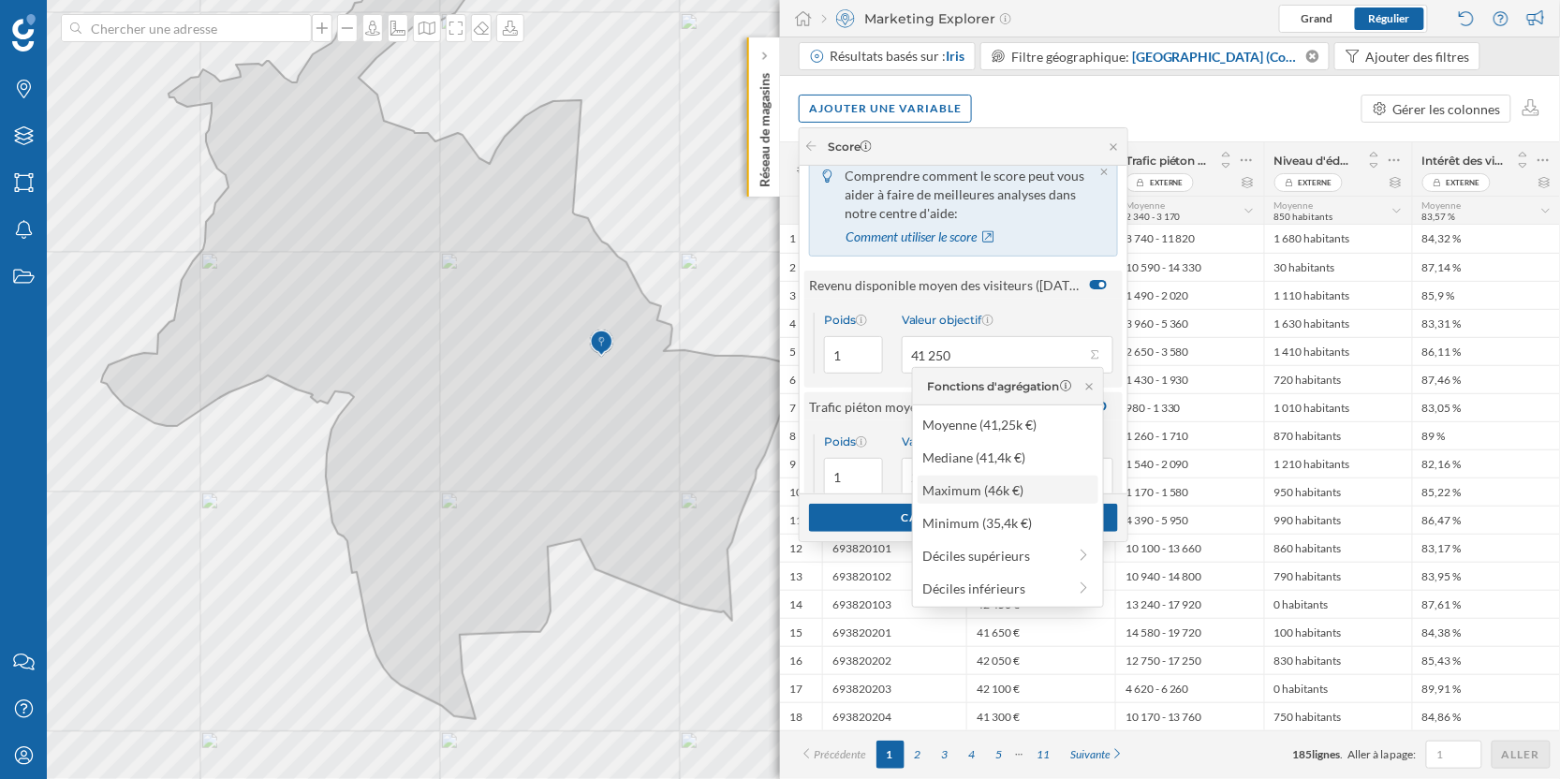
click at [1001, 493] on div "Maximum (46k €)" at bounding box center [1006, 490] width 169 height 20
type input "46 000"
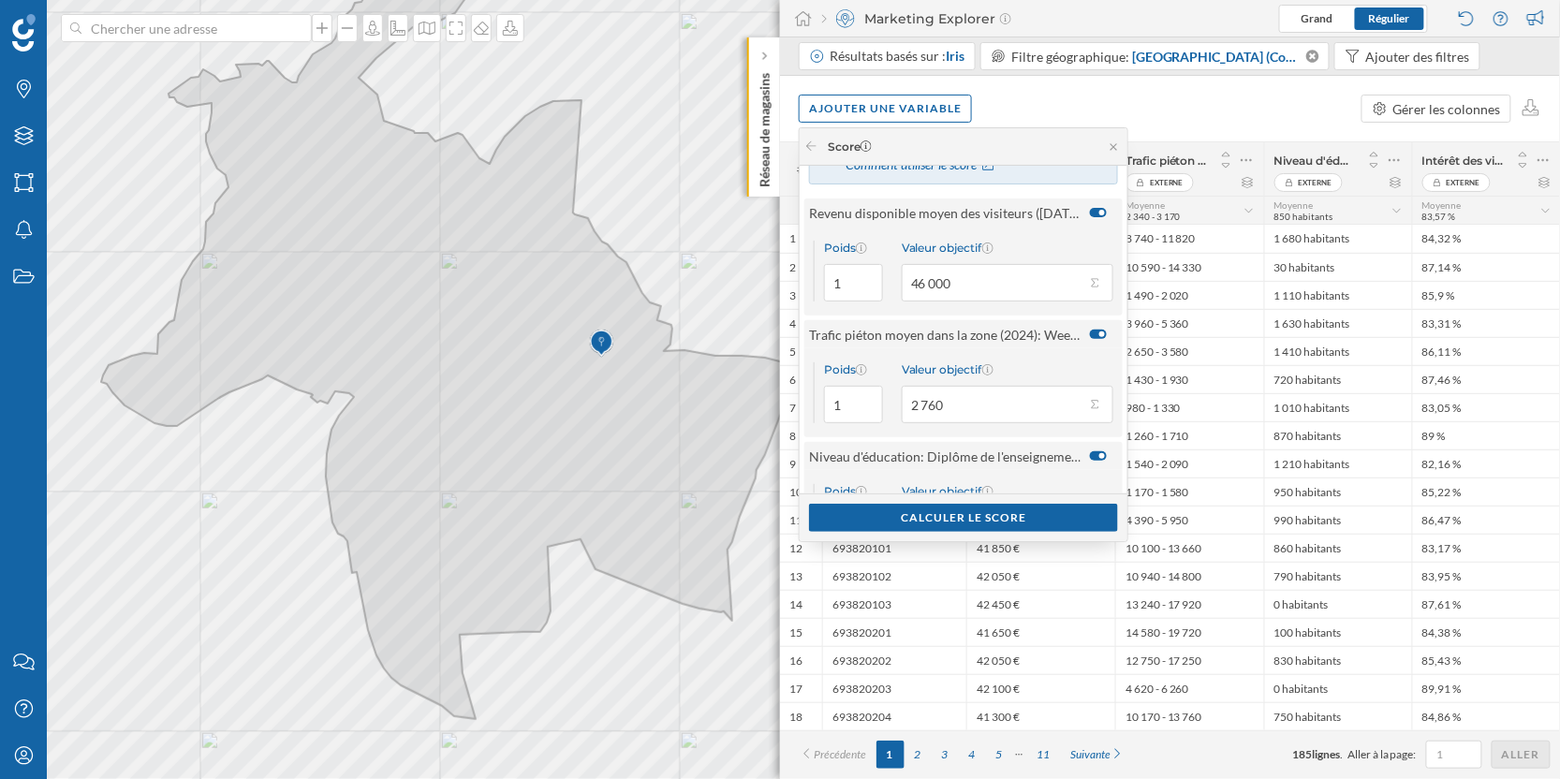
scroll to position [110, 0]
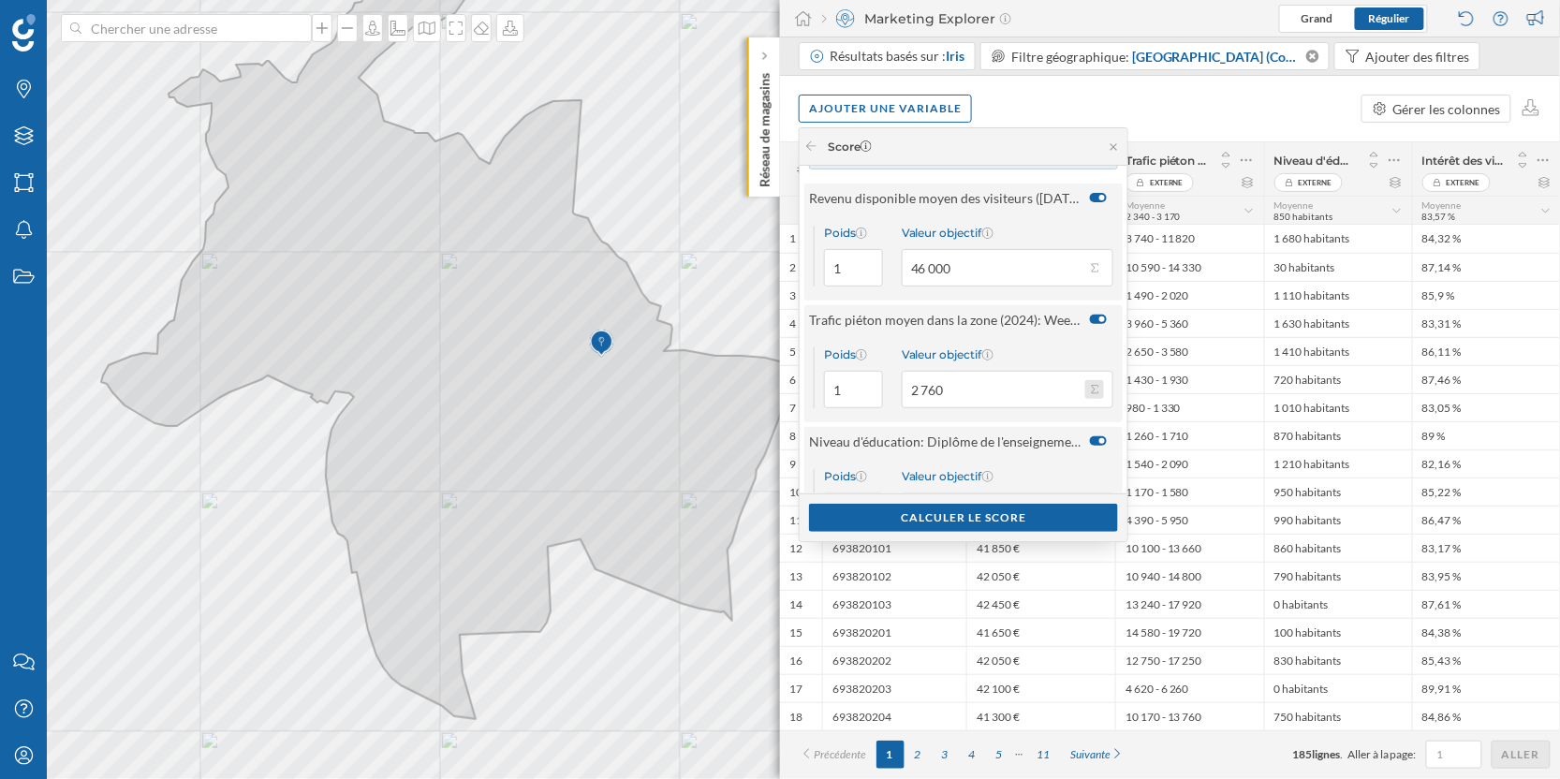
click at [1091, 386] on button "Valeur objectif 2 760" at bounding box center [1094, 389] width 19 height 19
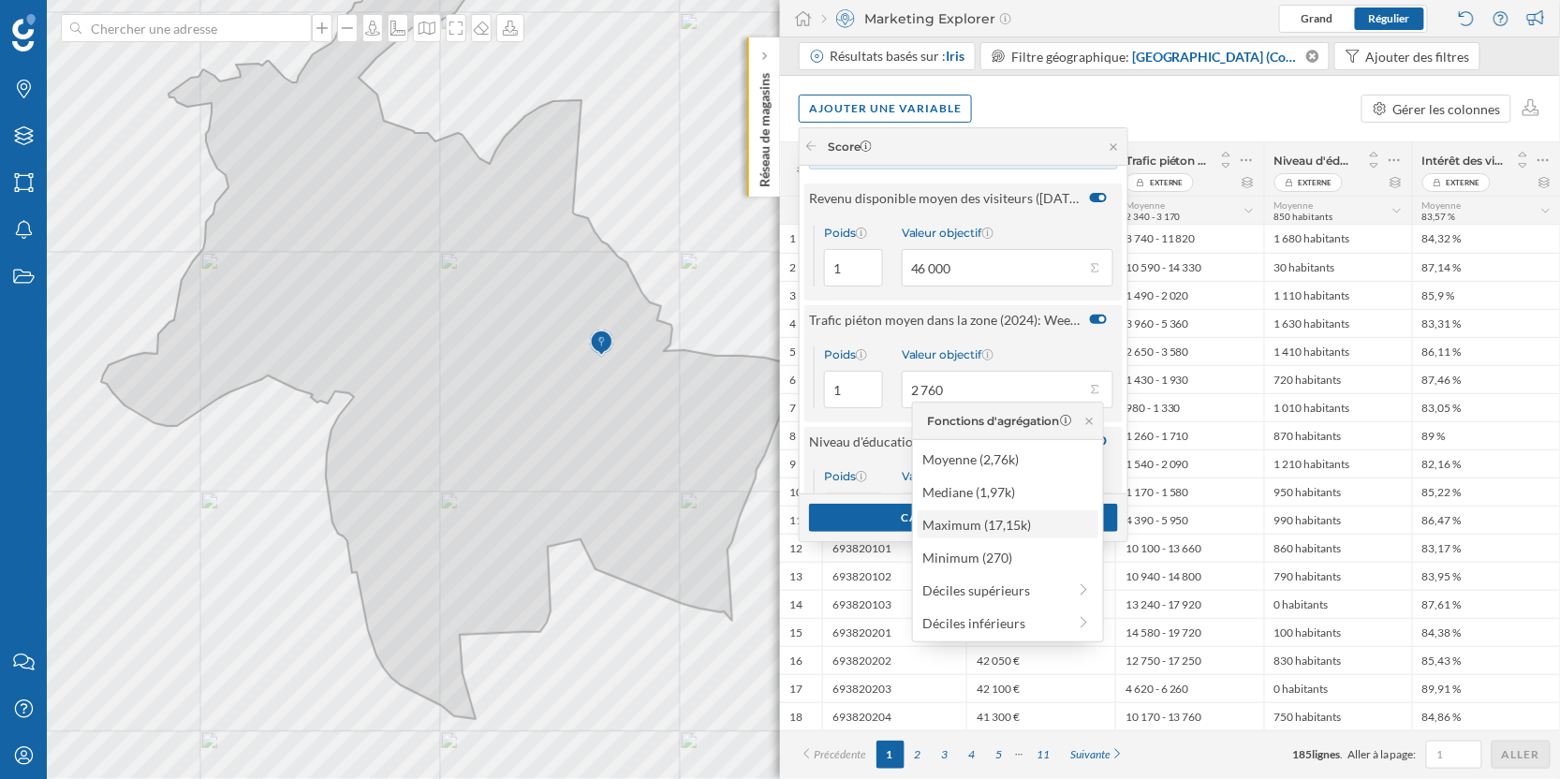
click at [1034, 527] on div "Maximum (17,15k)" at bounding box center [1006, 525] width 169 height 20
type input "17 150"
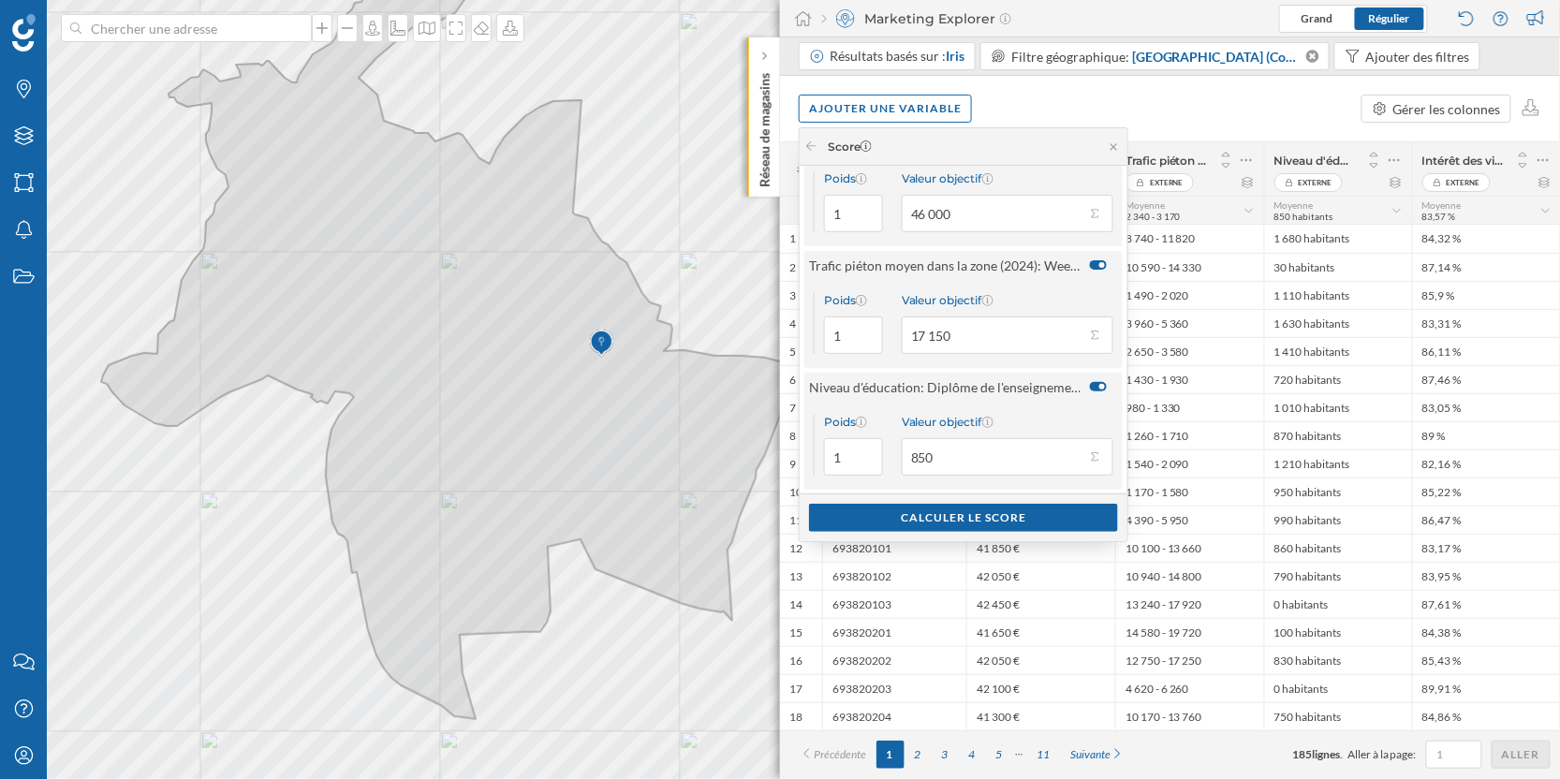
scroll to position [174, 0]
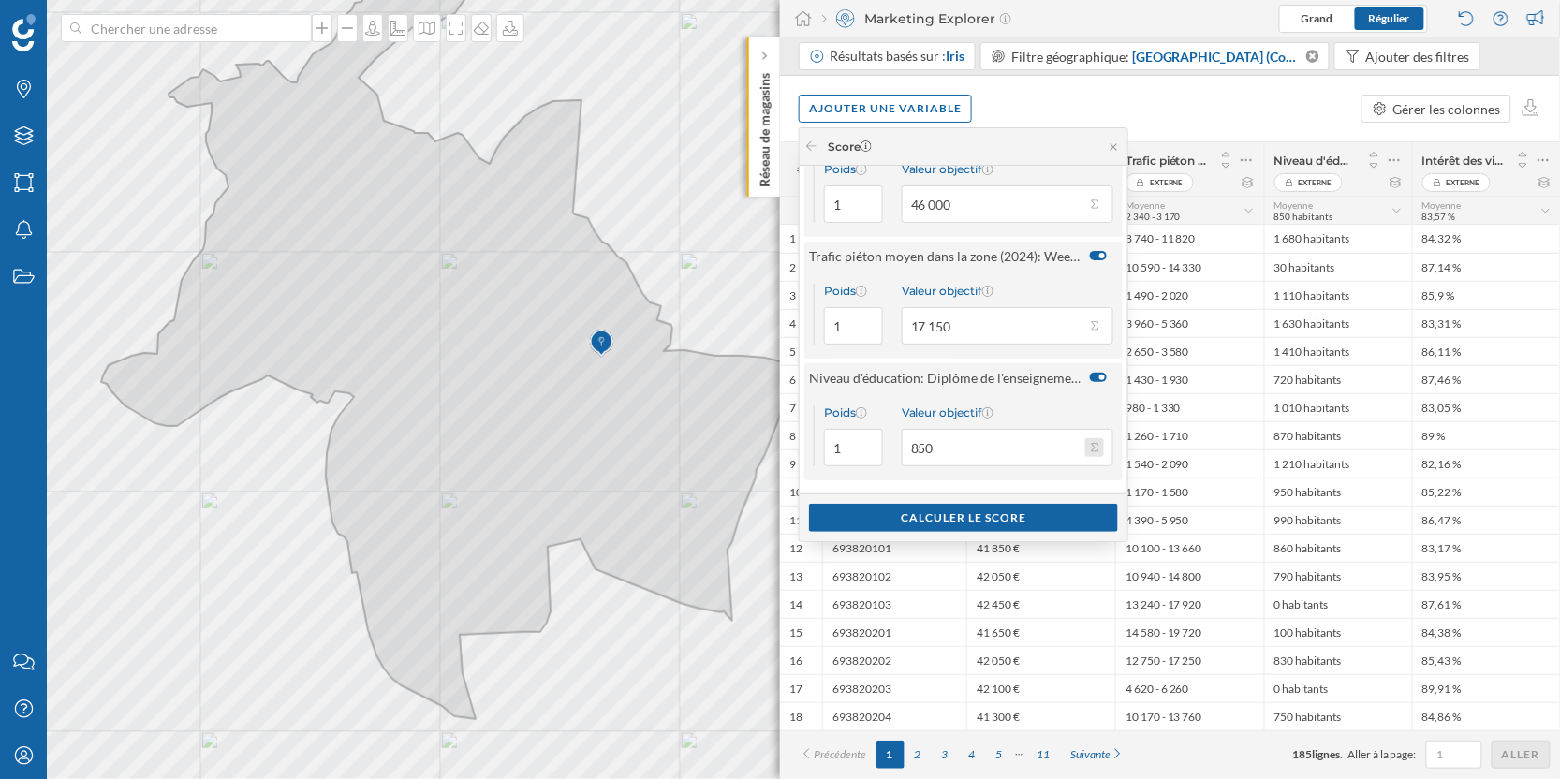
click at [1093, 448] on button "Valeur objectif 850" at bounding box center [1094, 447] width 19 height 19
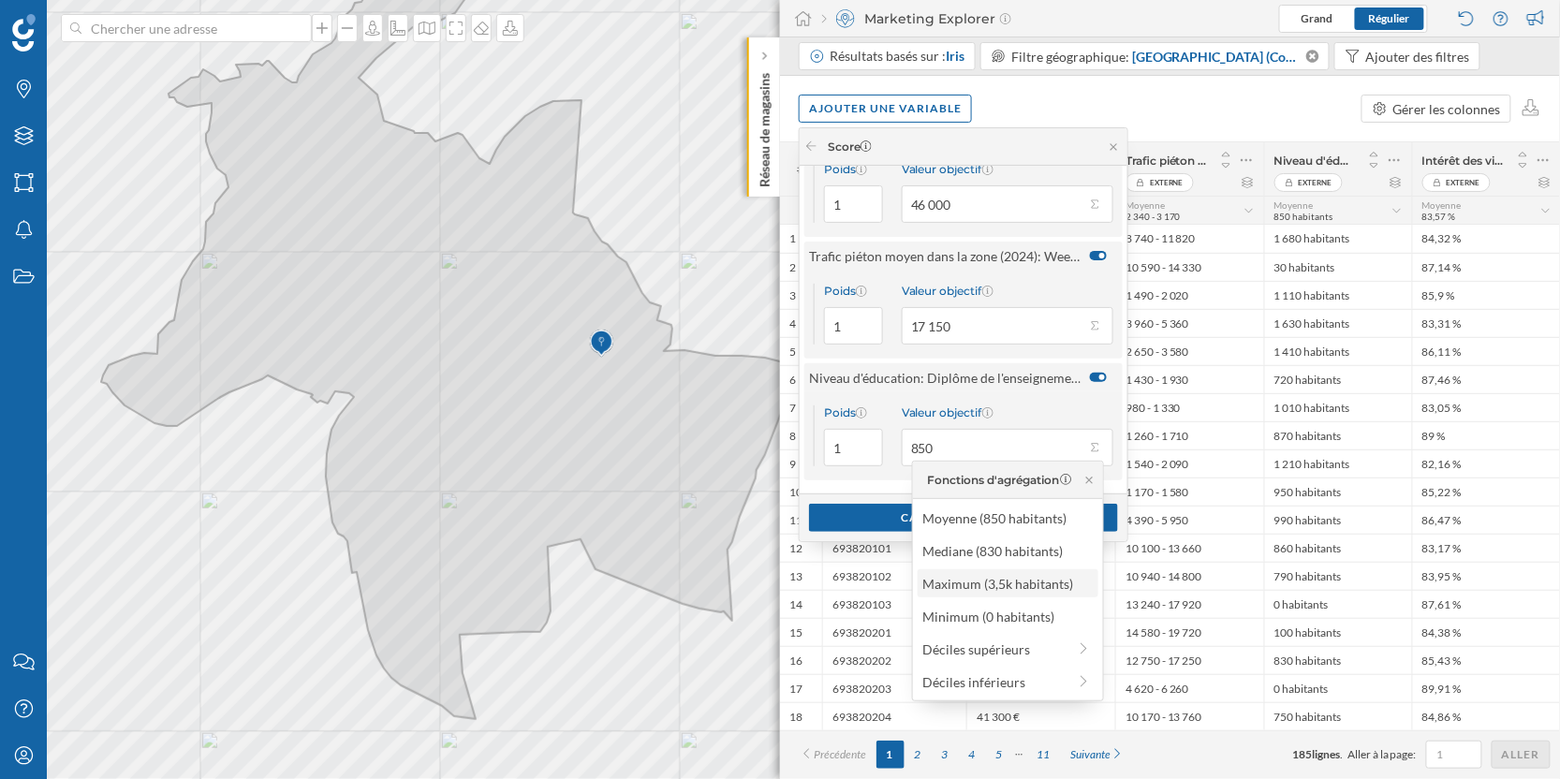
click at [1017, 594] on div "Maximum (3,5k habitants)" at bounding box center [1008, 583] width 181 height 28
type input "3 500"
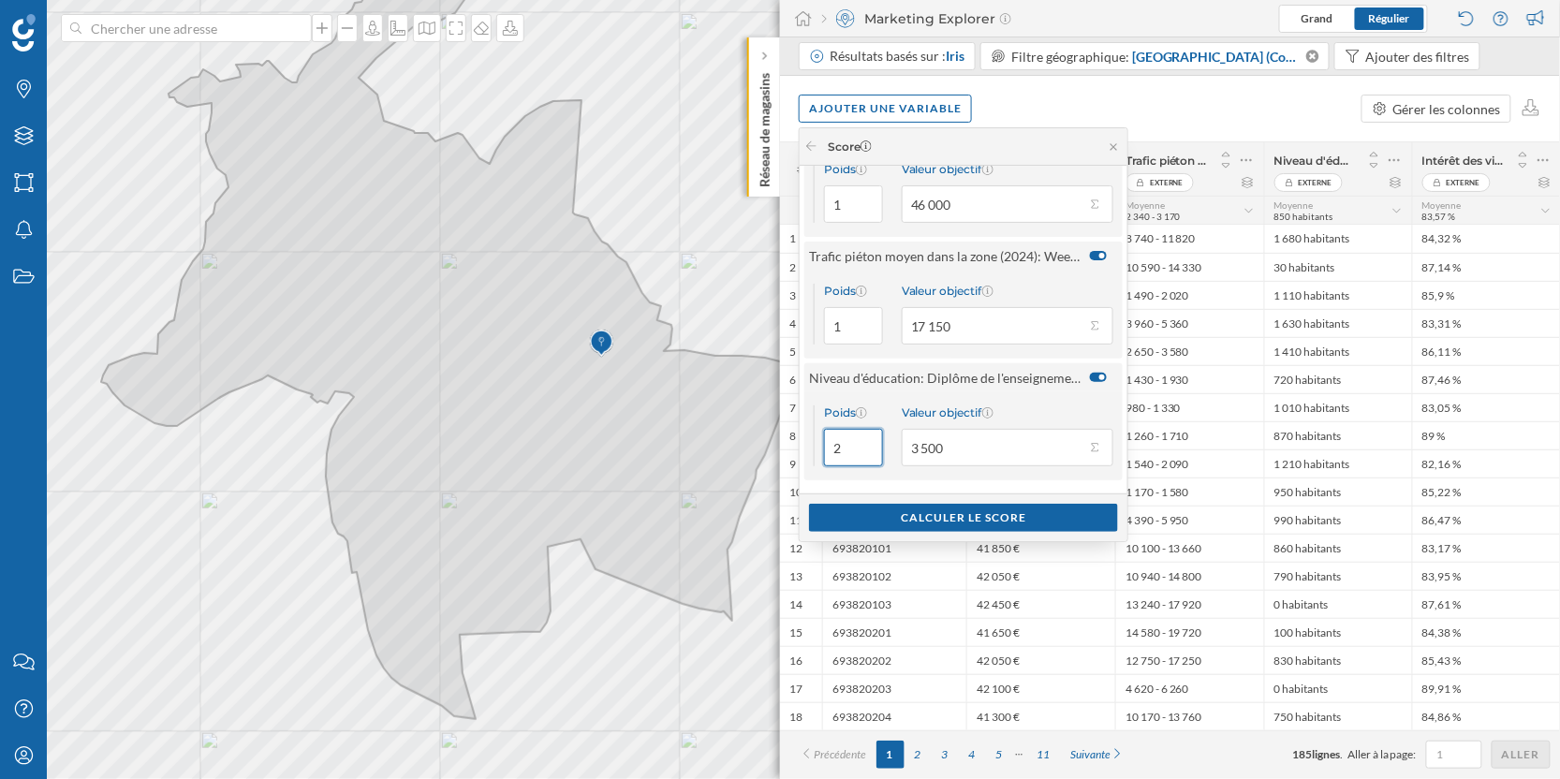
type input "2"
click at [866, 442] on input "2" at bounding box center [853, 447] width 59 height 37
click at [872, 516] on div "Calculer le score" at bounding box center [963, 517] width 309 height 28
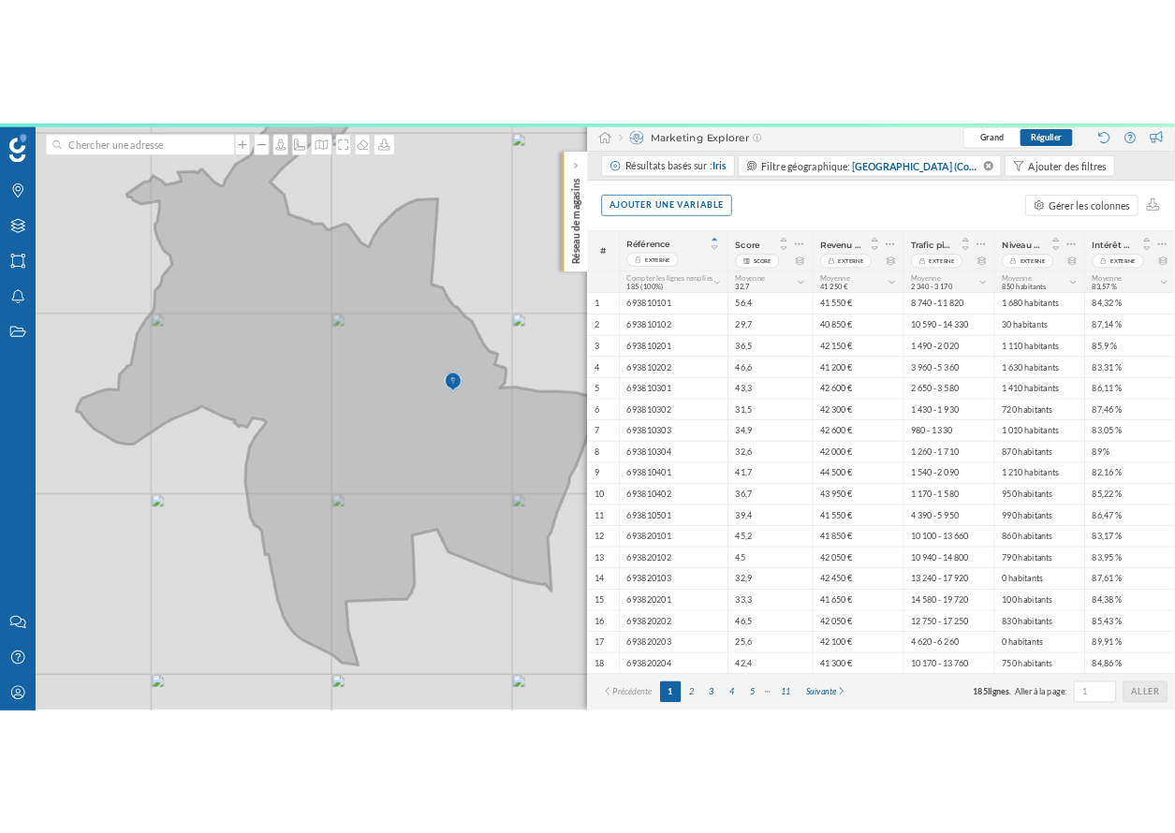
scroll to position [0, 0]
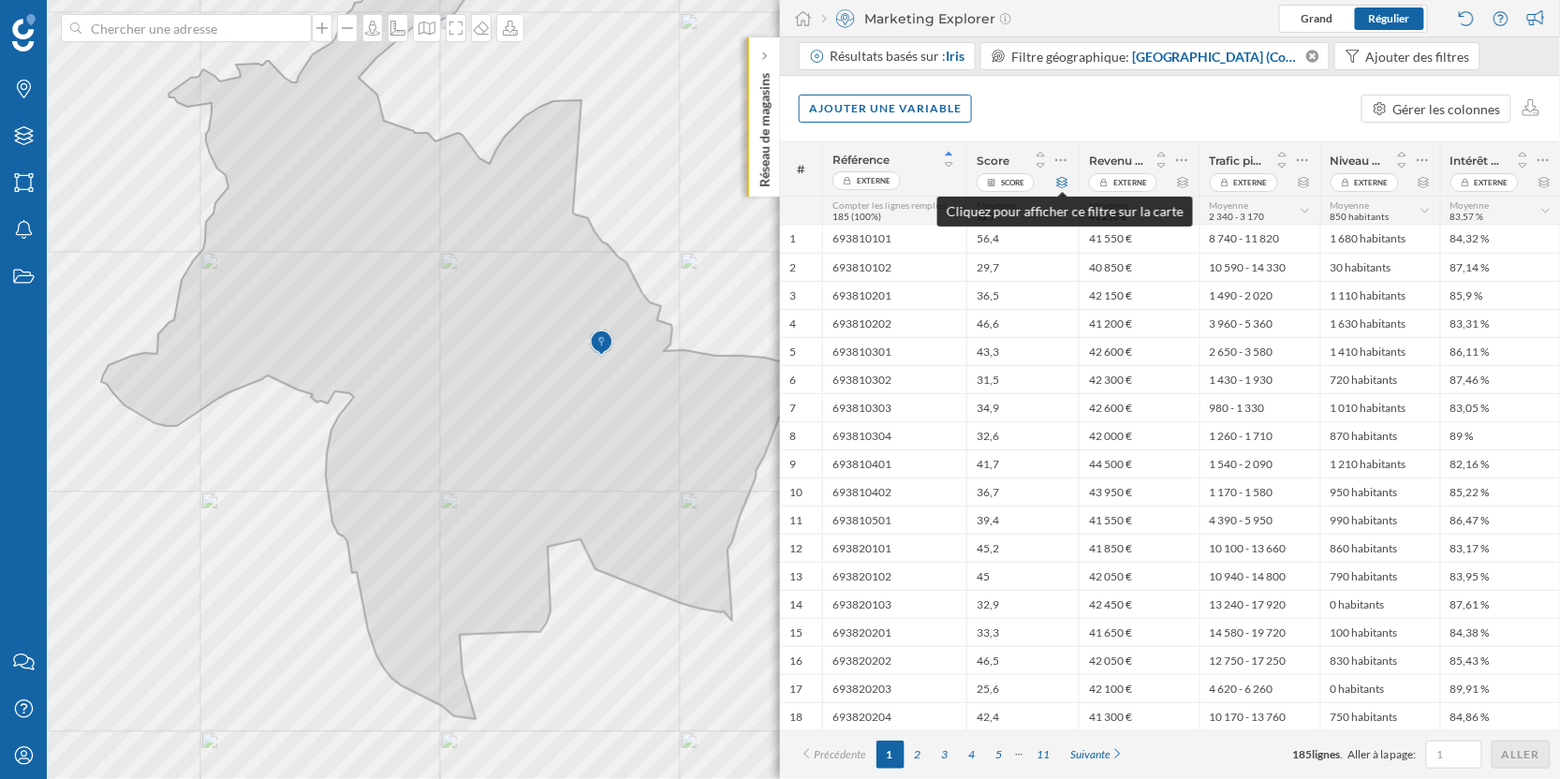
click at [1066, 181] on icon at bounding box center [1062, 182] width 11 height 11
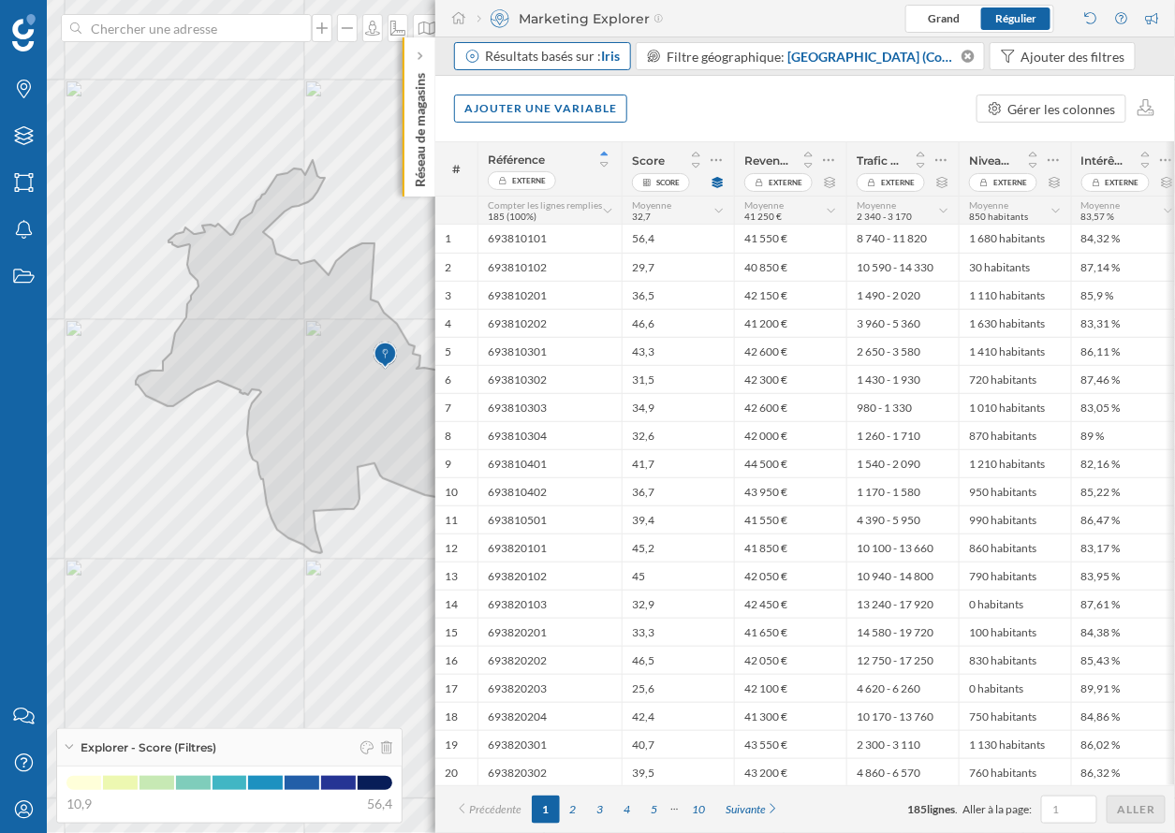
click at [607, 48] on div "Résultats basés sur : Iris" at bounding box center [553, 56] width 135 height 19
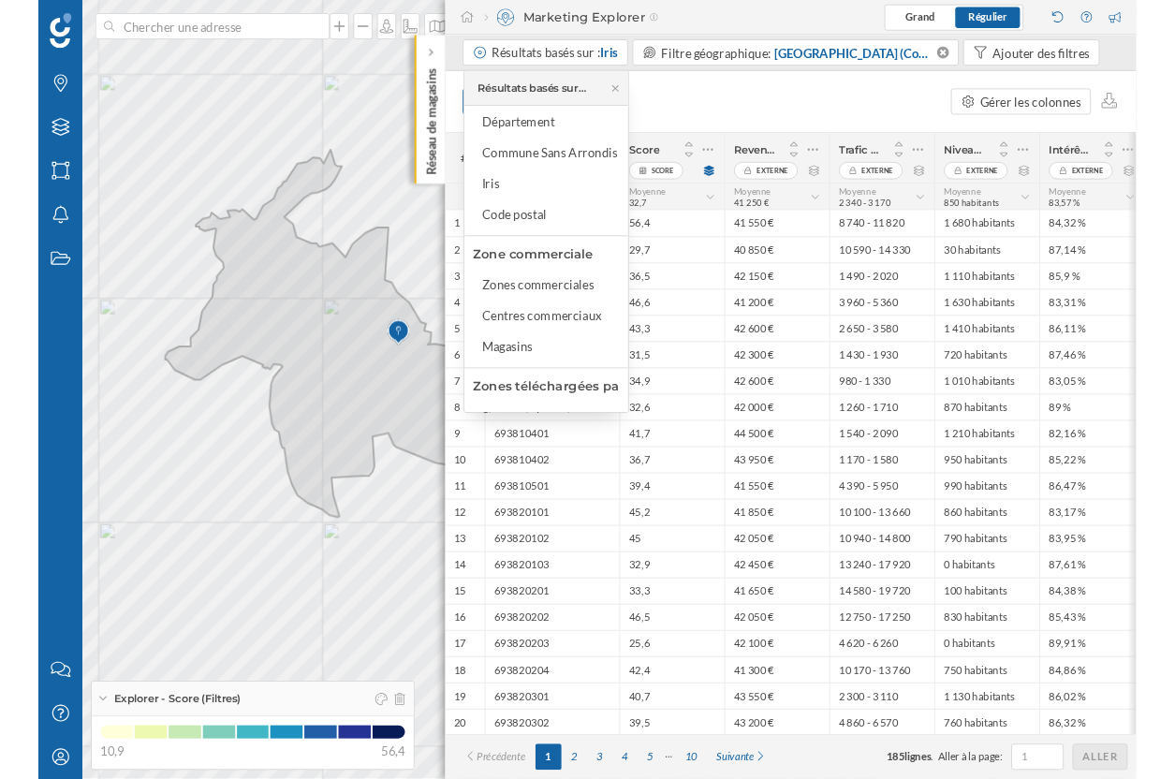
scroll to position [198, 0]
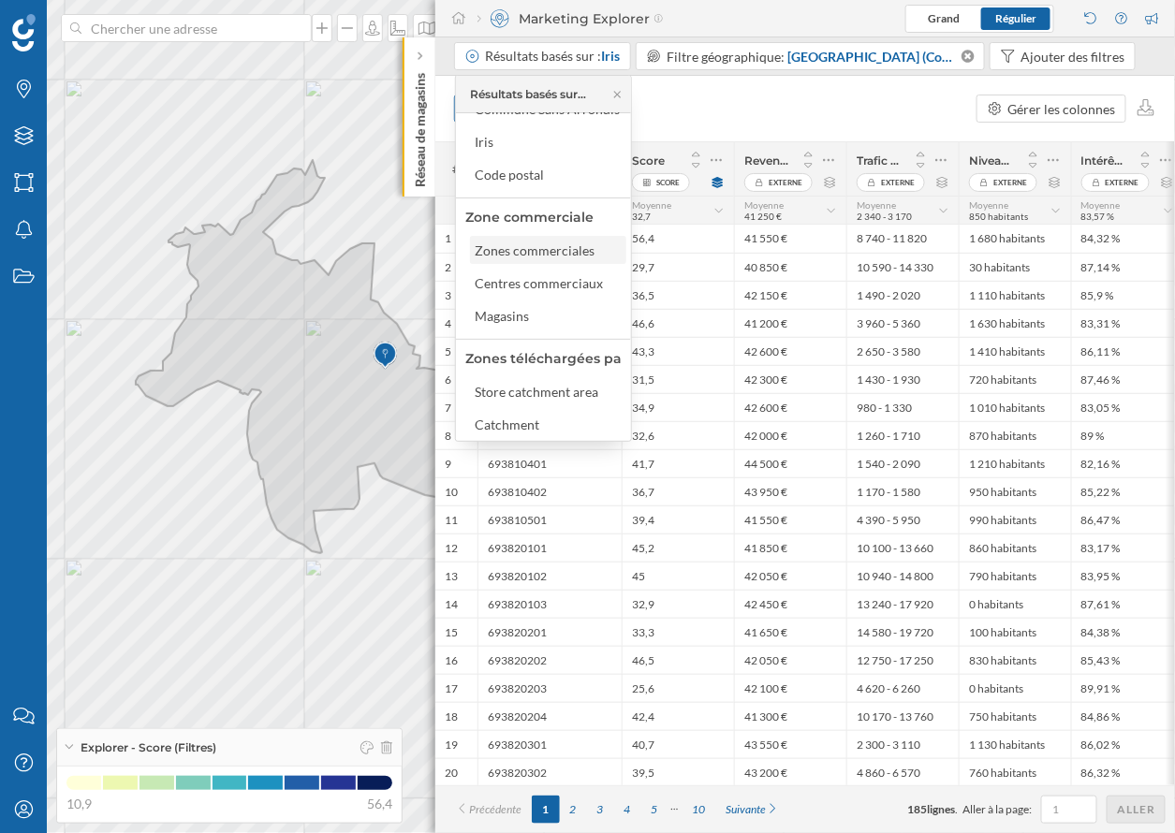
click at [578, 257] on div "Zones commerciales" at bounding box center [539, 251] width 129 height 20
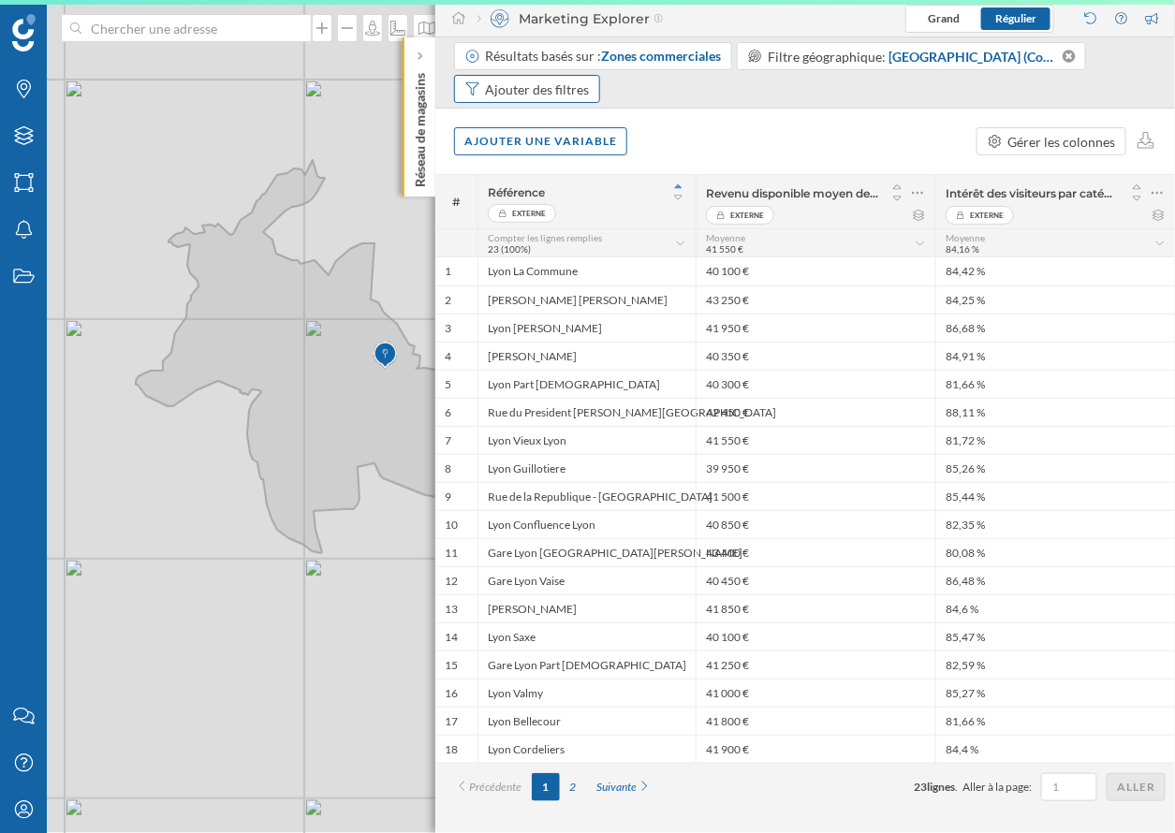
click at [524, 94] on div "Ajouter des filtres" at bounding box center [538, 90] width 104 height 20
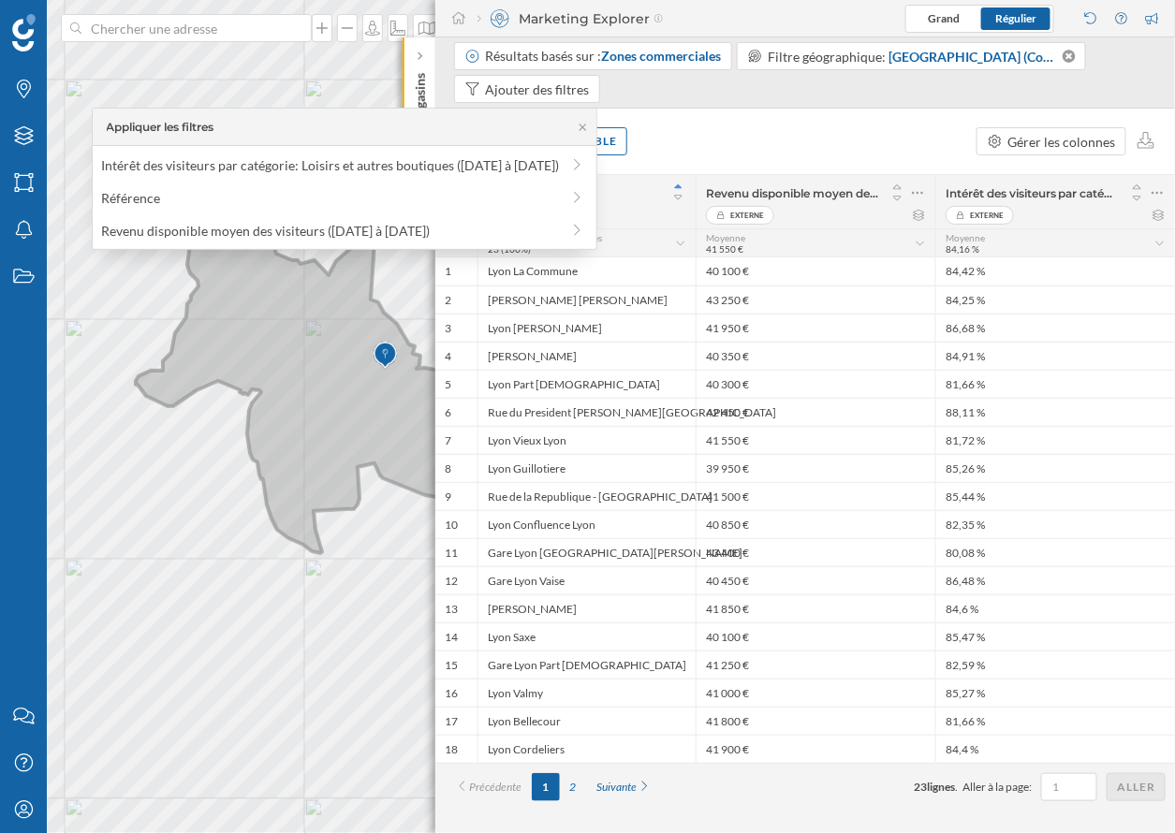
click at [299, 427] on icon at bounding box center [308, 356] width 344 height 393
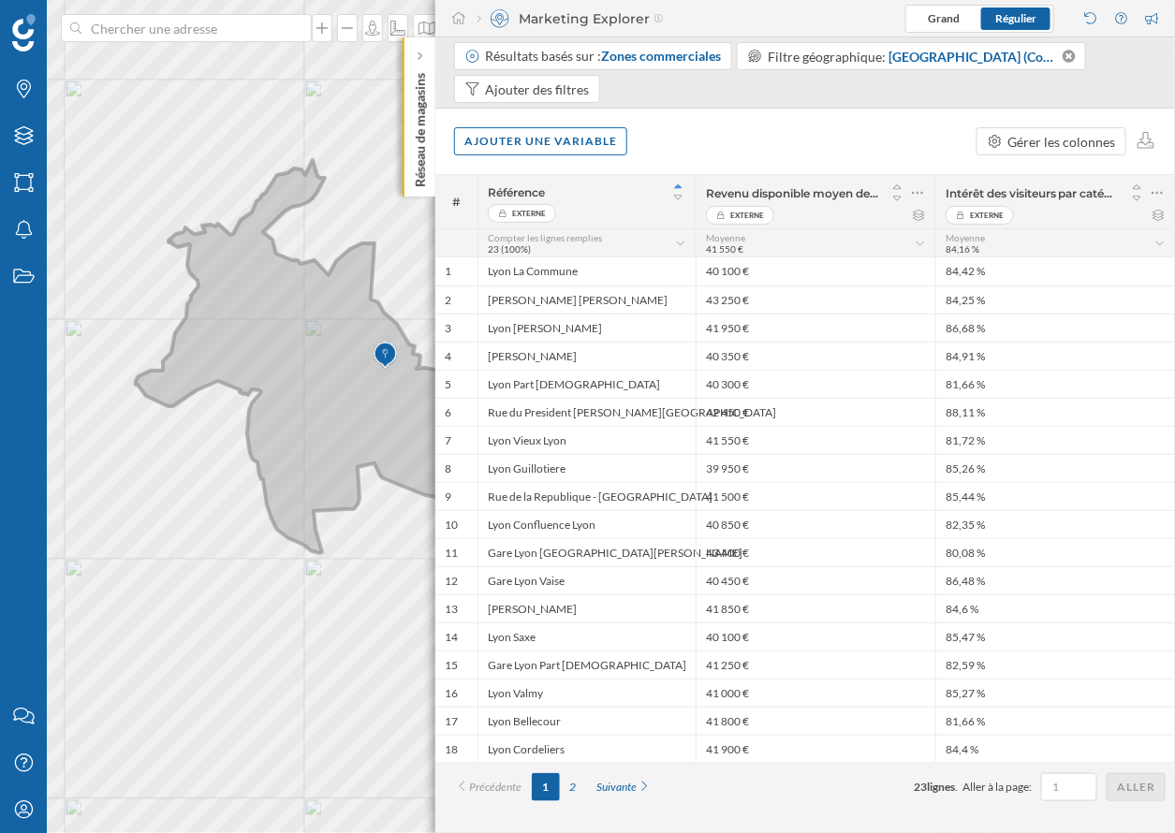
click at [335, 362] on icon at bounding box center [308, 356] width 344 height 393
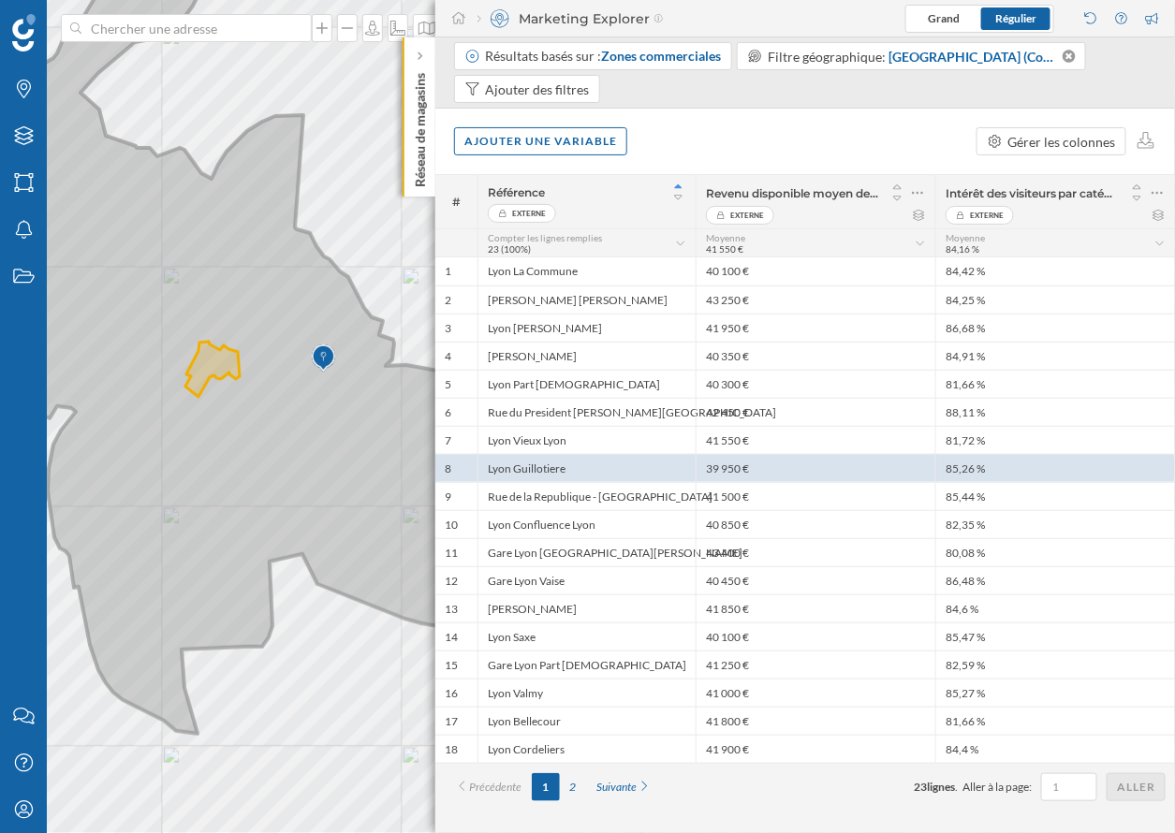
click at [196, 417] on icon at bounding box center [195, 340] width 635 height 787
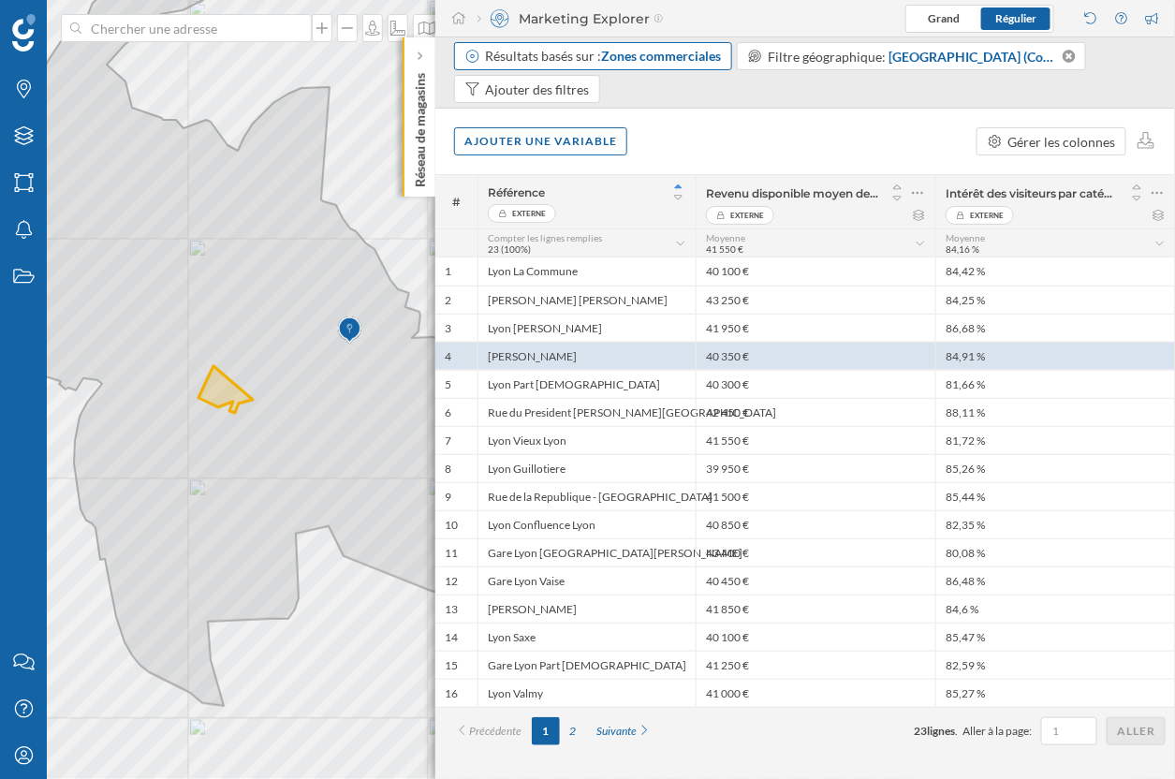
click at [635, 53] on span "Zones commerciales" at bounding box center [662, 56] width 120 height 16
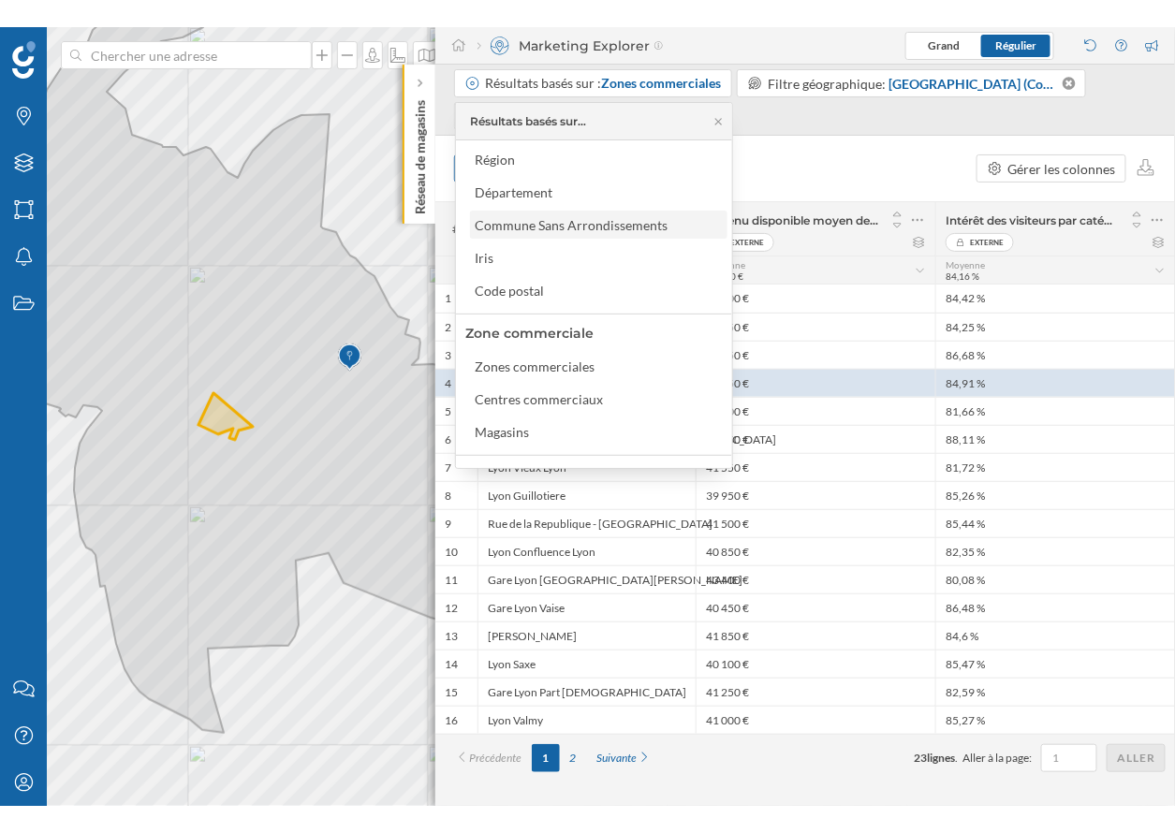
scroll to position [115, 0]
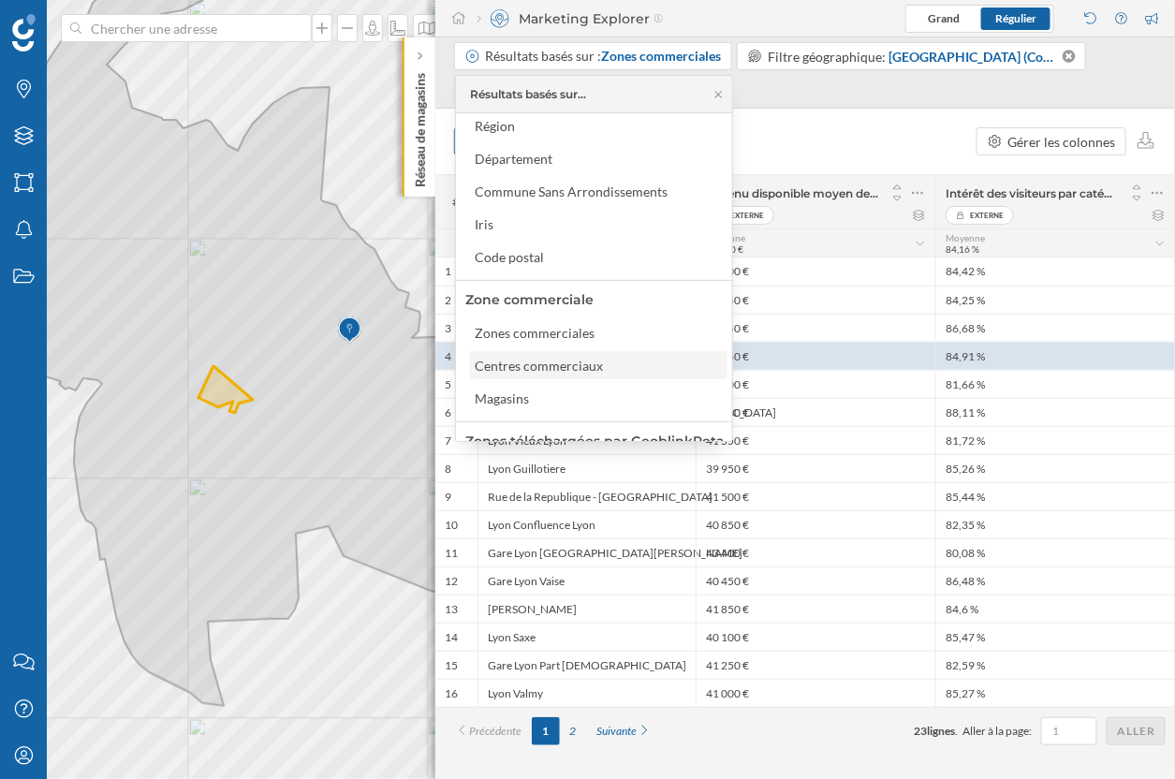
click at [527, 359] on div "Centres commerciaux" at bounding box center [539, 366] width 128 height 16
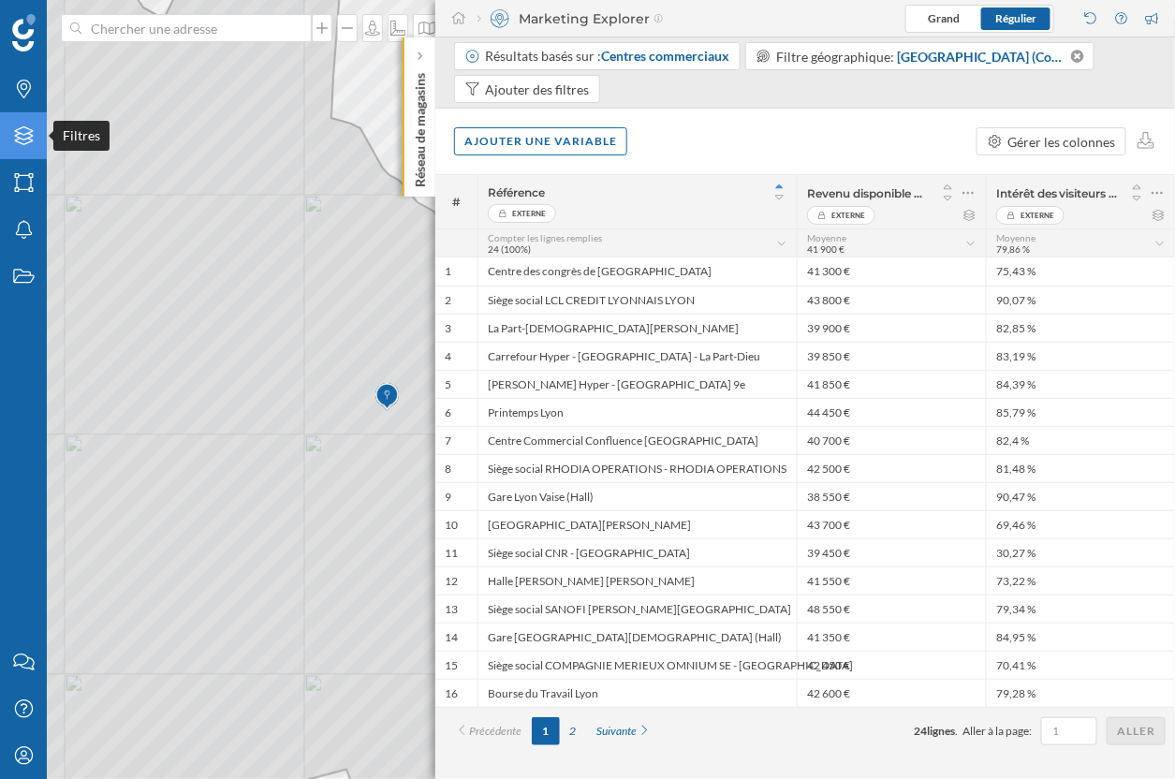
click at [19, 145] on div "Filtres" at bounding box center [23, 135] width 47 height 47
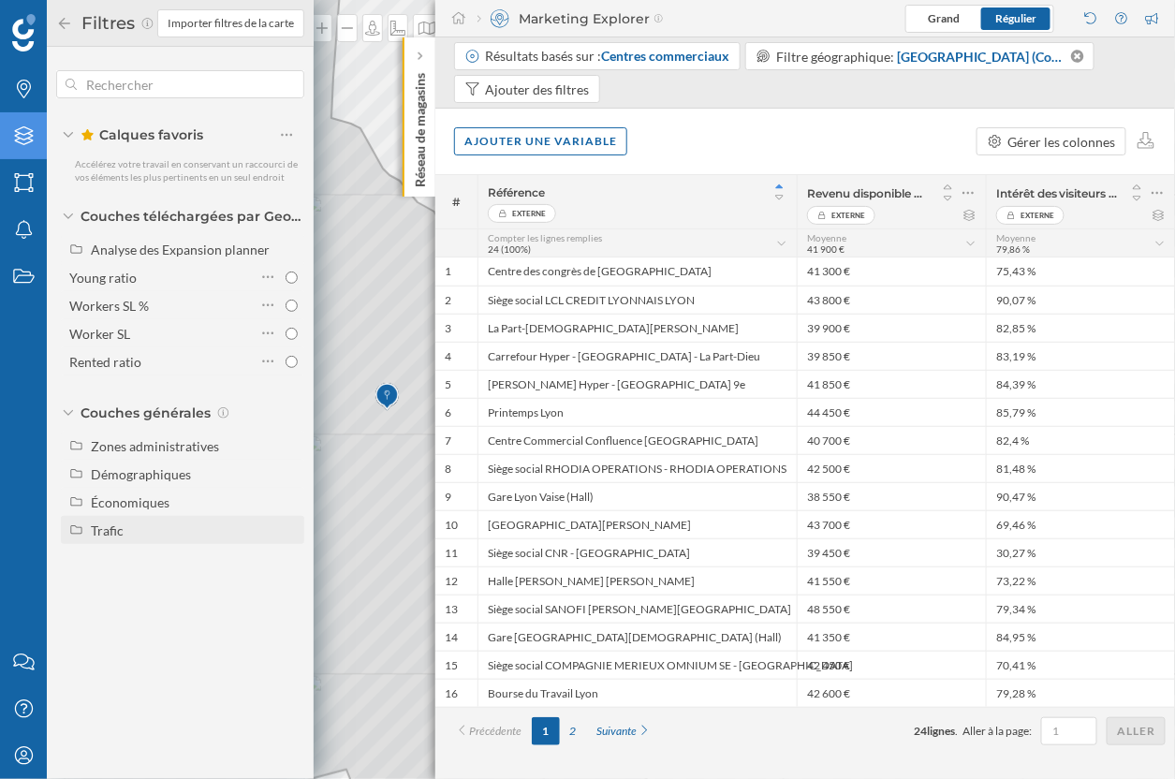
click at [125, 534] on div "Trafic" at bounding box center [194, 531] width 207 height 20
click at [291, 579] on div at bounding box center [267, 586] width 61 height 26
click at [291, 580] on input "Piéton" at bounding box center [292, 586] width 12 height 12
radio input "true"
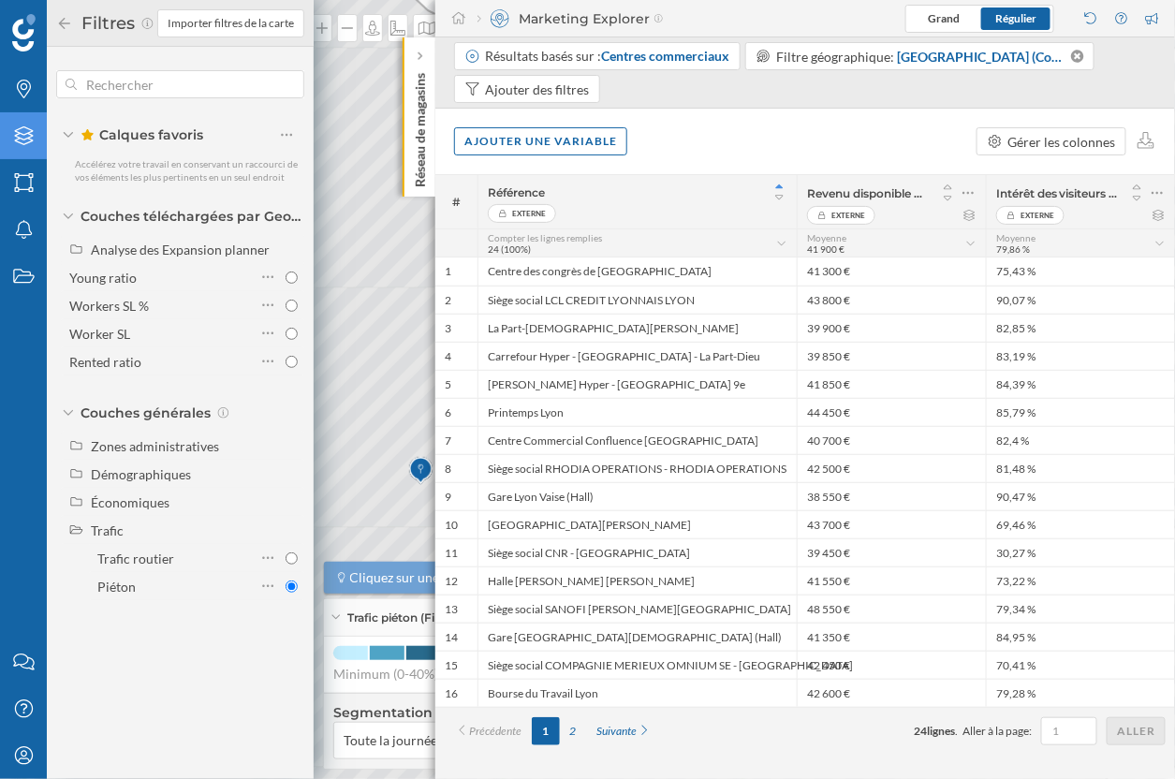
click at [61, 27] on icon at bounding box center [64, 23] width 17 height 13
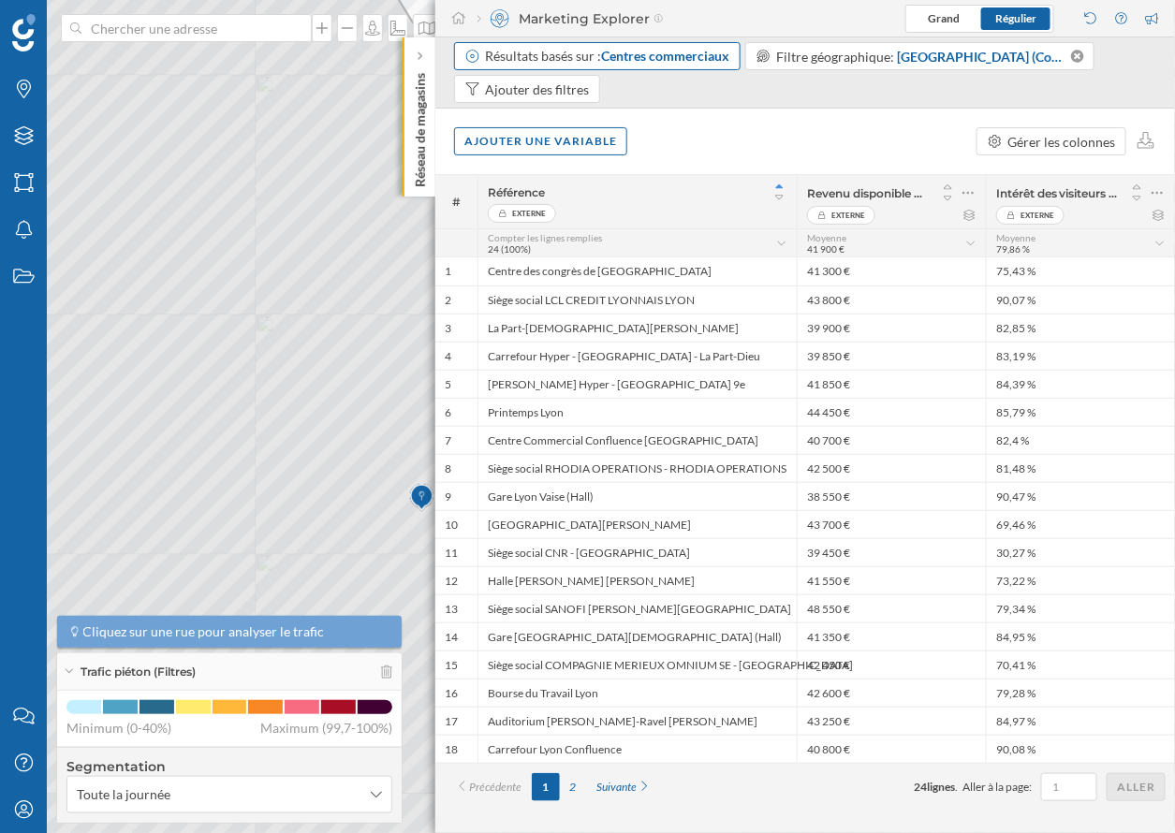
click at [648, 52] on span "Centres commerciaux" at bounding box center [666, 56] width 128 height 16
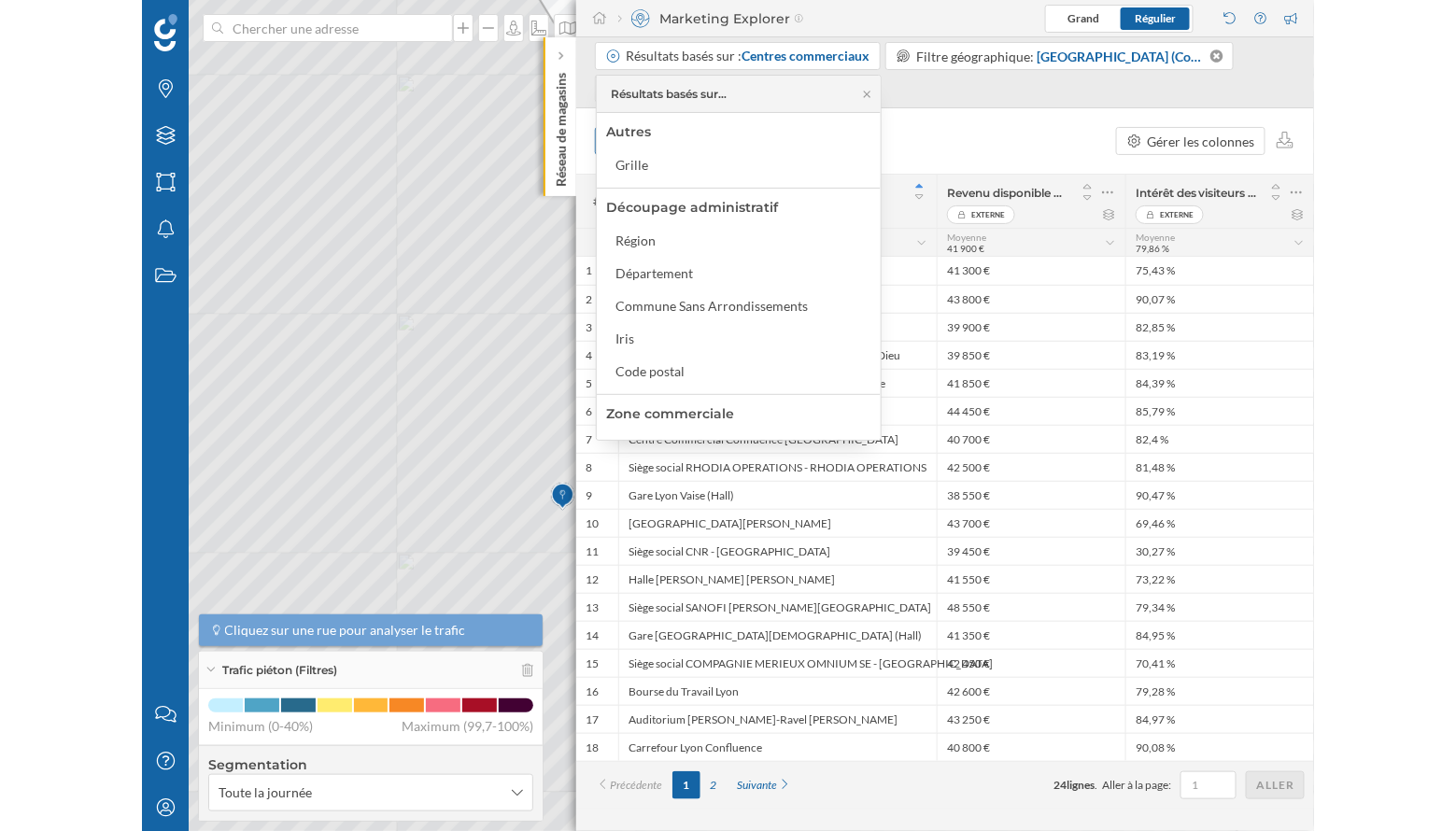
scroll to position [30, 0]
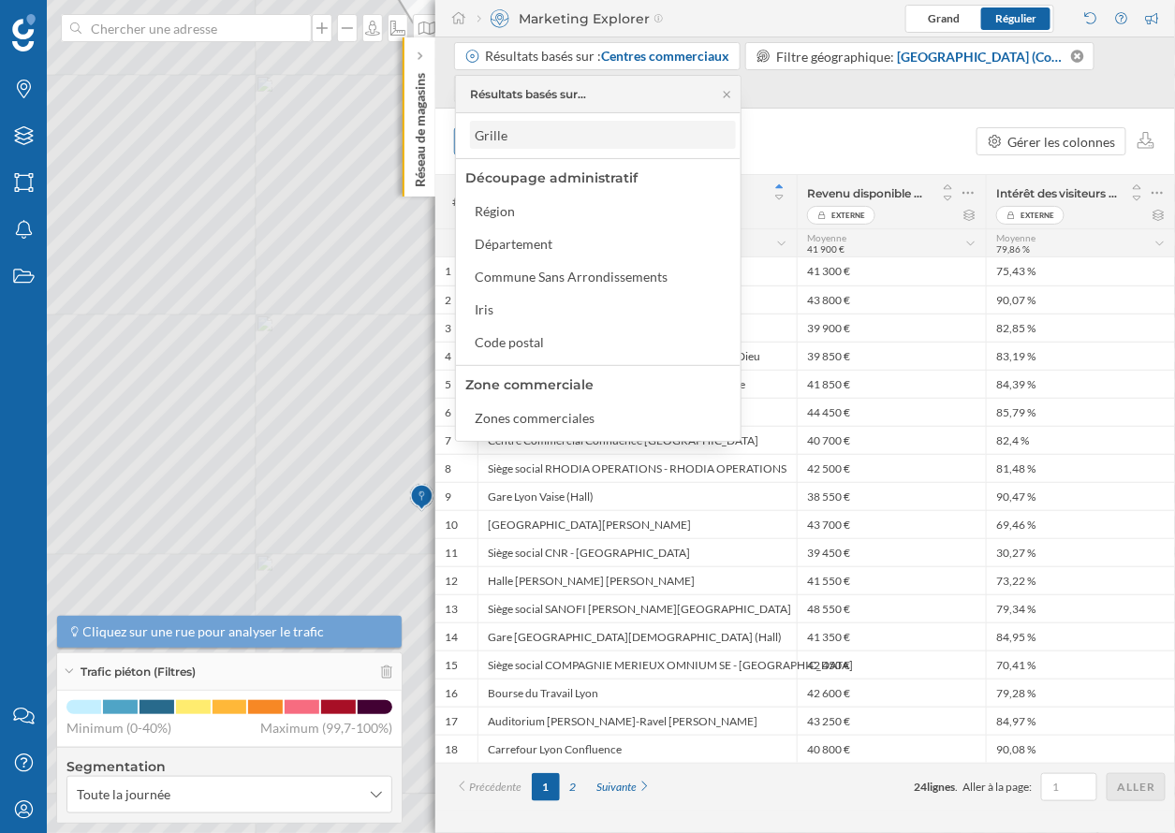
click at [524, 132] on div "Grille" at bounding box center [602, 135] width 255 height 20
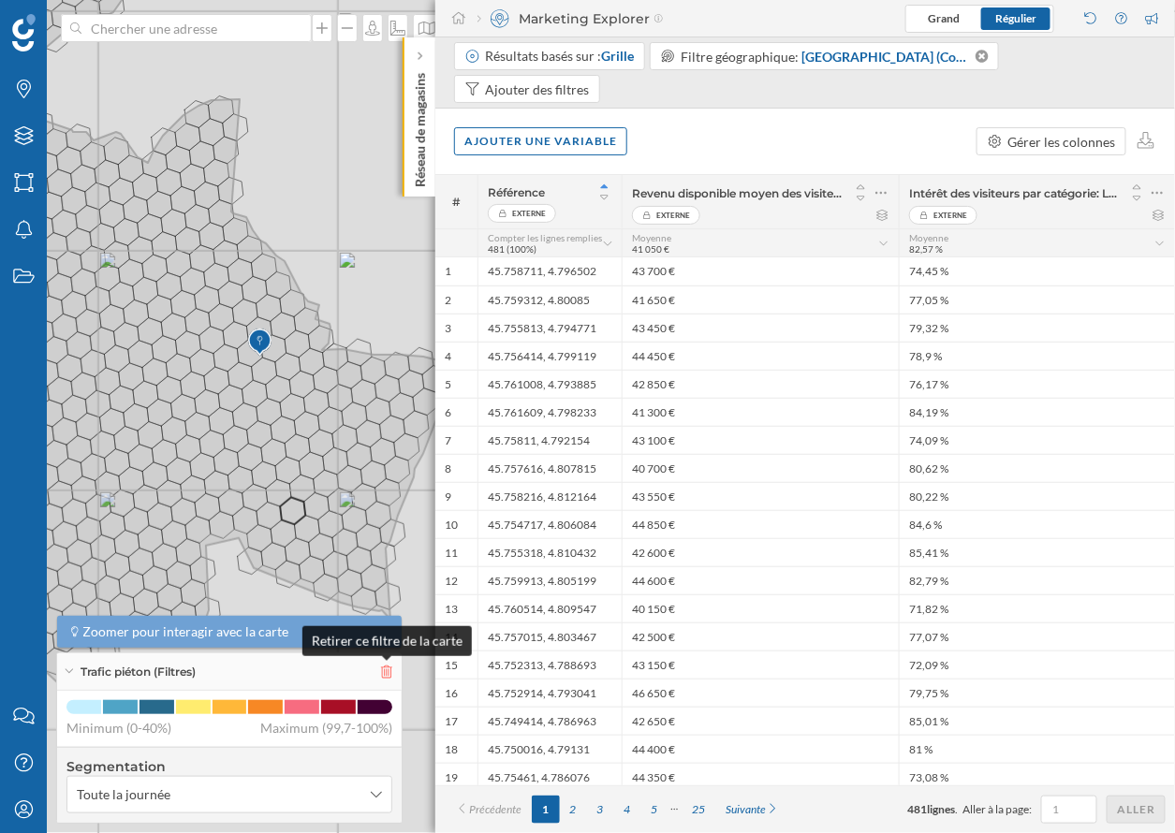
click at [383, 669] on icon at bounding box center [386, 672] width 11 height 13
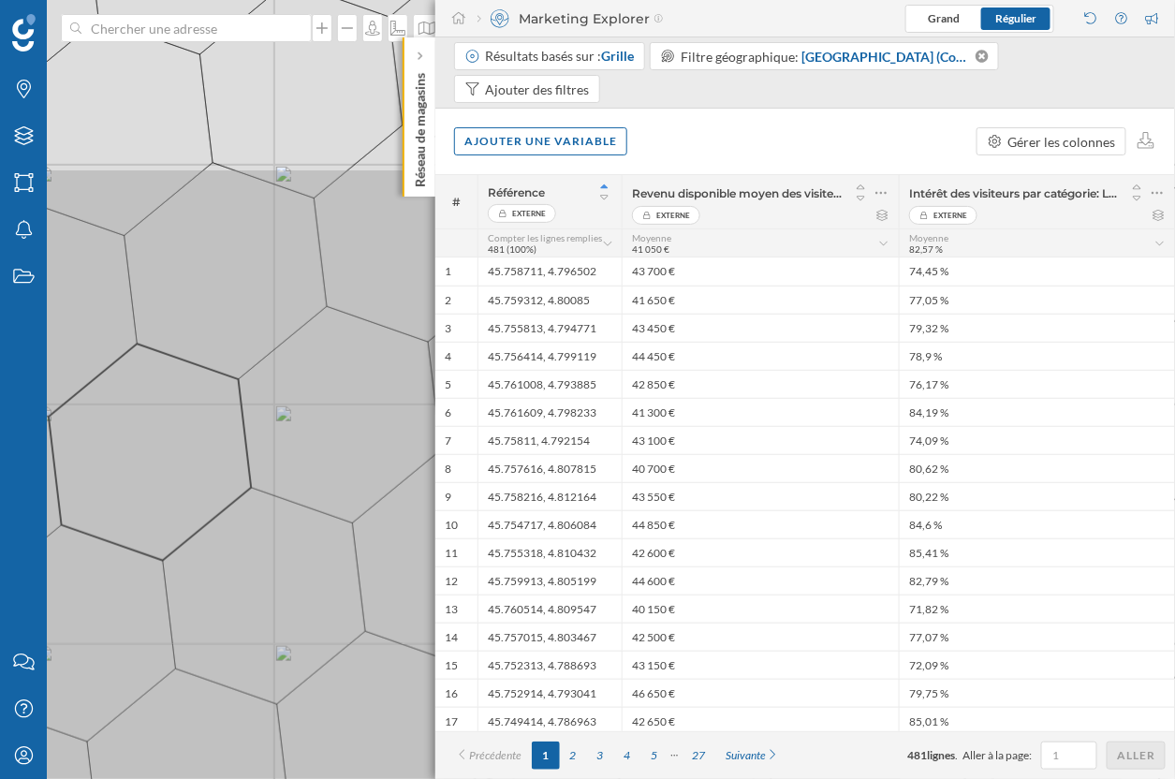
drag, startPoint x: 328, startPoint y: 223, endPoint x: 66, endPoint y: 601, distance: 459.7
click at [66, 600] on icon at bounding box center [417, 638] width 1415 height 938
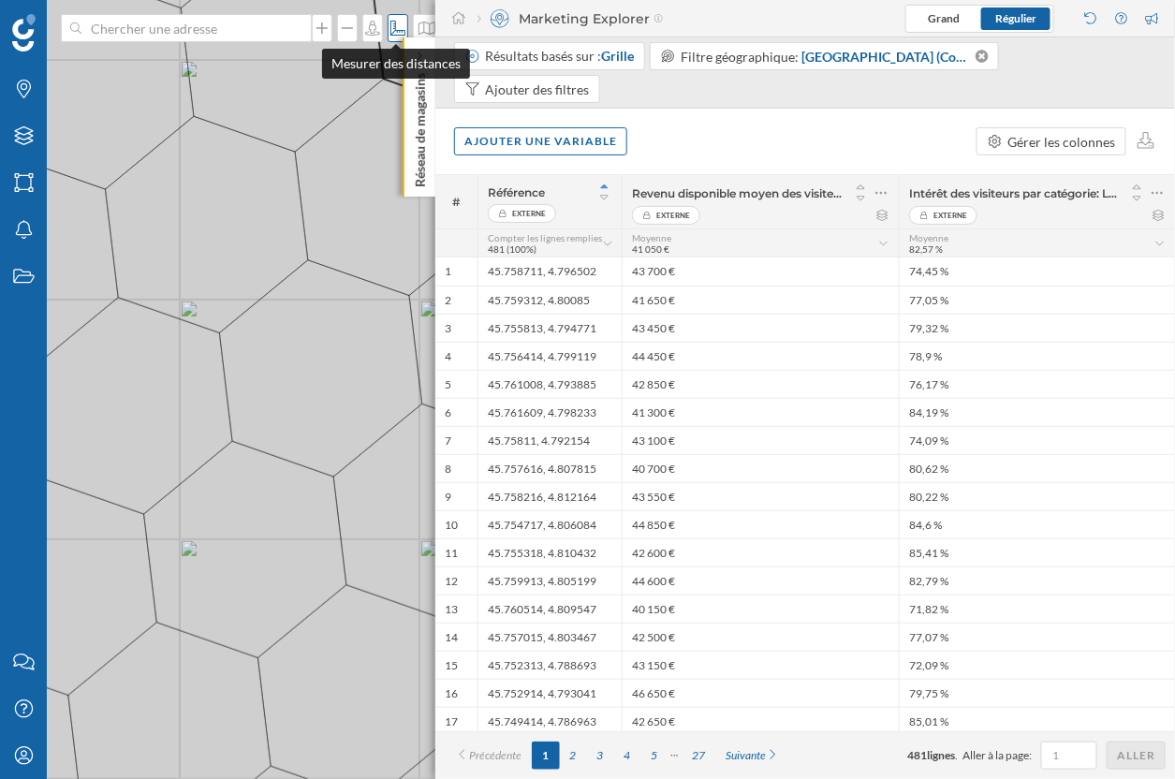
click at [395, 24] on icon at bounding box center [398, 28] width 19 height 15
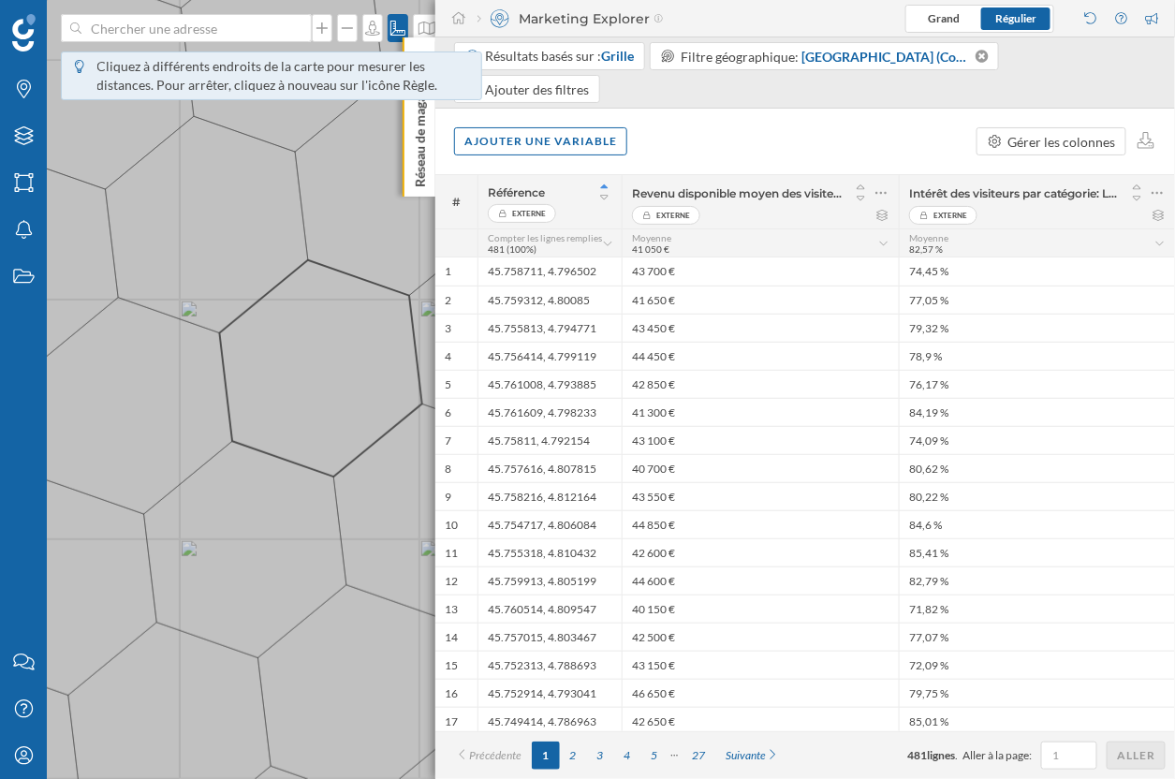
click at [310, 259] on icon at bounding box center [587, 389] width 1415 height 938
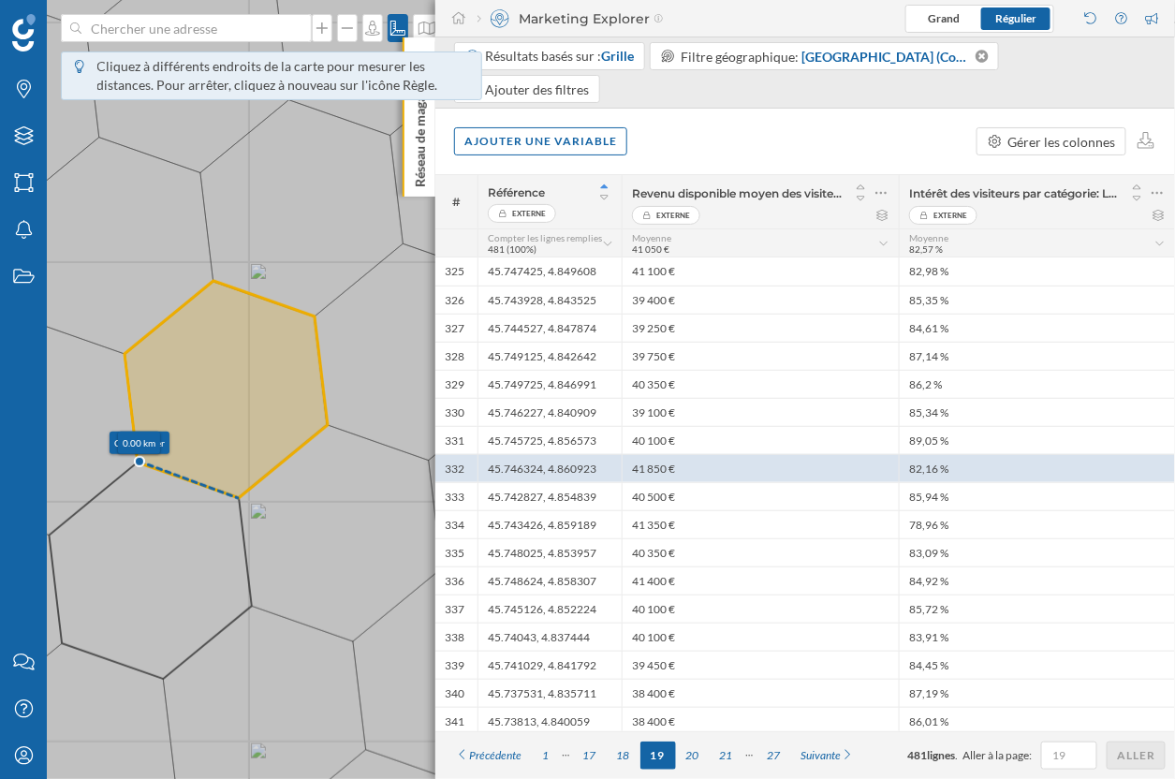
click at [238, 498] on icon at bounding box center [587, 390] width 1418 height 942
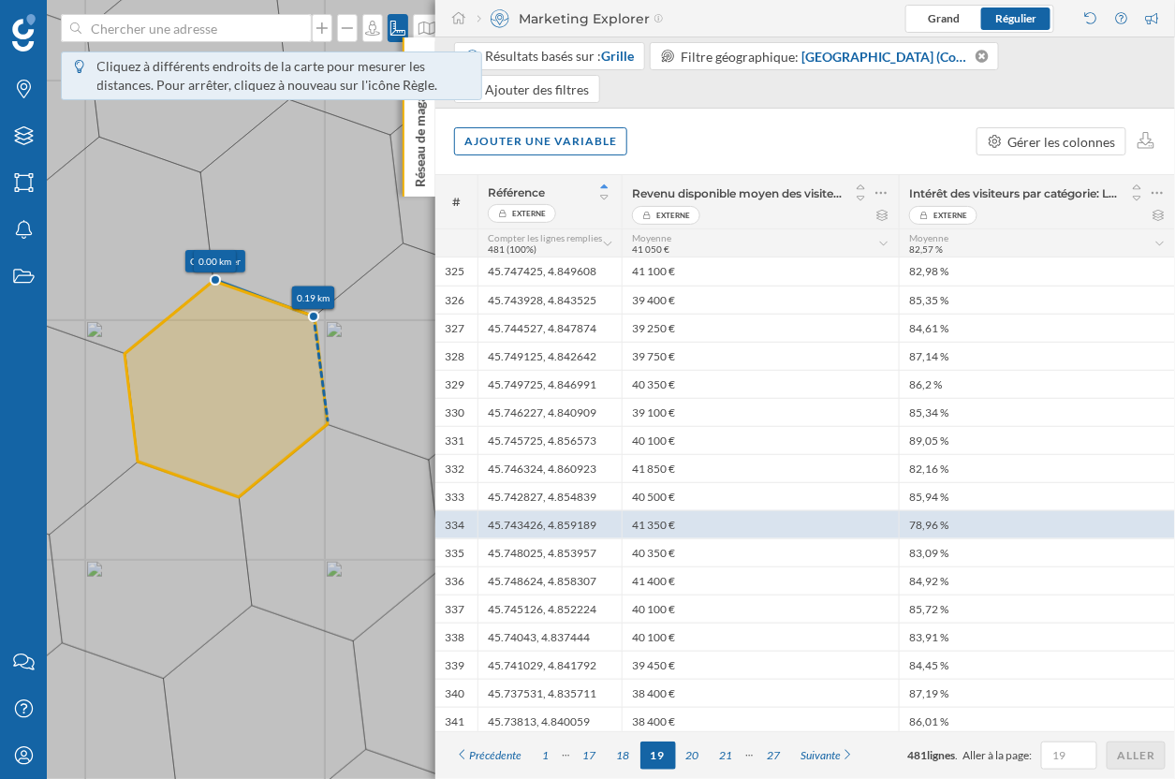
click at [328, 420] on icon at bounding box center [587, 390] width 1418 height 942
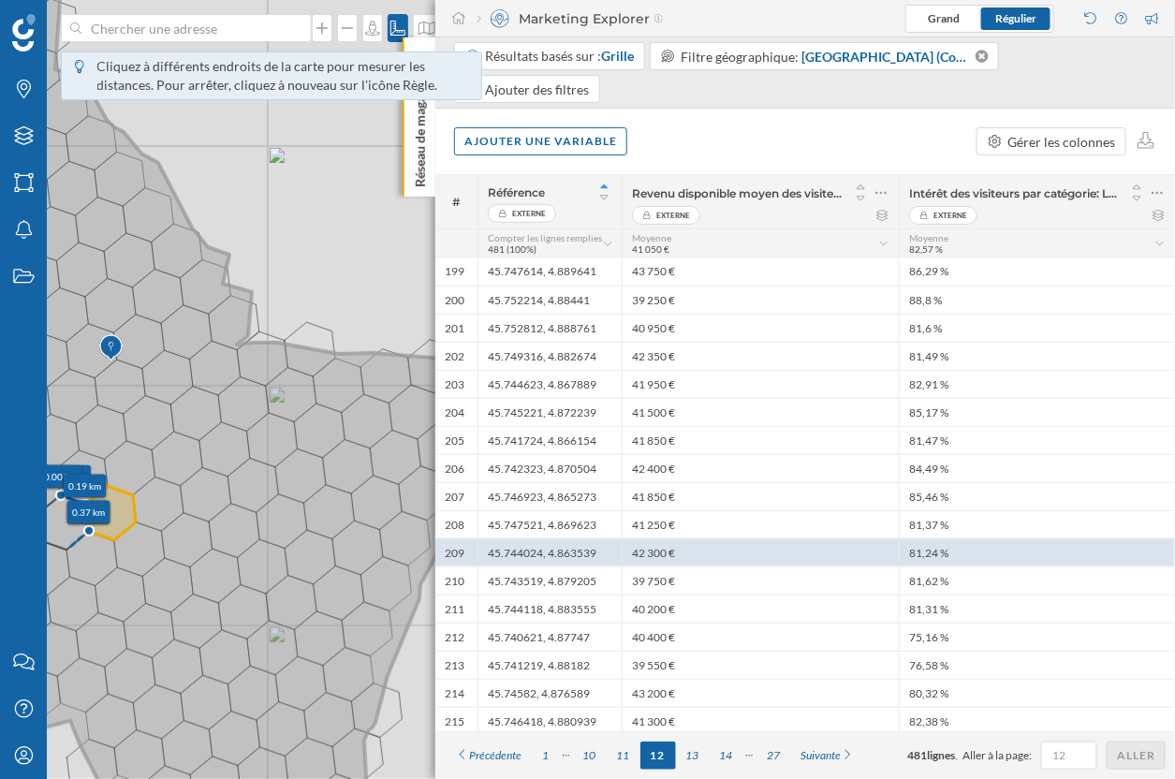
click at [69, 548] on icon at bounding box center [184, 390] width 612 height 942
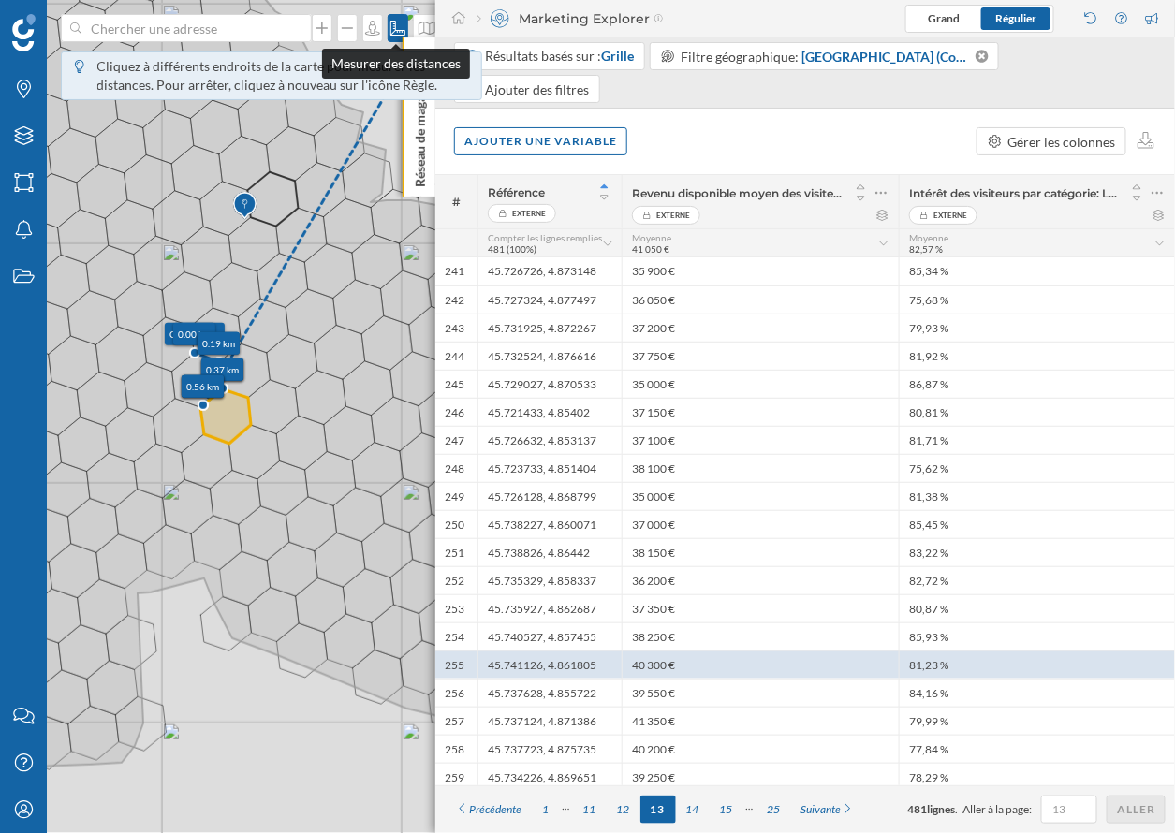
click at [392, 21] on icon at bounding box center [398, 28] width 19 height 15
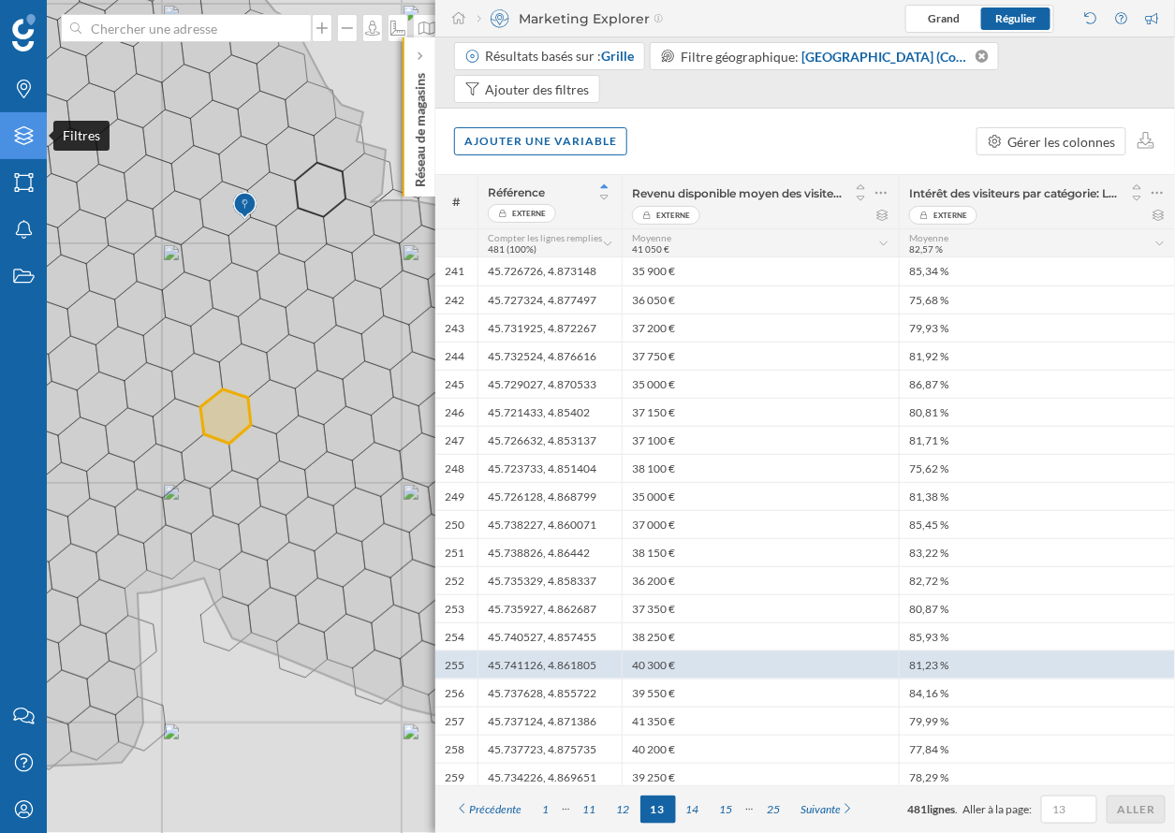
click at [21, 135] on icon "Filtres" at bounding box center [23, 135] width 23 height 19
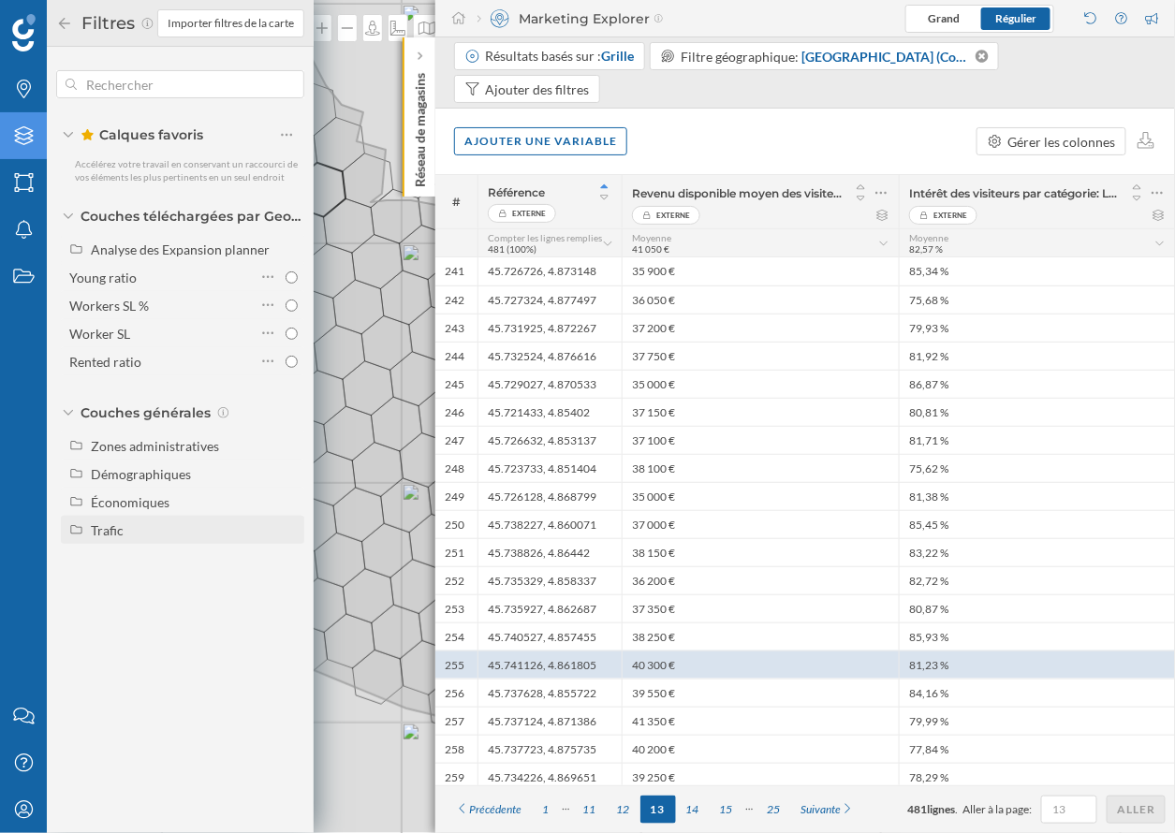
click at [123, 536] on div "Trafic" at bounding box center [194, 531] width 207 height 20
click at [137, 587] on div "Piéton" at bounding box center [162, 587] width 130 height 20
click at [286, 587] on input "Piéton" at bounding box center [292, 586] width 12 height 12
radio input "true"
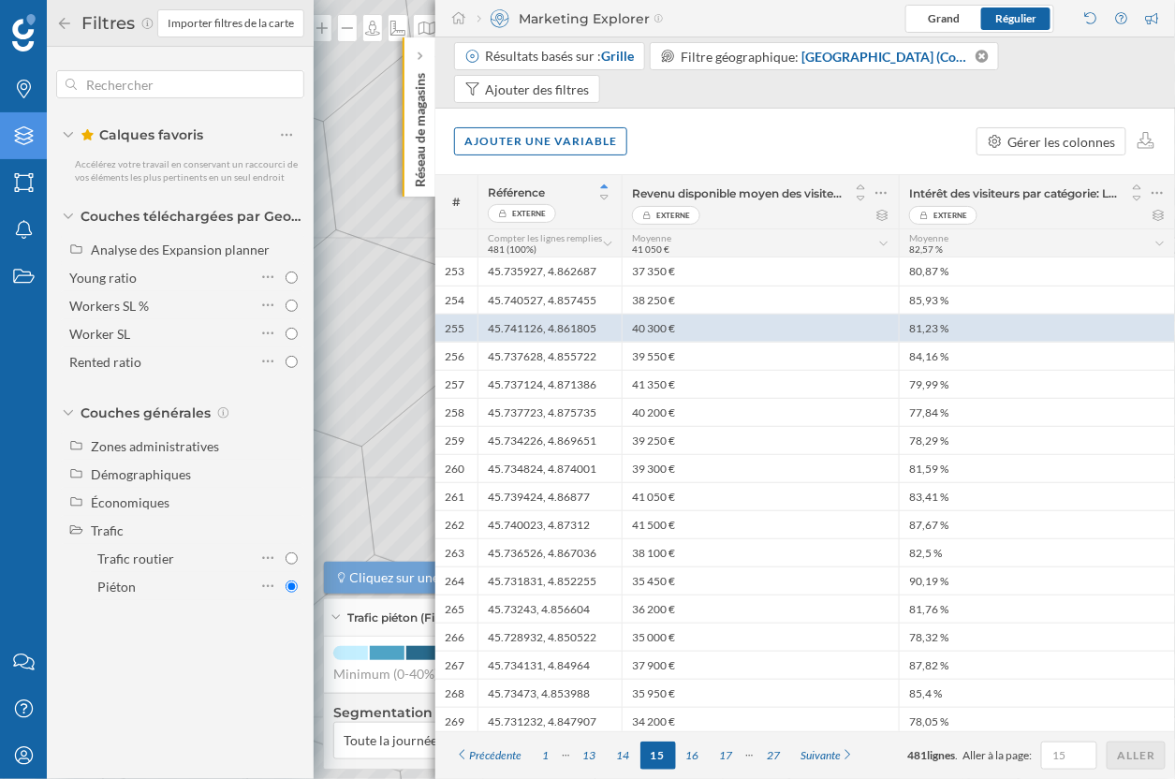
click at [63, 22] on icon at bounding box center [64, 23] width 17 height 13
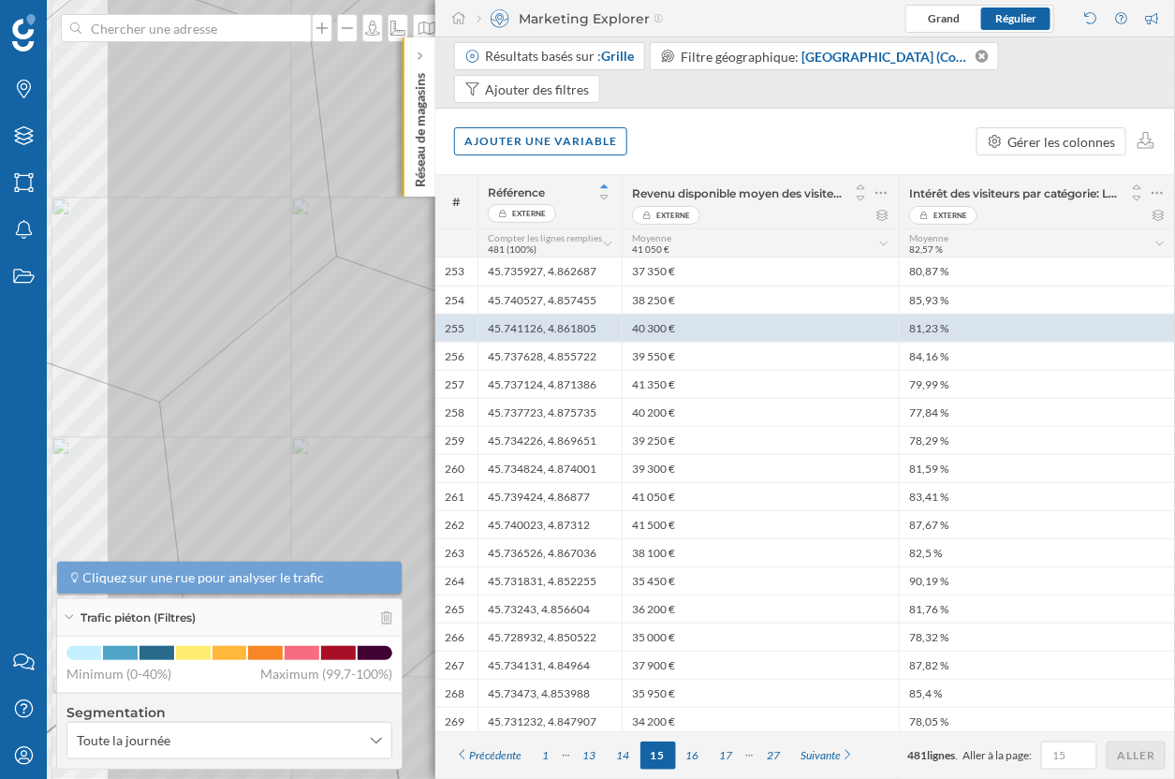
drag, startPoint x: 158, startPoint y: 264, endPoint x: 381, endPoint y: 301, distance: 226.0
click at [381, 301] on icon at bounding box center [813, 428] width 1418 height 942
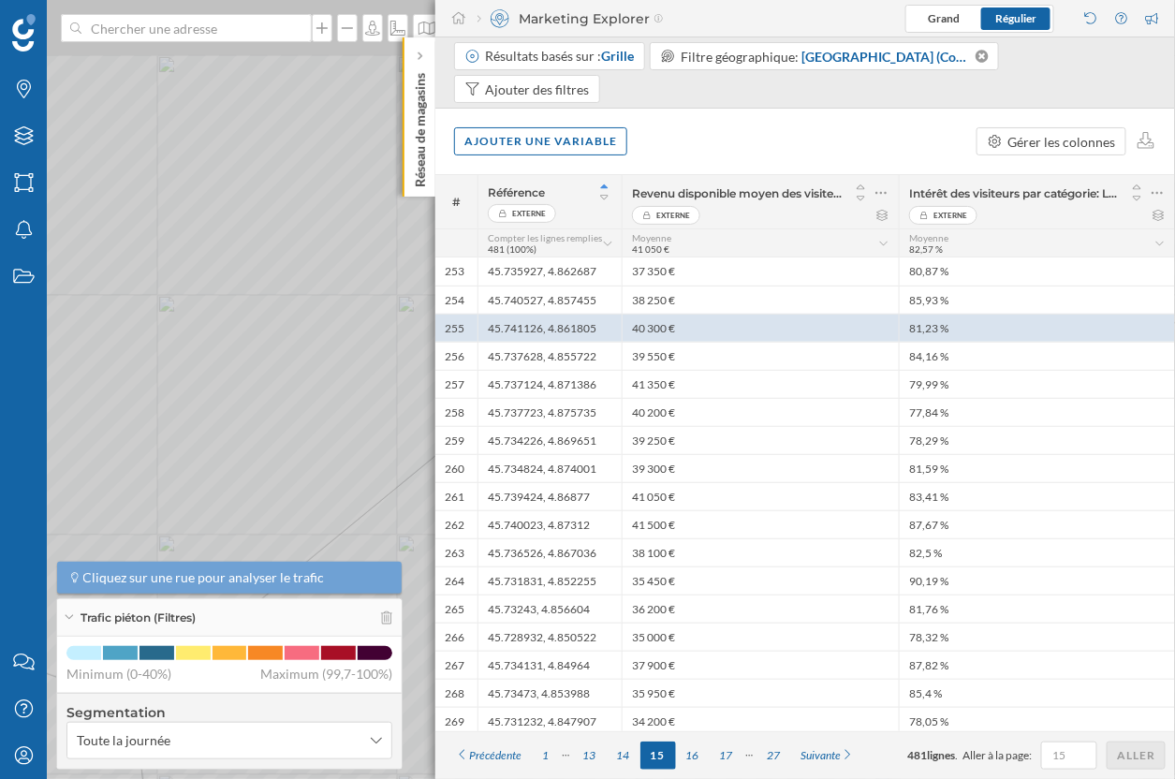
drag, startPoint x: 221, startPoint y: 130, endPoint x: 238, endPoint y: 190, distance: 62.2
click at [238, 190] on icon at bounding box center [604, 449] width 1418 height 942
click at [180, 208] on icon at bounding box center [587, 390] width 1418 height 942
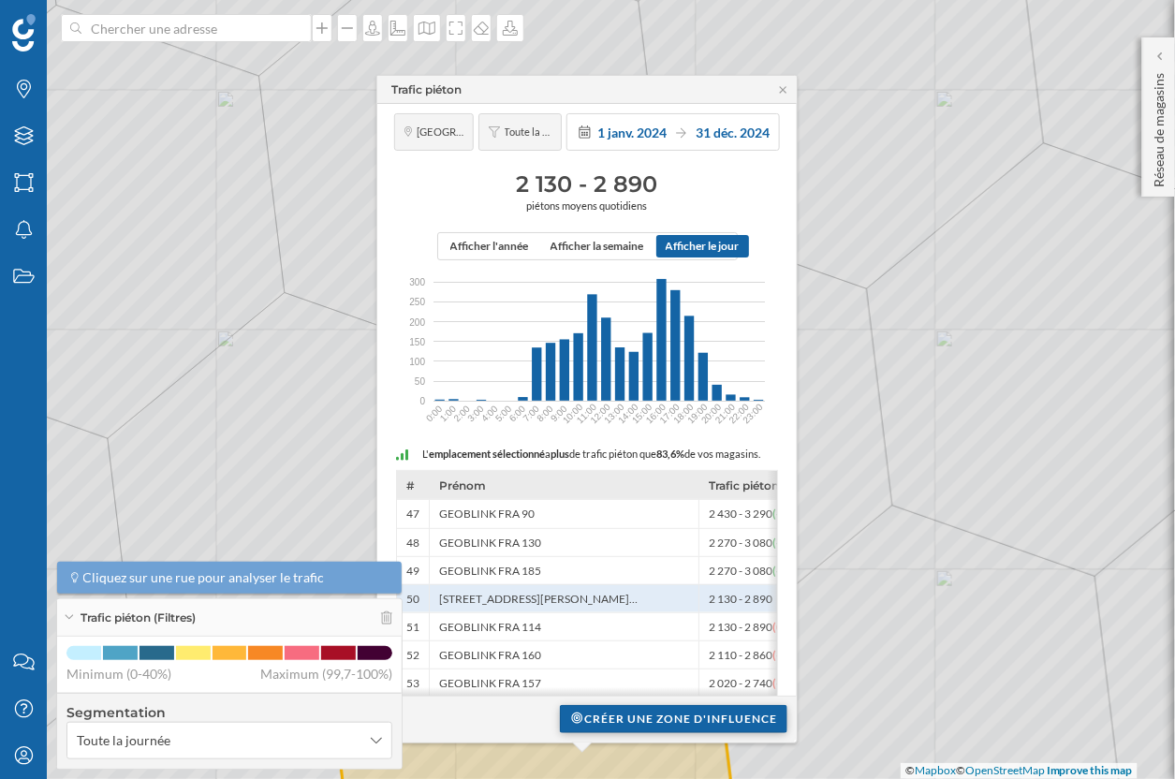
click at [666, 714] on div "Créer une zone d'influence" at bounding box center [674, 719] width 228 height 28
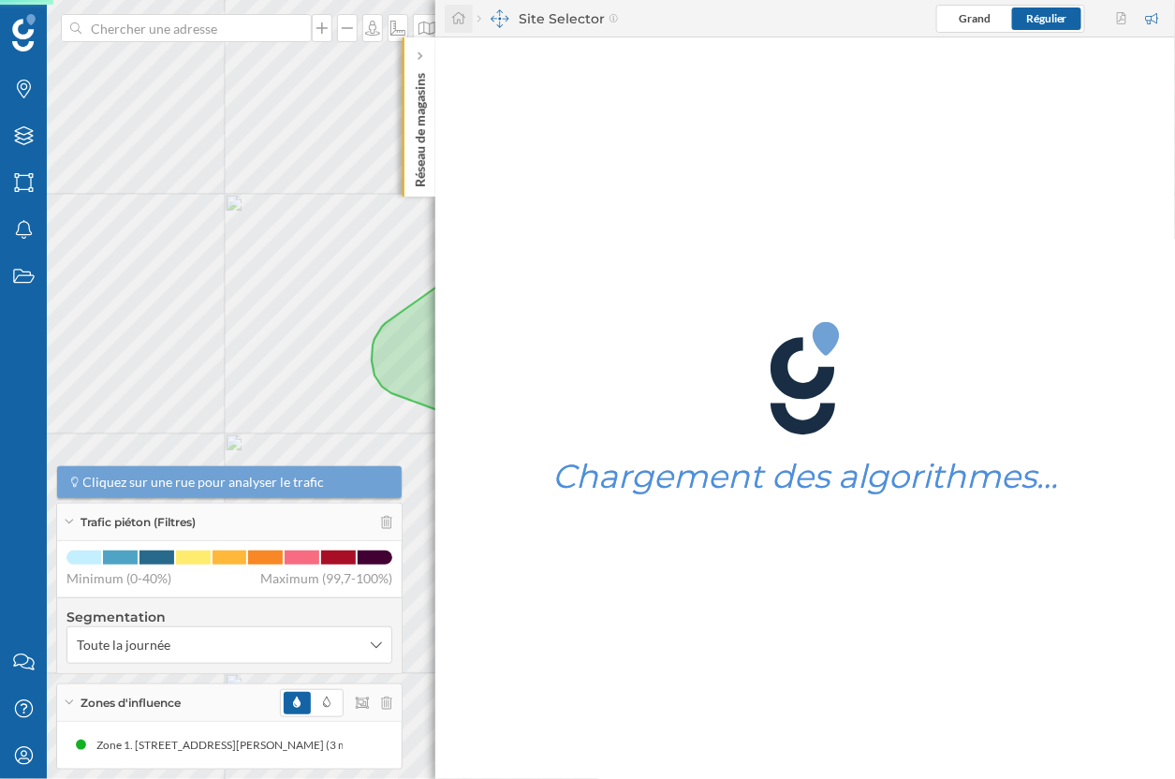
click at [458, 22] on icon at bounding box center [458, 17] width 17 height 13
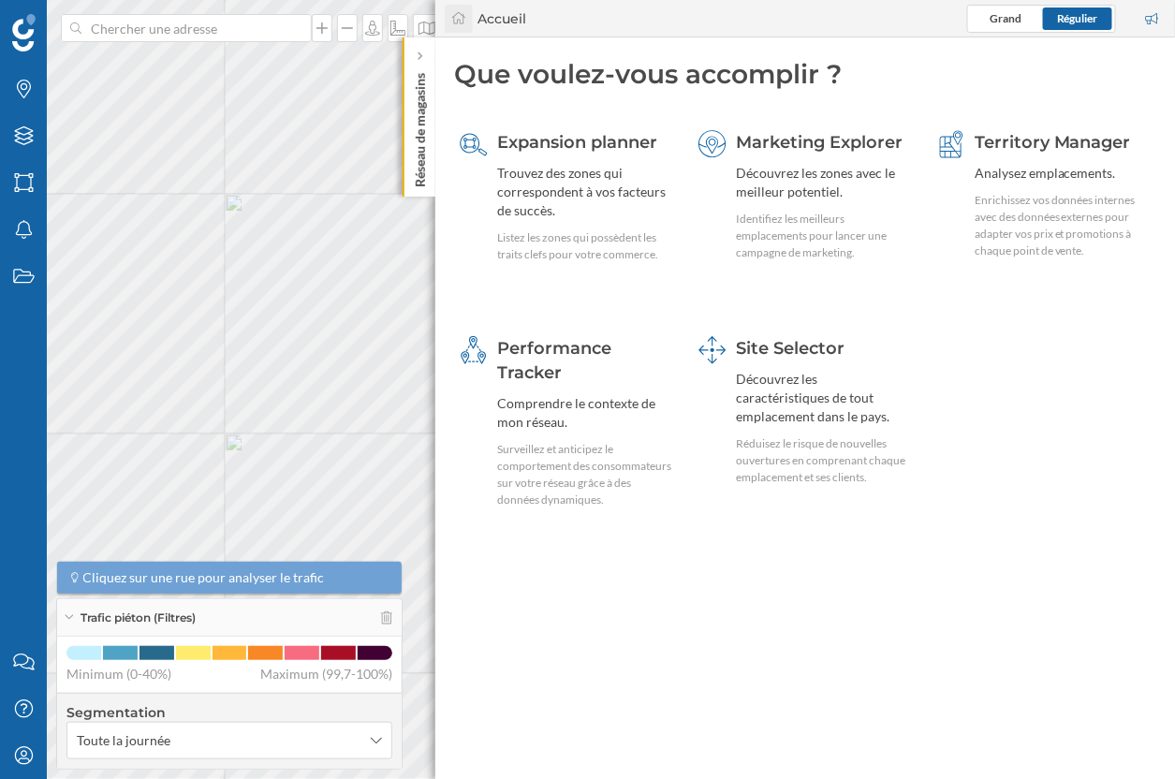
click at [456, 22] on icon at bounding box center [458, 17] width 17 height 13
